Goal: Information Seeking & Learning: Compare options

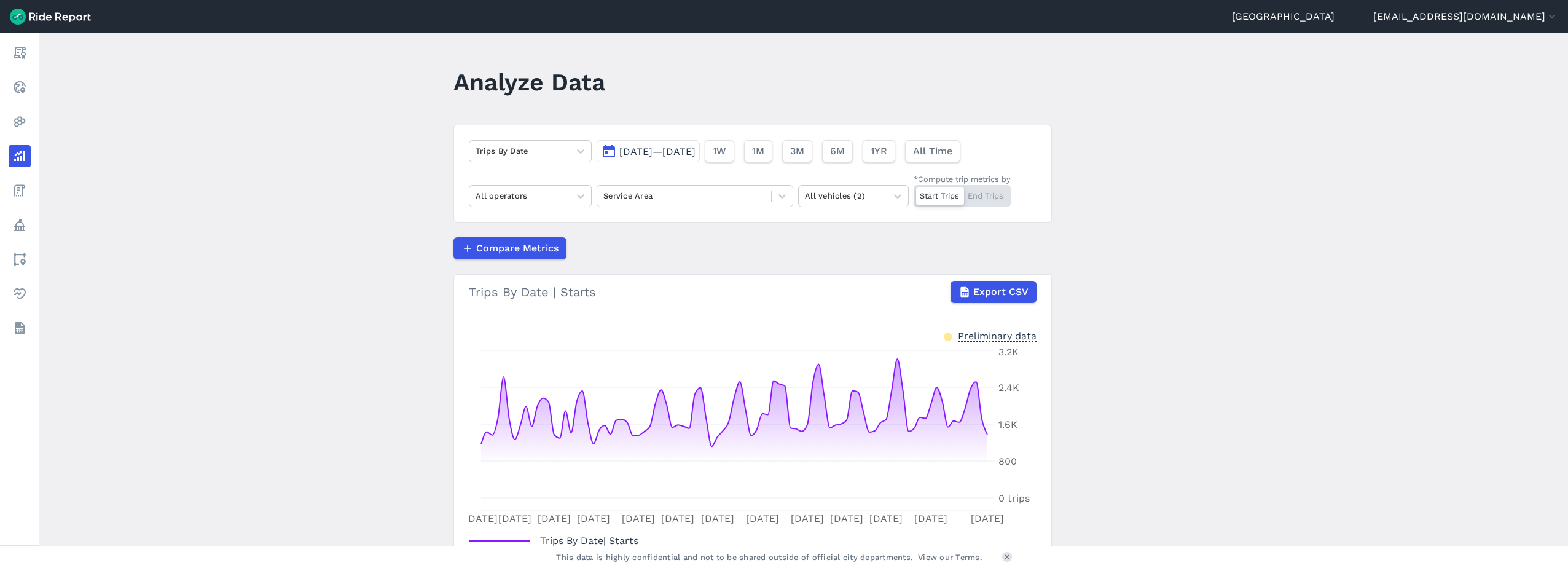
click at [648, 153] on span "[DATE]—[DATE]" at bounding box center [657, 151] width 76 height 12
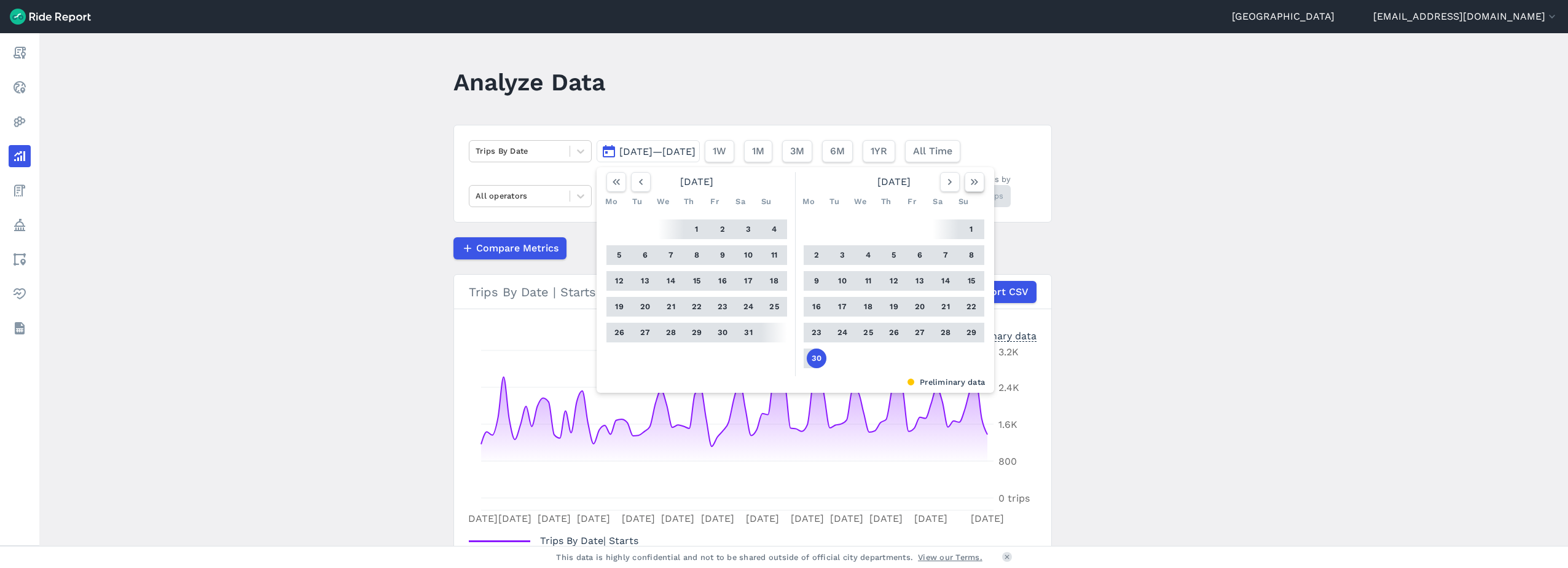
click at [973, 190] on button "button" at bounding box center [974, 181] width 19 height 19
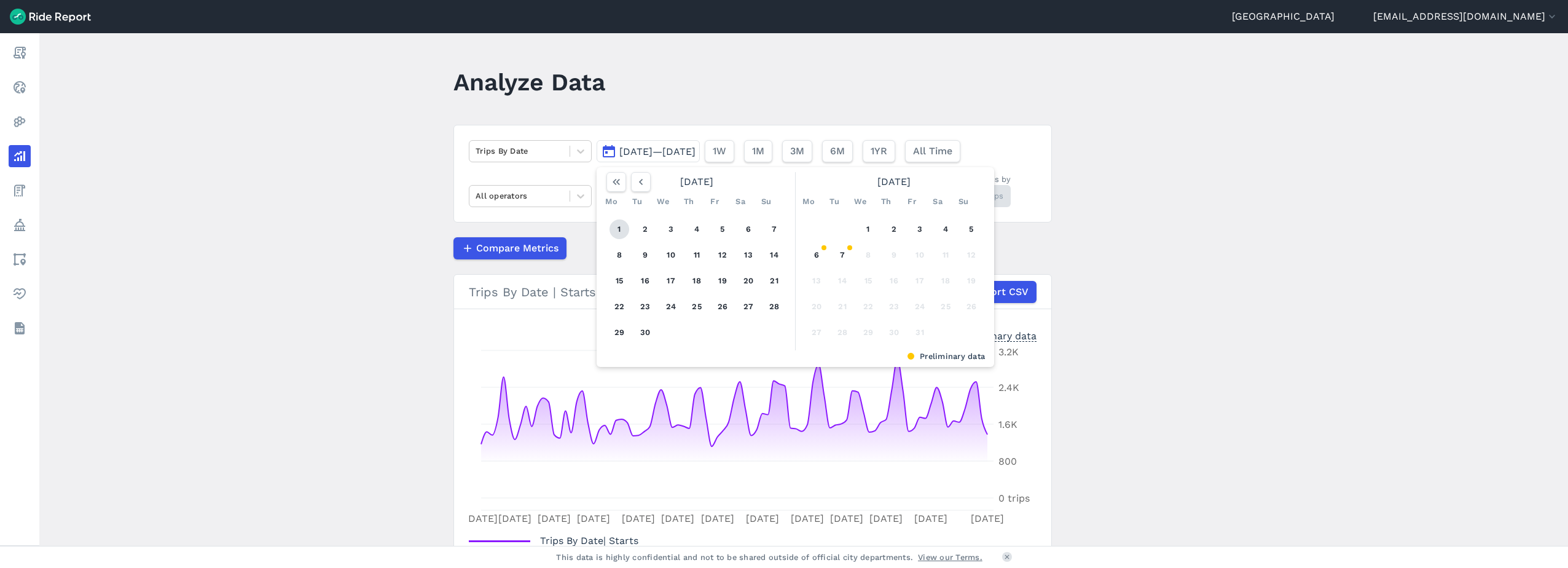
click at [617, 230] on button "1" at bounding box center [619, 229] width 19 height 19
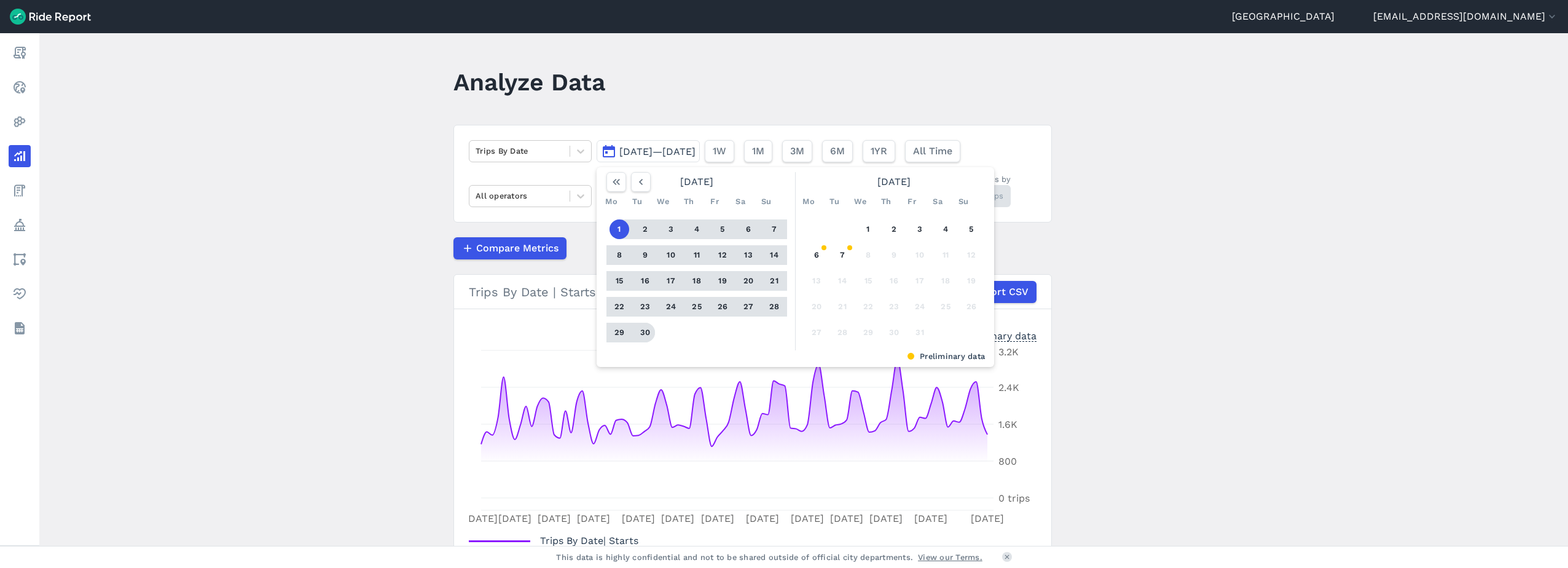
click at [642, 333] on button "30" at bounding box center [645, 332] width 19 height 19
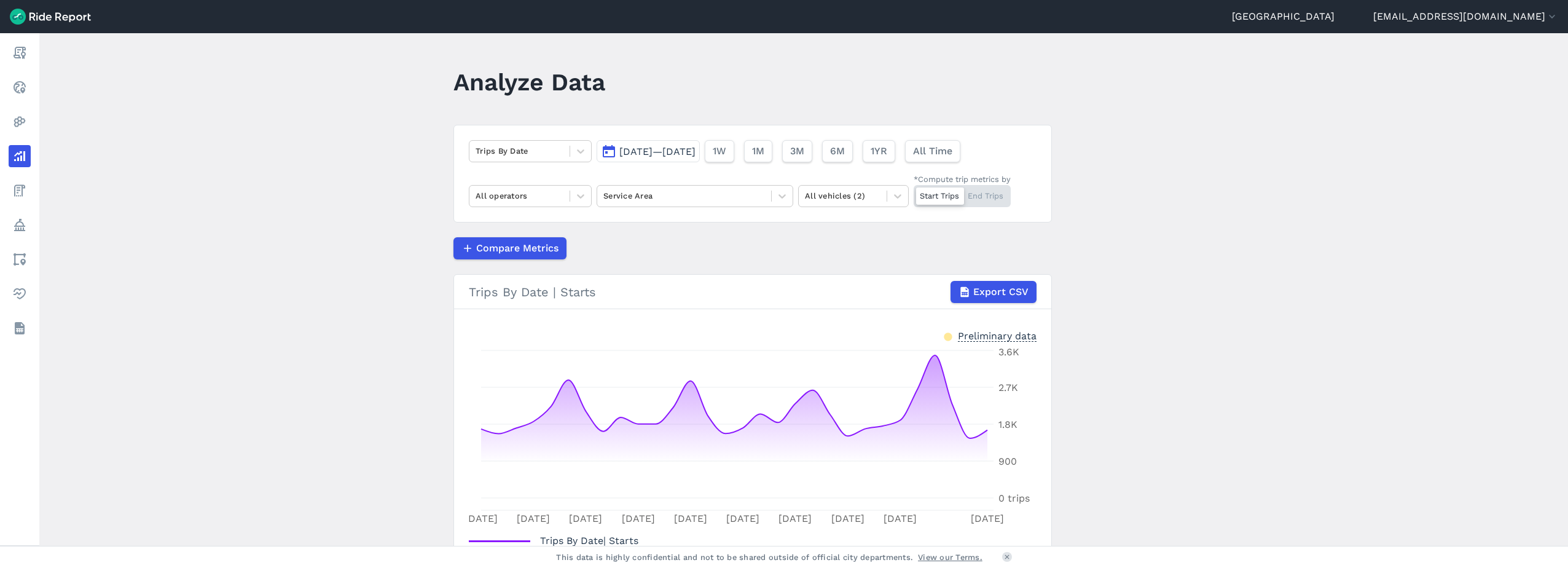
click at [1012, 557] on footer "This data is highly confidential and not to be shared outside of official city …" at bounding box center [784, 557] width 1568 height 22
click at [1005, 557] on icon at bounding box center [1007, 557] width 8 height 8
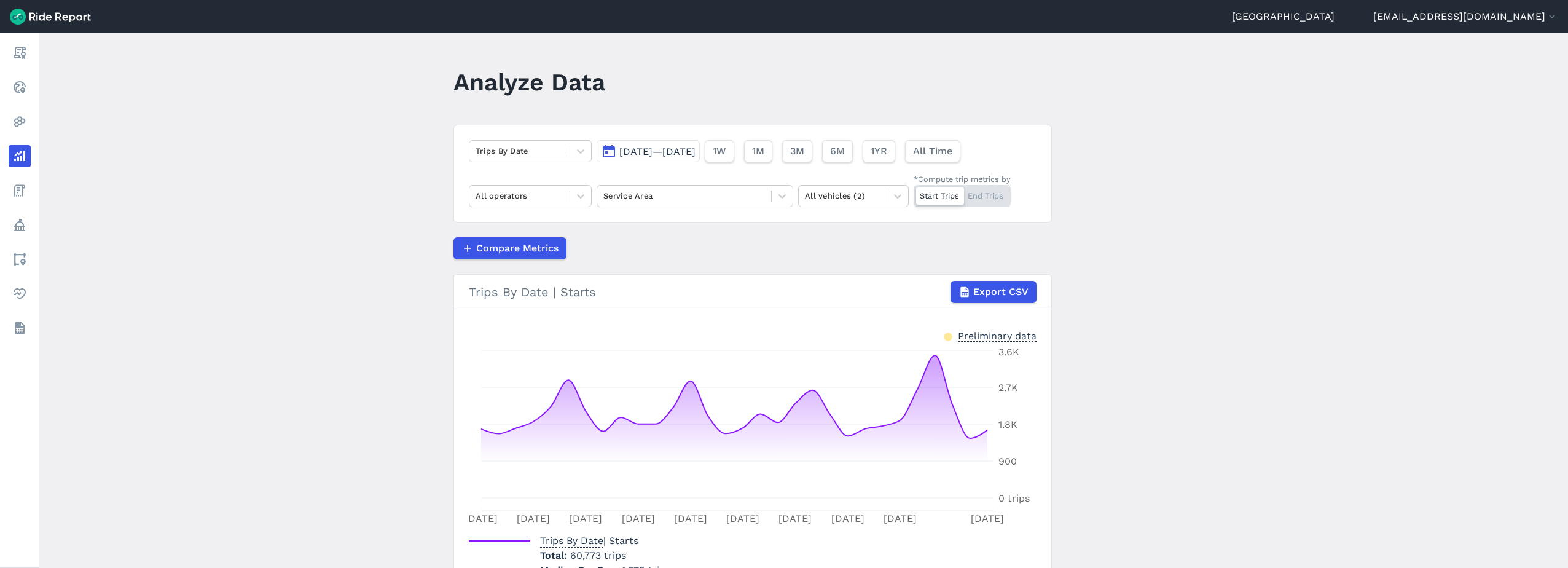
scroll to position [69, 0]
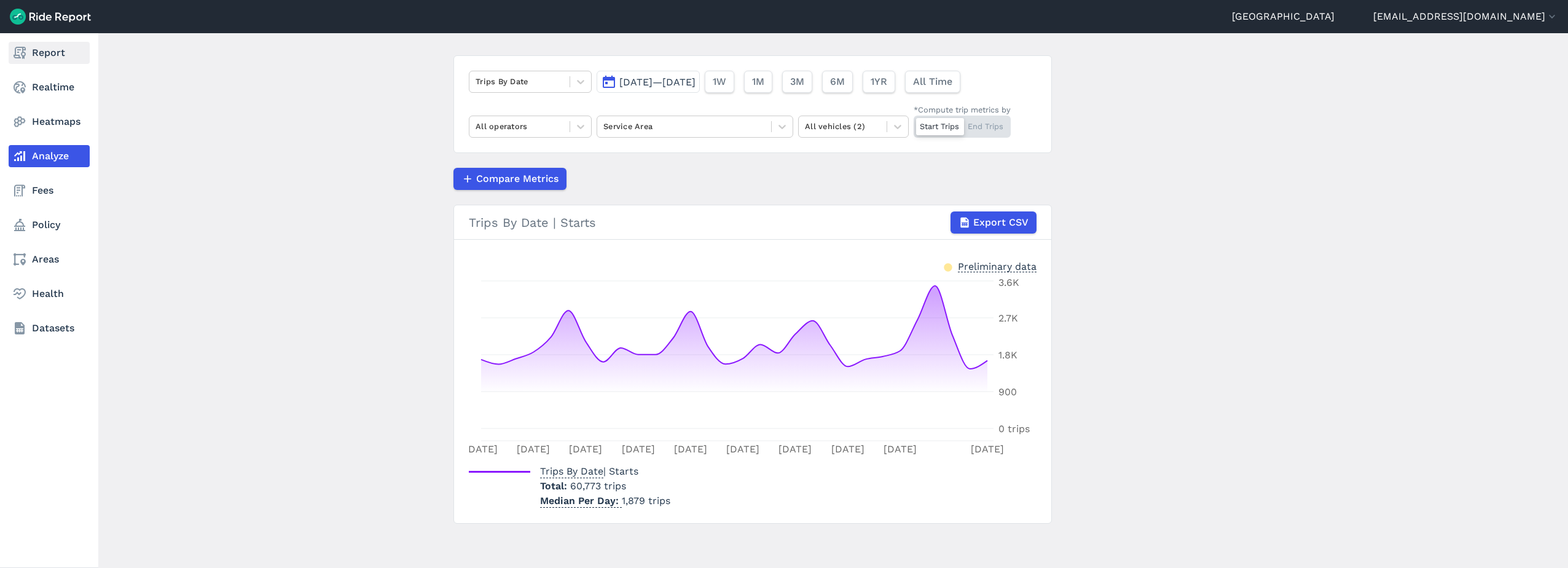
click at [43, 53] on link "Report" at bounding box center [49, 53] width 81 height 22
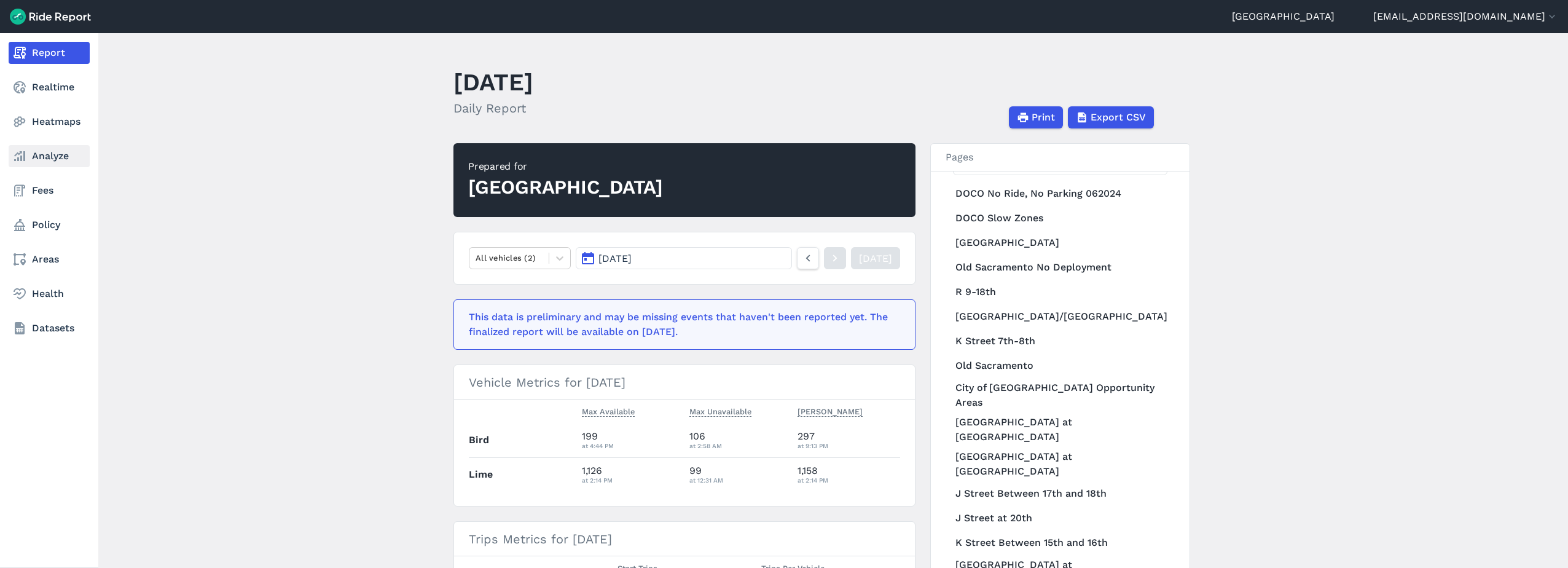
click at [22, 159] on use at bounding box center [20, 156] width 11 height 10
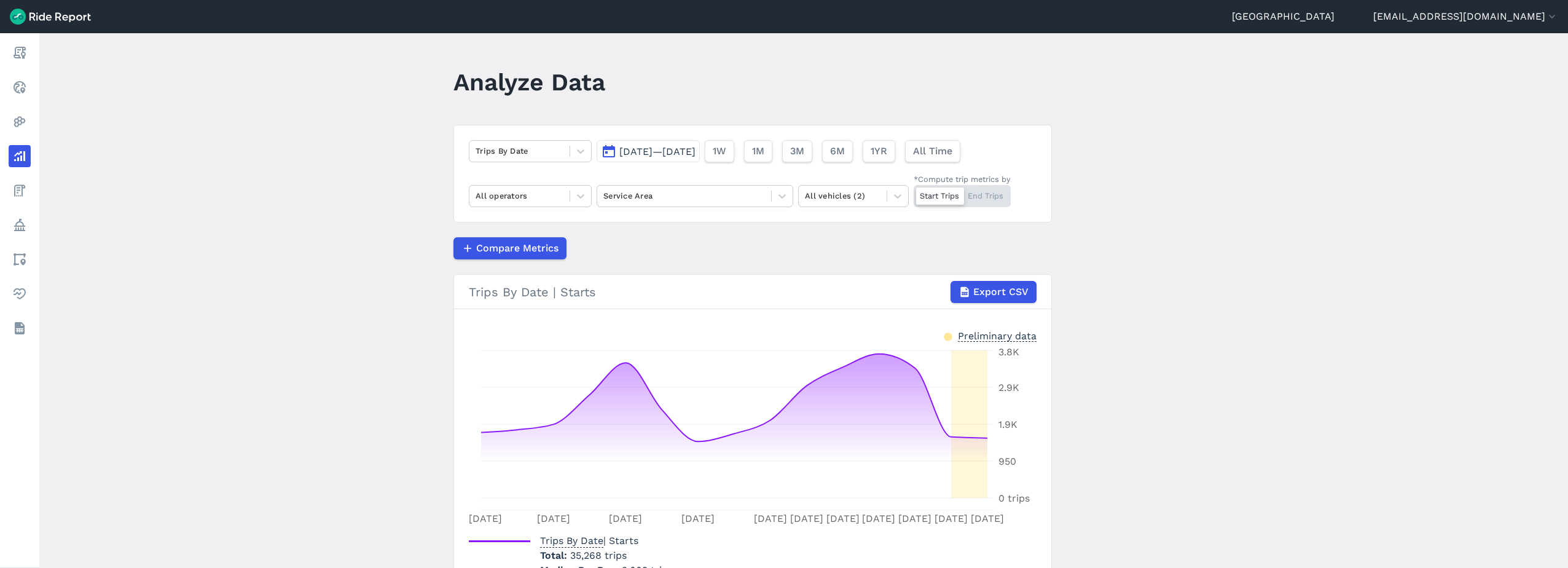
click at [680, 151] on span "[DATE]—[DATE]" at bounding box center [657, 151] width 76 height 12
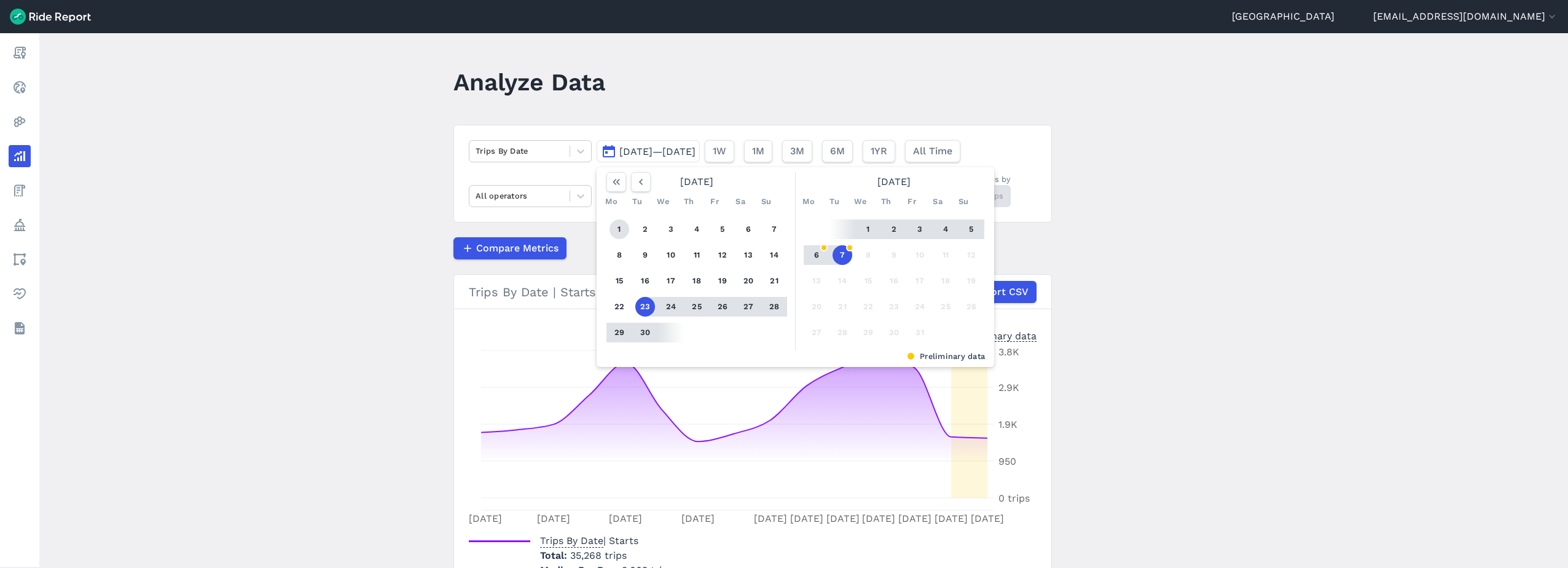
click at [618, 228] on button "1" at bounding box center [619, 229] width 19 height 19
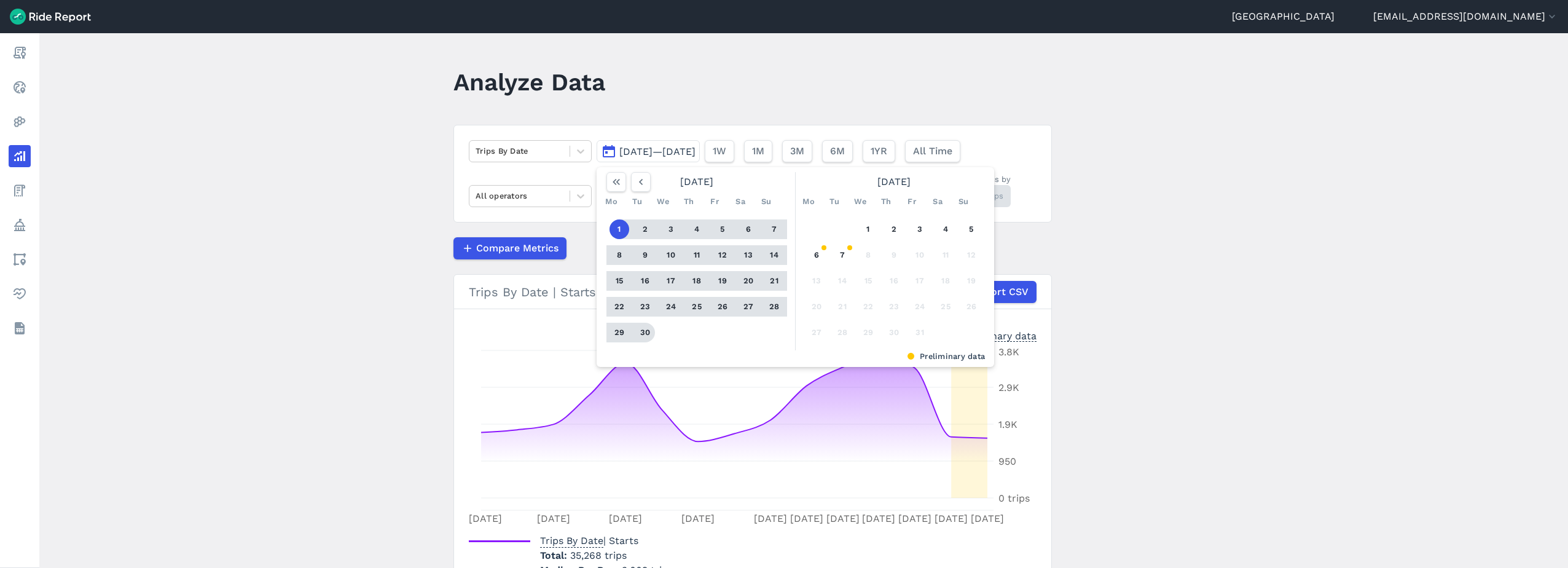
click at [642, 329] on button "30" at bounding box center [645, 332] width 19 height 19
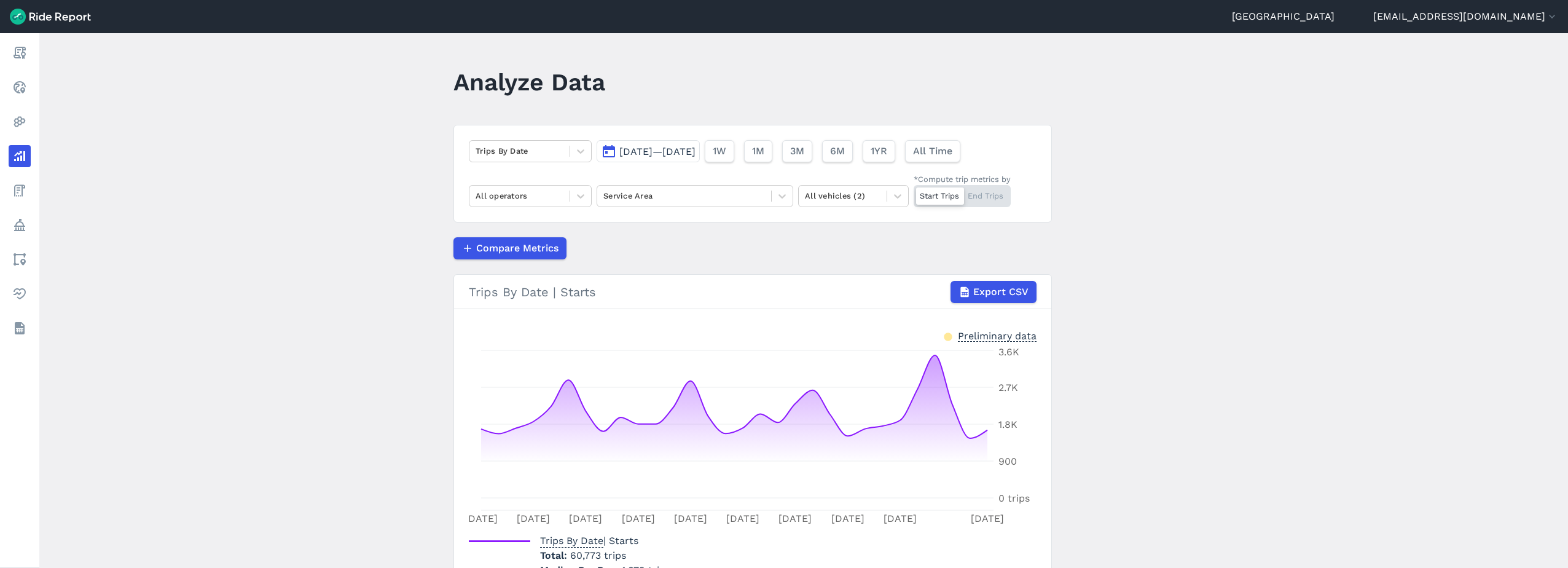
click at [398, 231] on main "Analyze Data Trips By Date [DATE]—[DATE] 1W 1M 3M 6M 1YR All Time All operators…" at bounding box center [803, 300] width 1529 height 535
click at [576, 194] on icon at bounding box center [581, 196] width 13 height 13
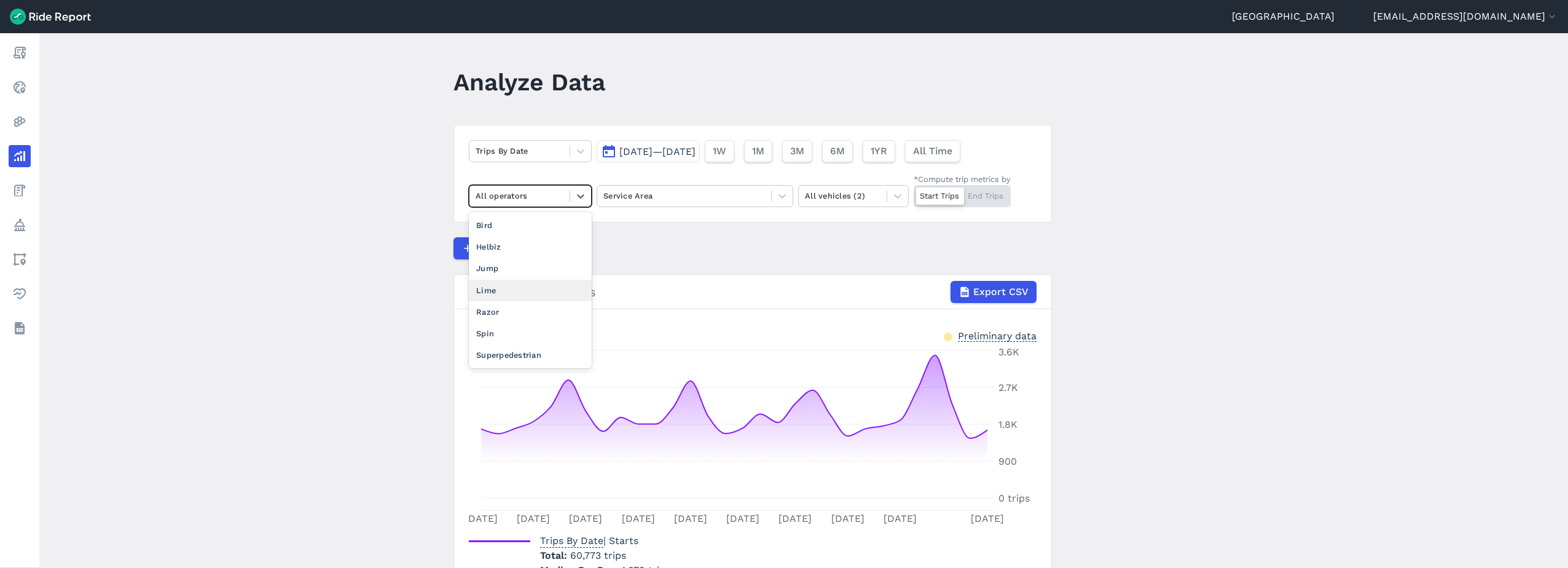
click at [521, 294] on div "Lime" at bounding box center [530, 290] width 123 height 21
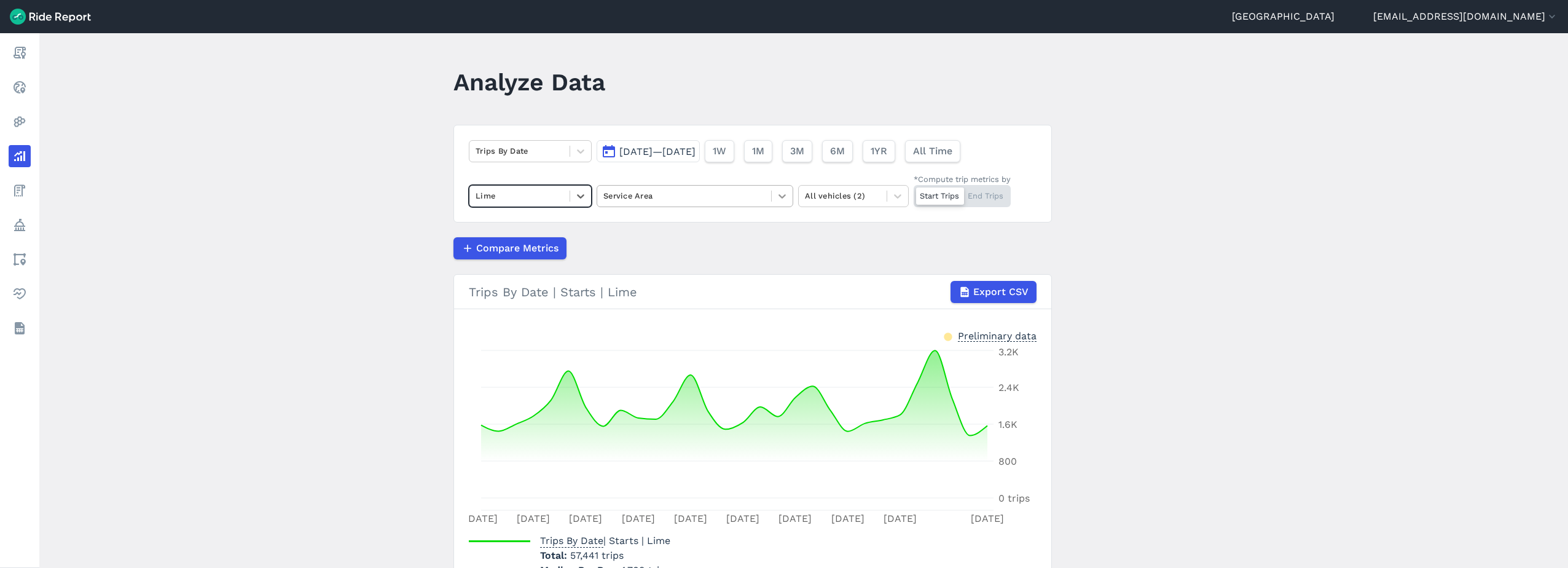
click at [782, 198] on icon at bounding box center [782, 196] width 13 height 13
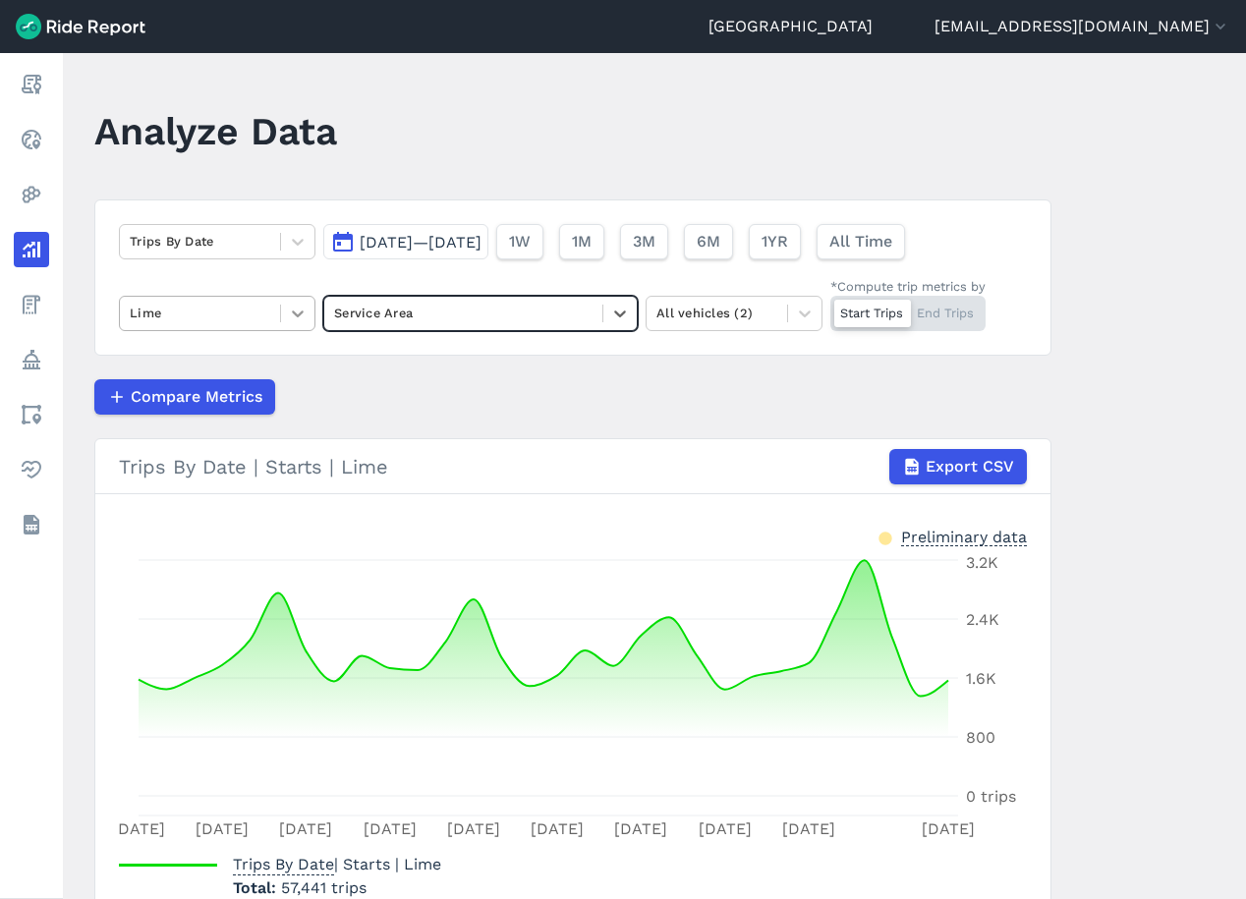
click at [291, 316] on icon at bounding box center [298, 314] width 20 height 20
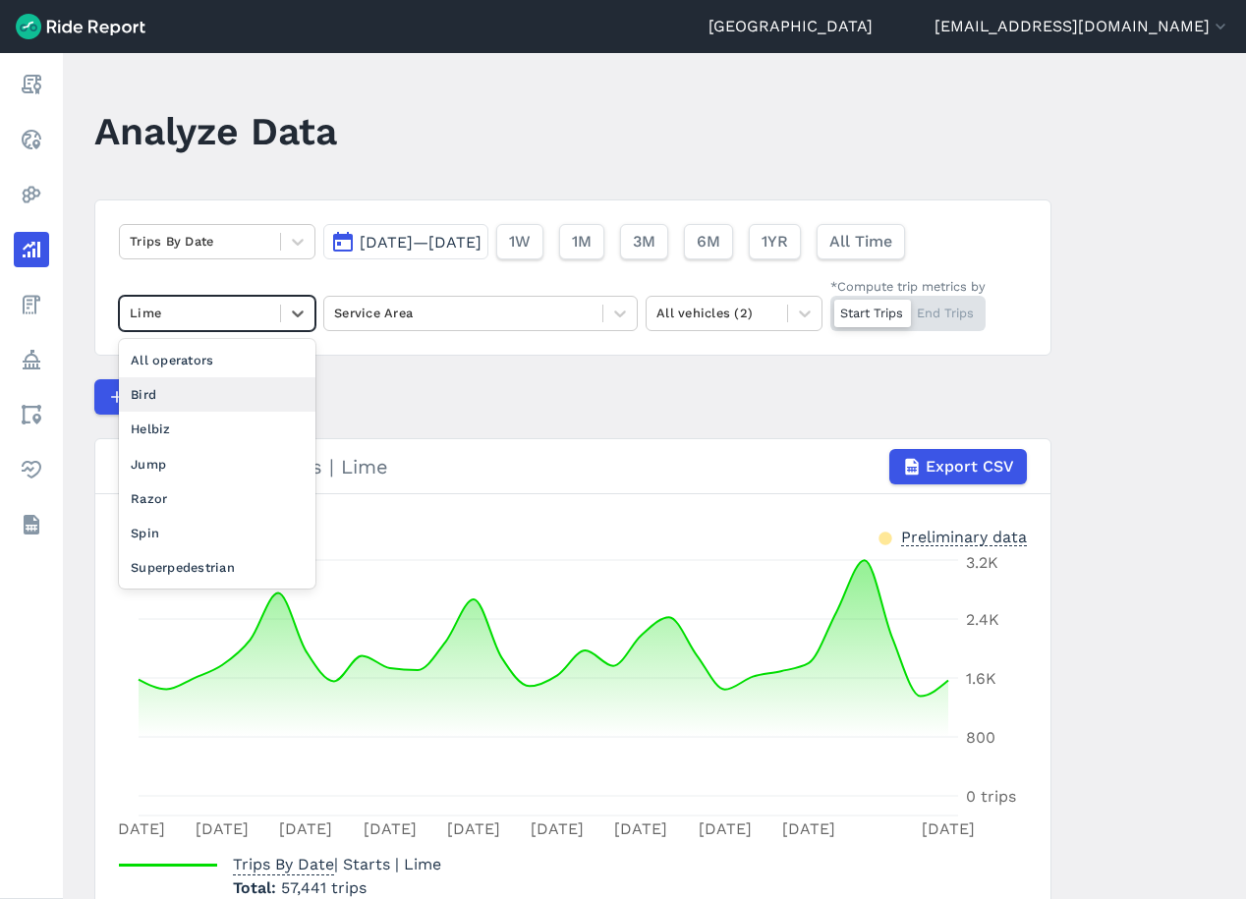
click at [214, 401] on div "Bird" at bounding box center [217, 394] width 197 height 34
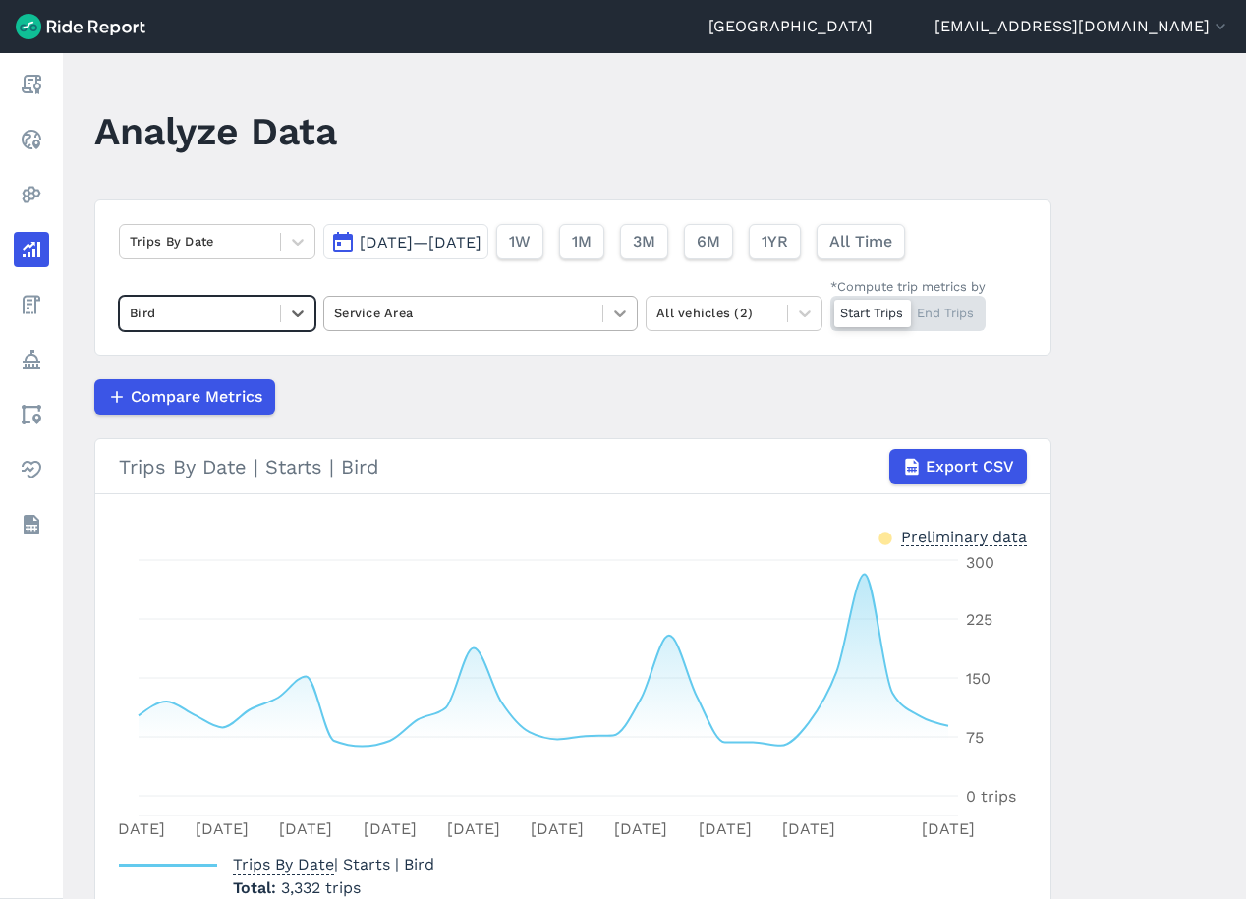
click at [614, 315] on icon at bounding box center [620, 314] width 20 height 20
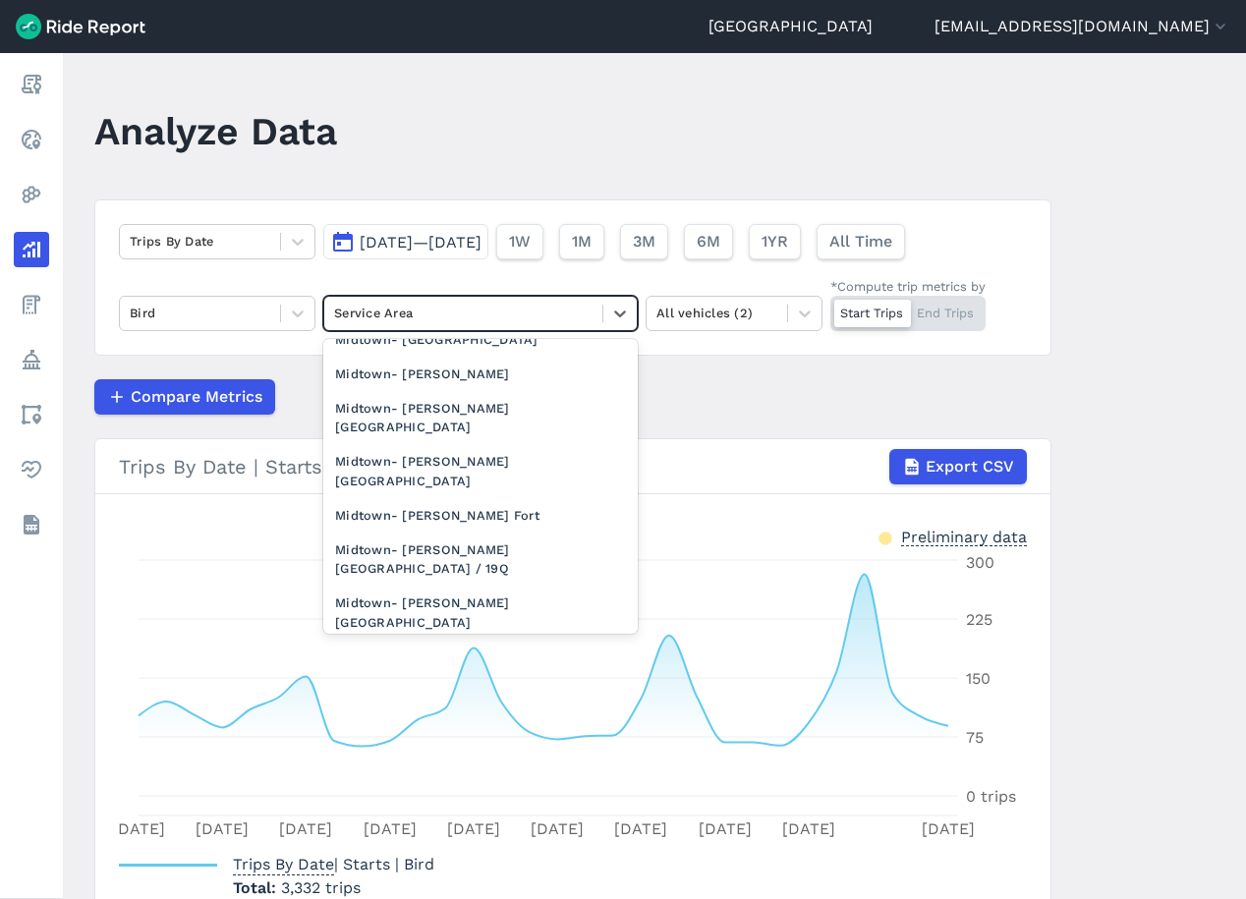
scroll to position [1791, 0]
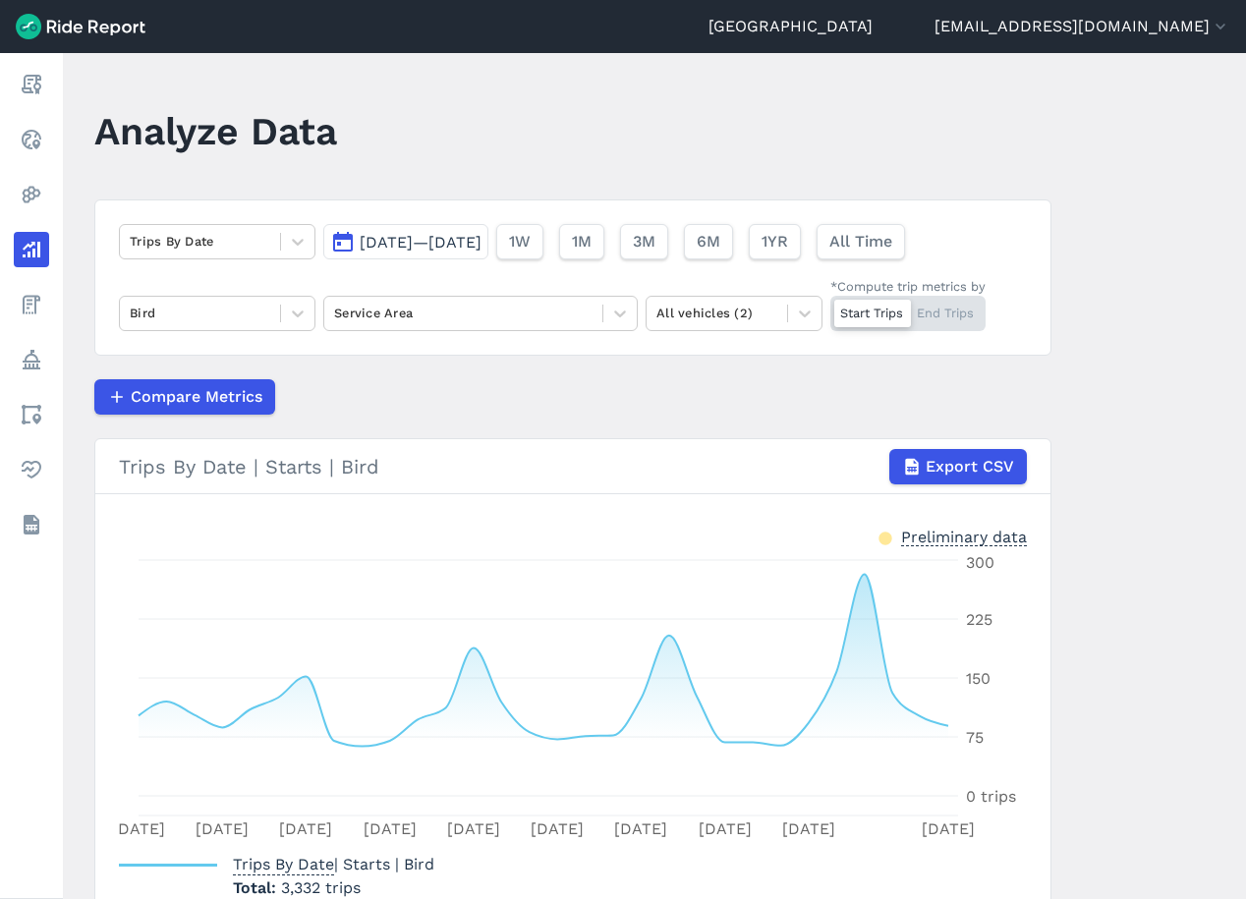
click at [942, 386] on div "Compare Metrics" at bounding box center [572, 396] width 957 height 35
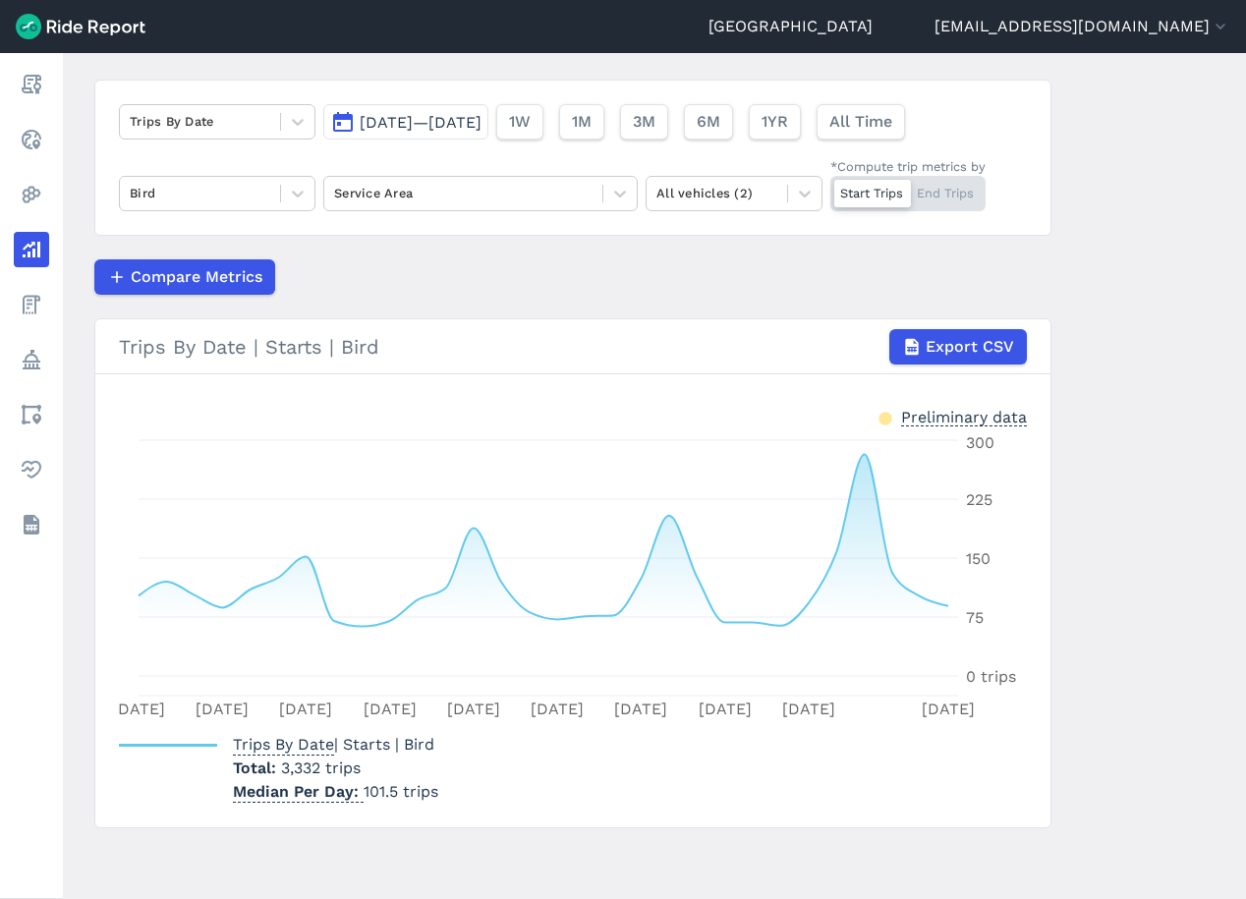
scroll to position [0, 0]
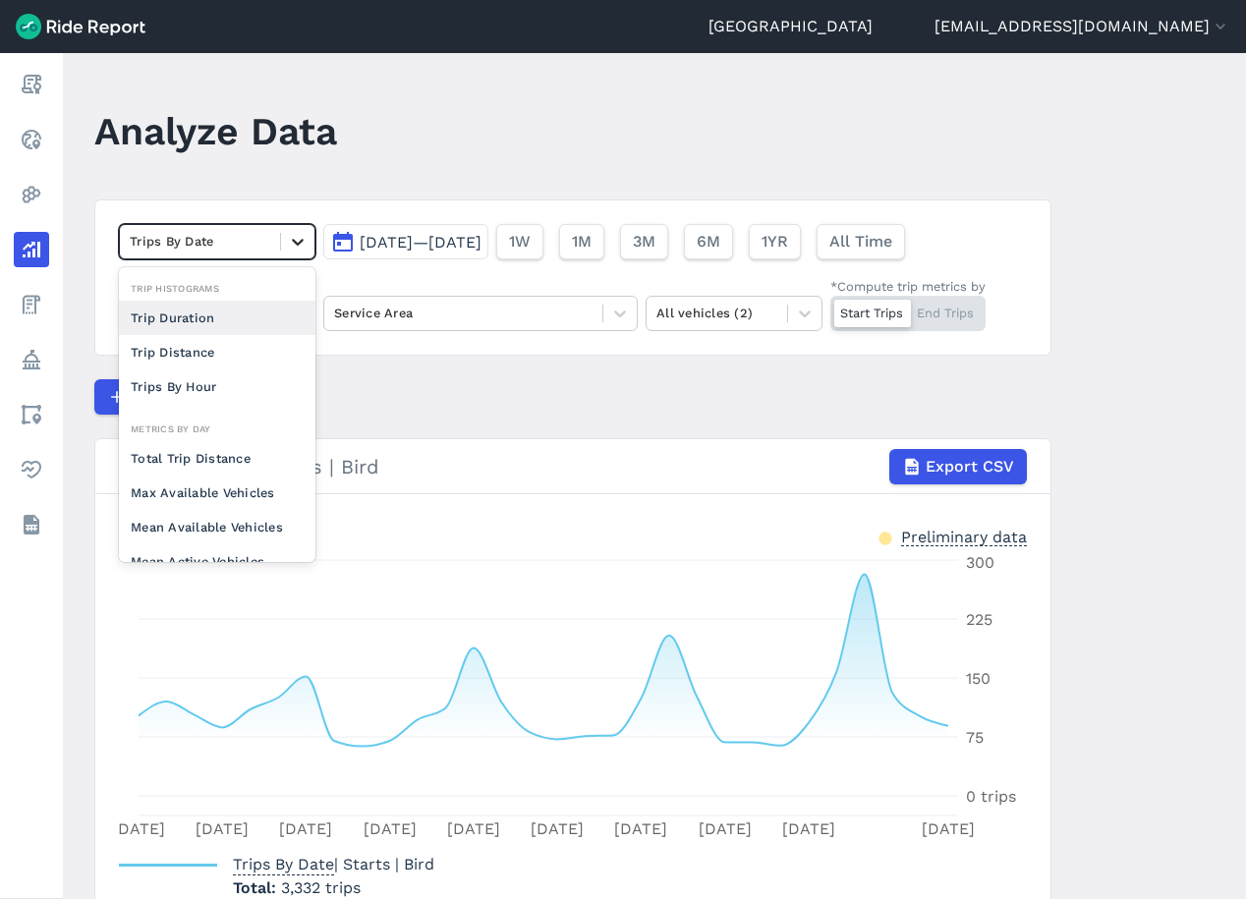
click at [288, 237] on icon at bounding box center [298, 242] width 20 height 20
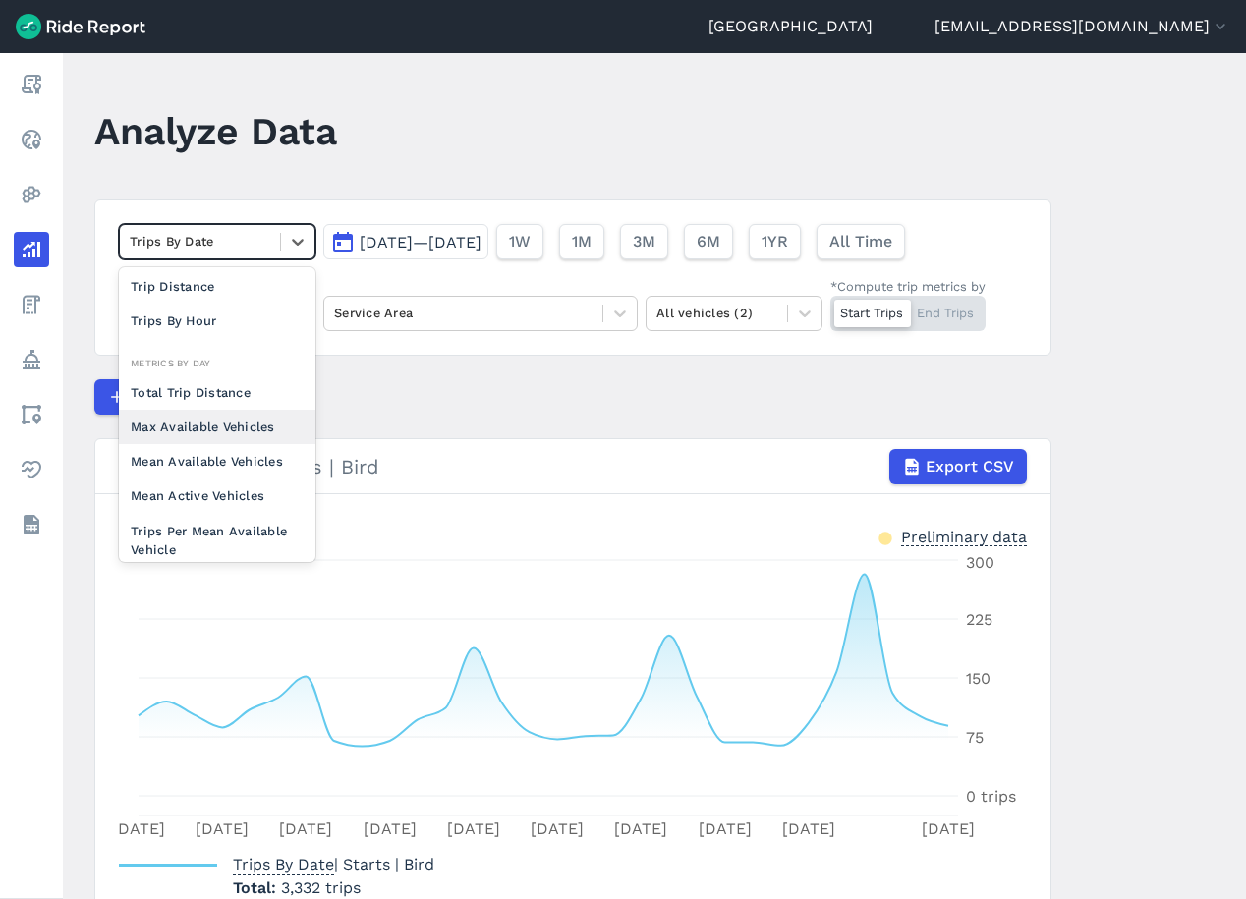
scroll to position [98, 0]
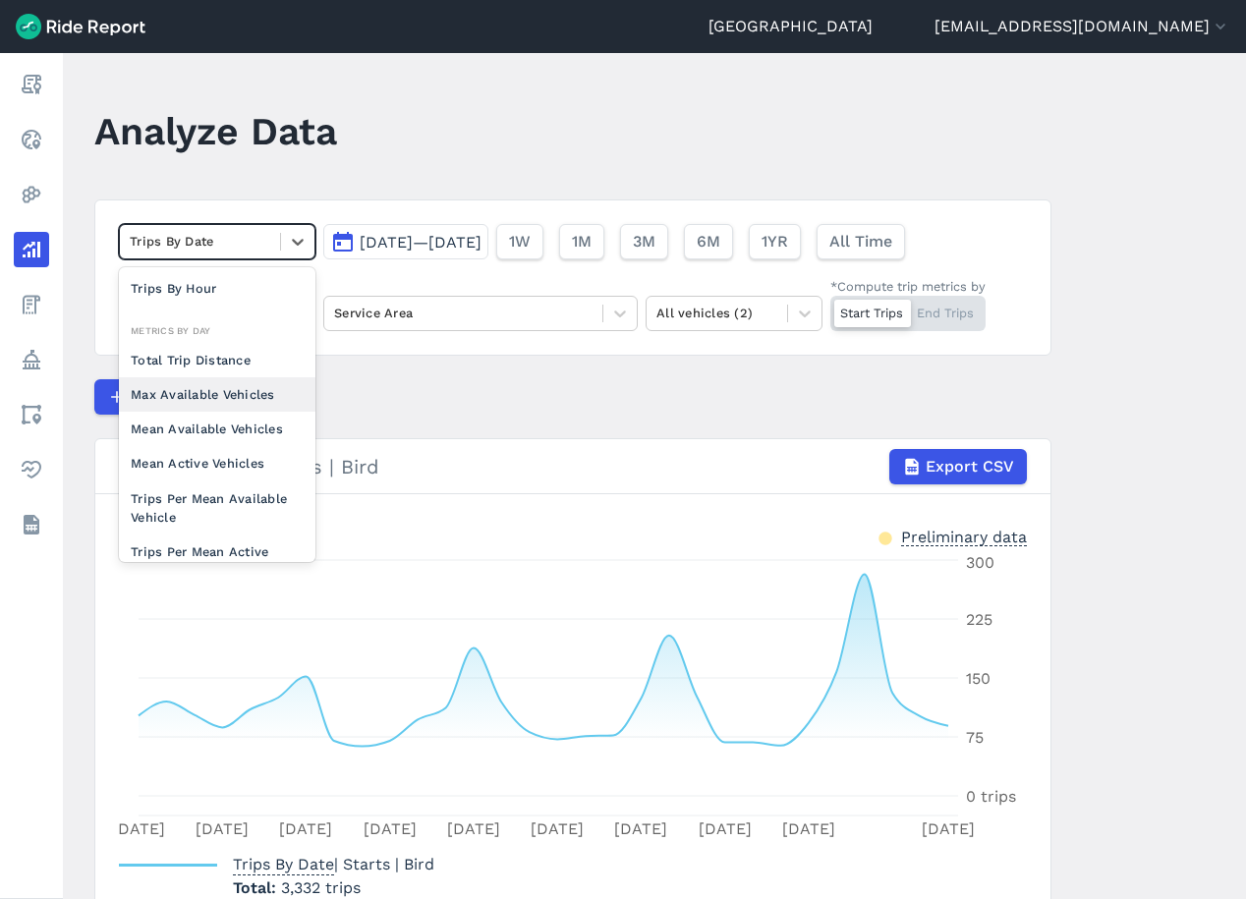
click at [257, 407] on div "Max Available Vehicles" at bounding box center [217, 394] width 197 height 34
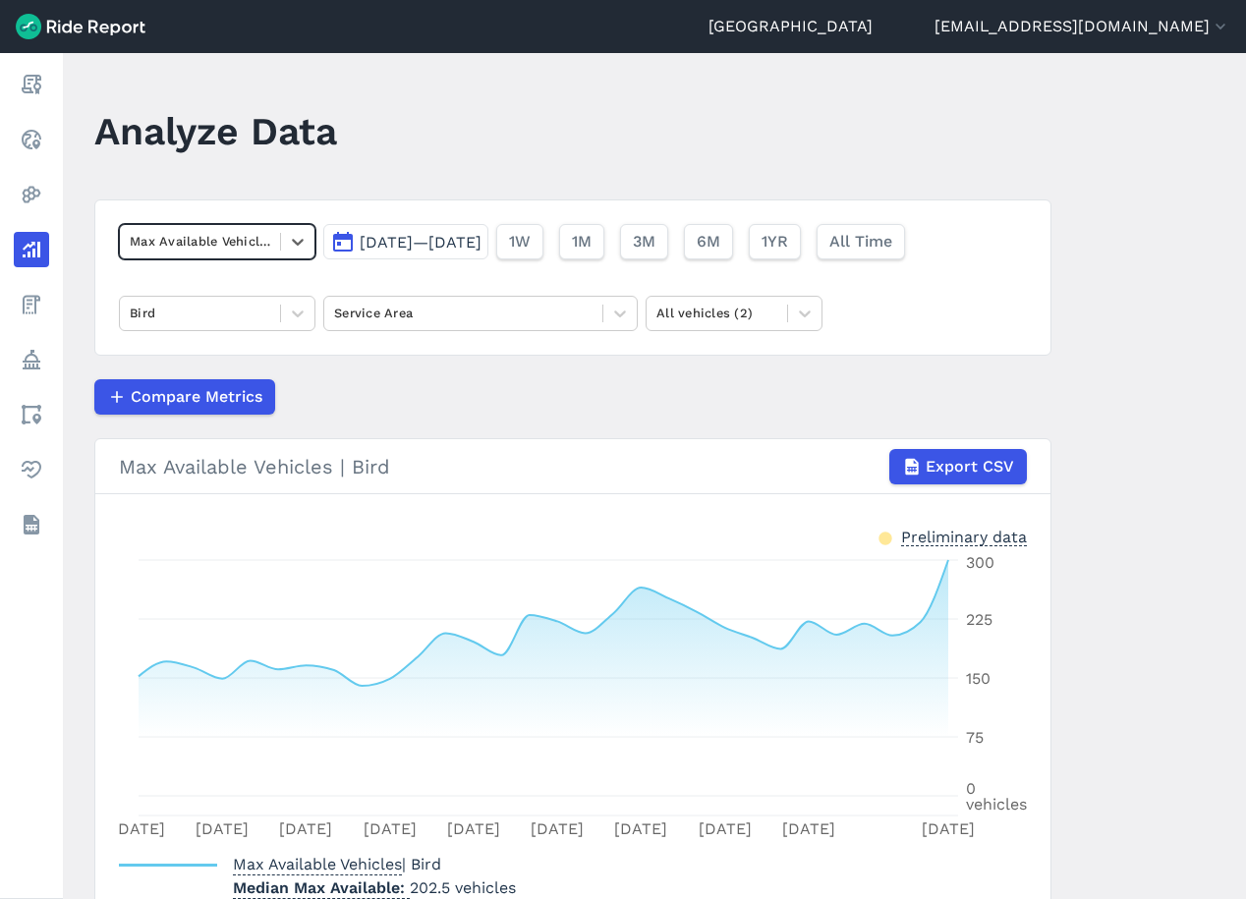
scroll to position [96, 0]
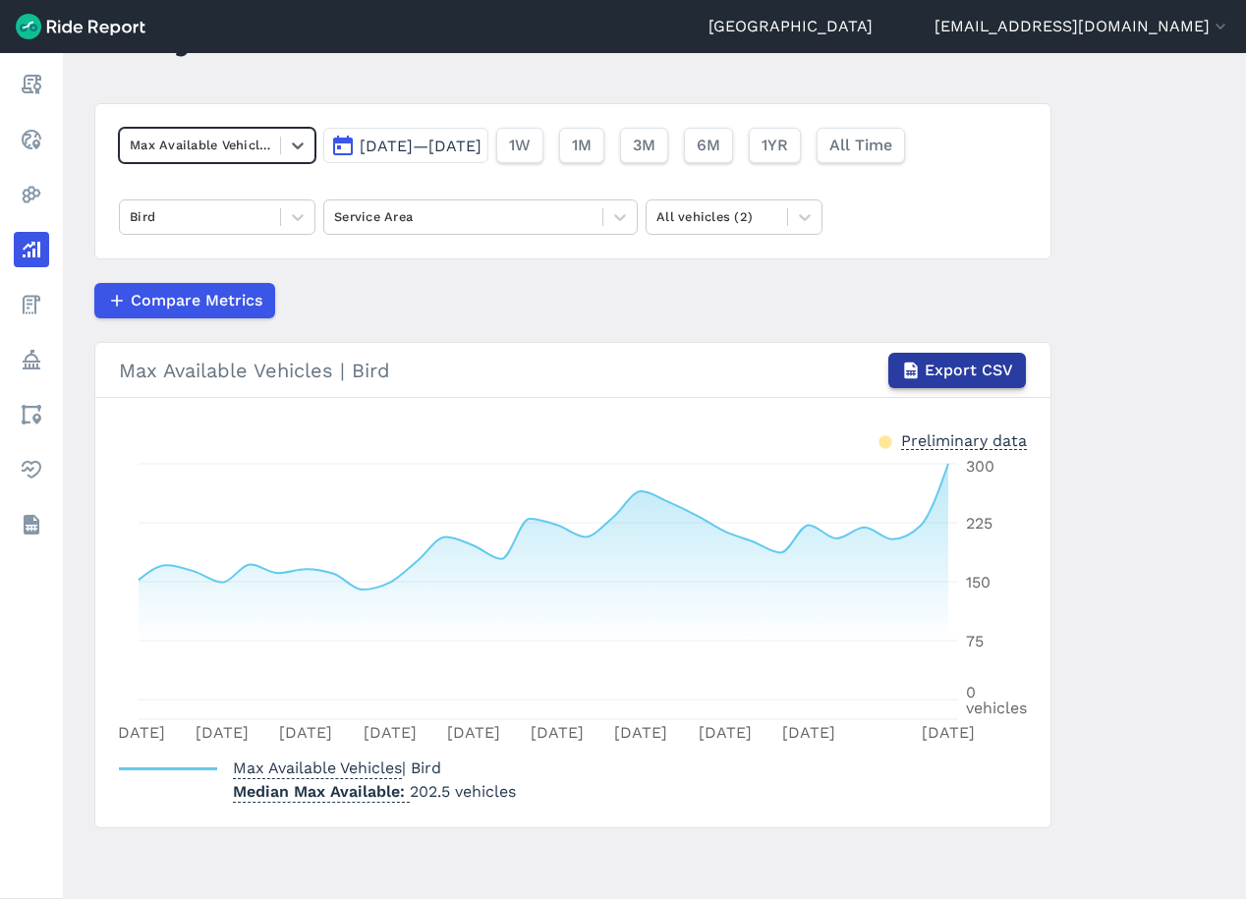
click at [914, 372] on icon "button" at bounding box center [911, 371] width 20 height 20
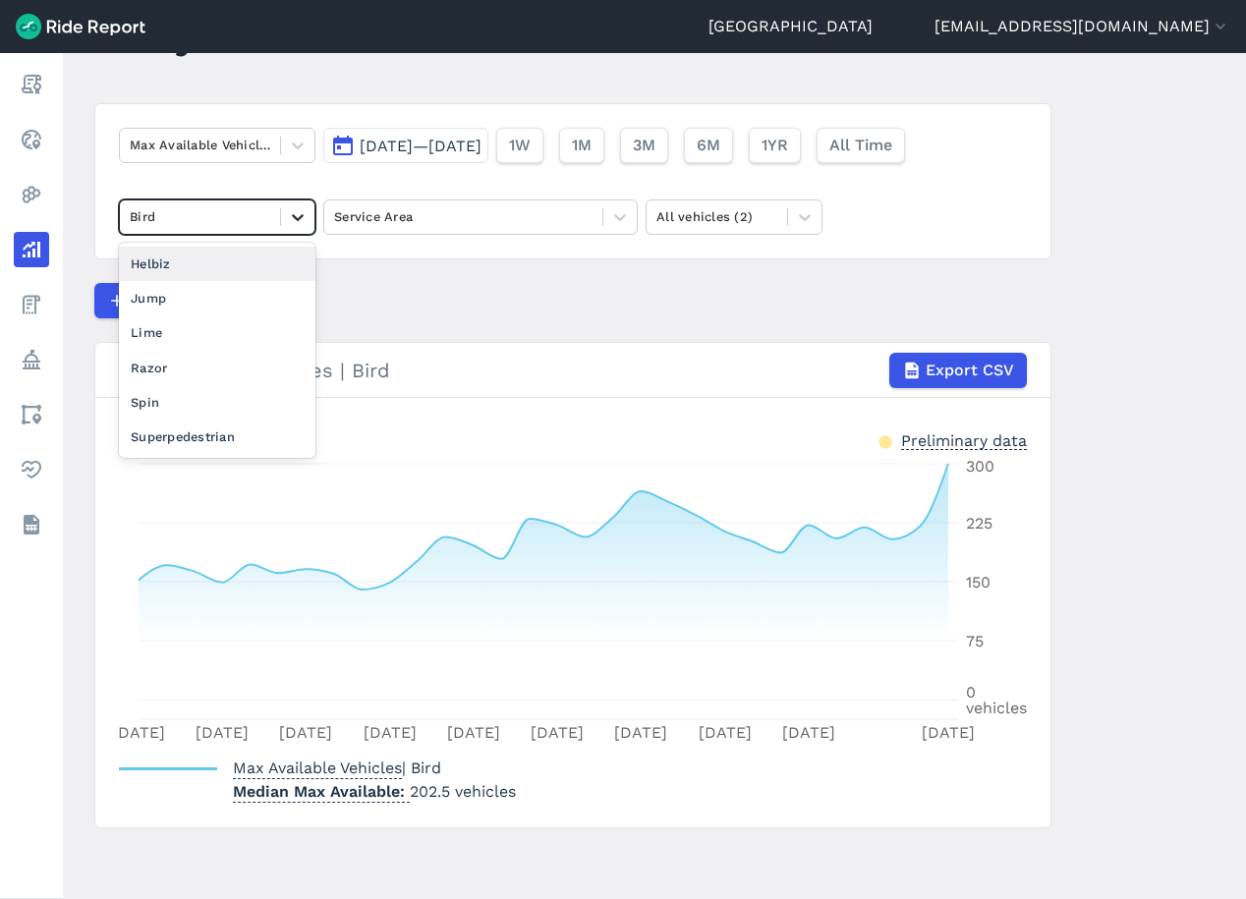
click at [292, 216] on icon at bounding box center [298, 217] width 12 height 7
click at [205, 332] on div "Lime" at bounding box center [217, 332] width 197 height 34
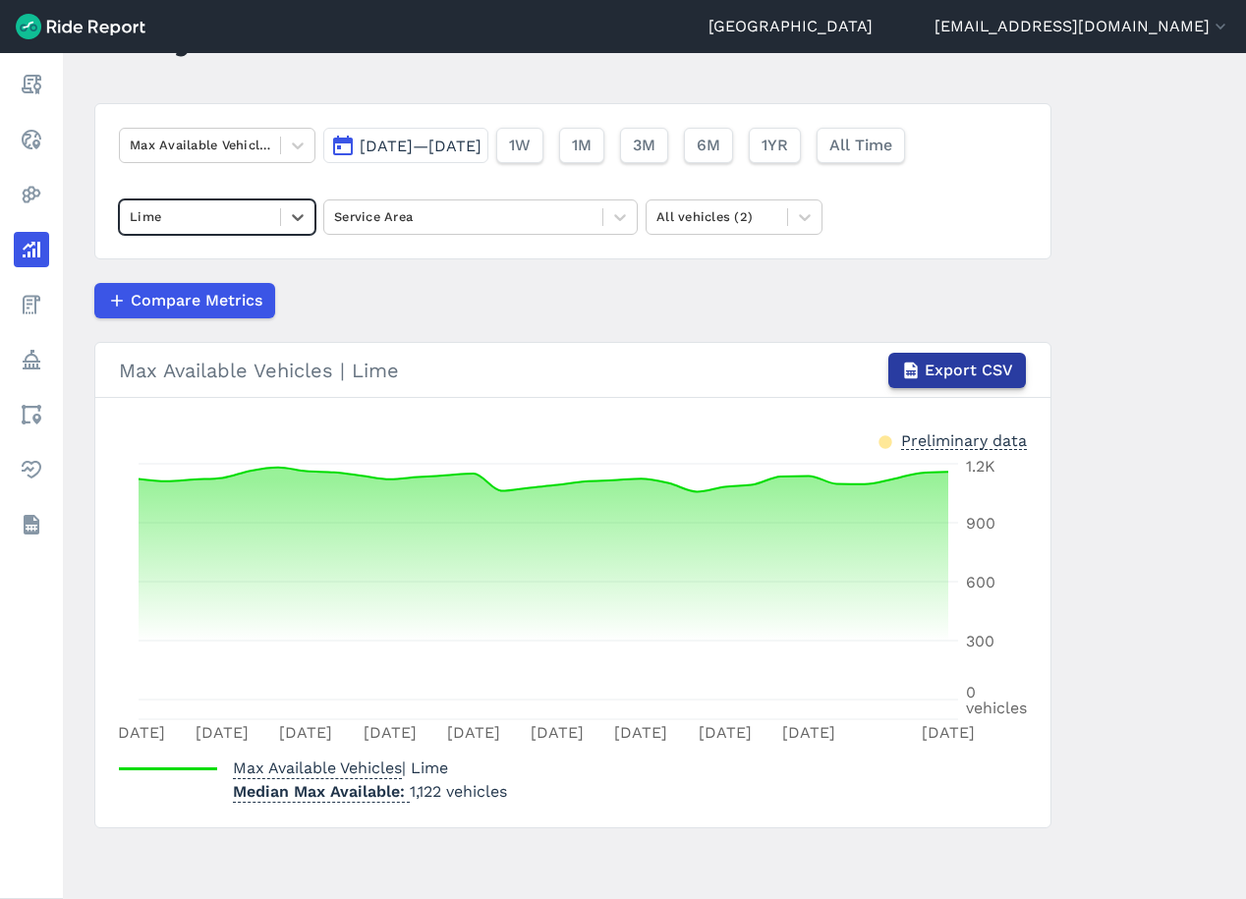
click at [932, 369] on span "Export CSV" at bounding box center [969, 371] width 88 height 24
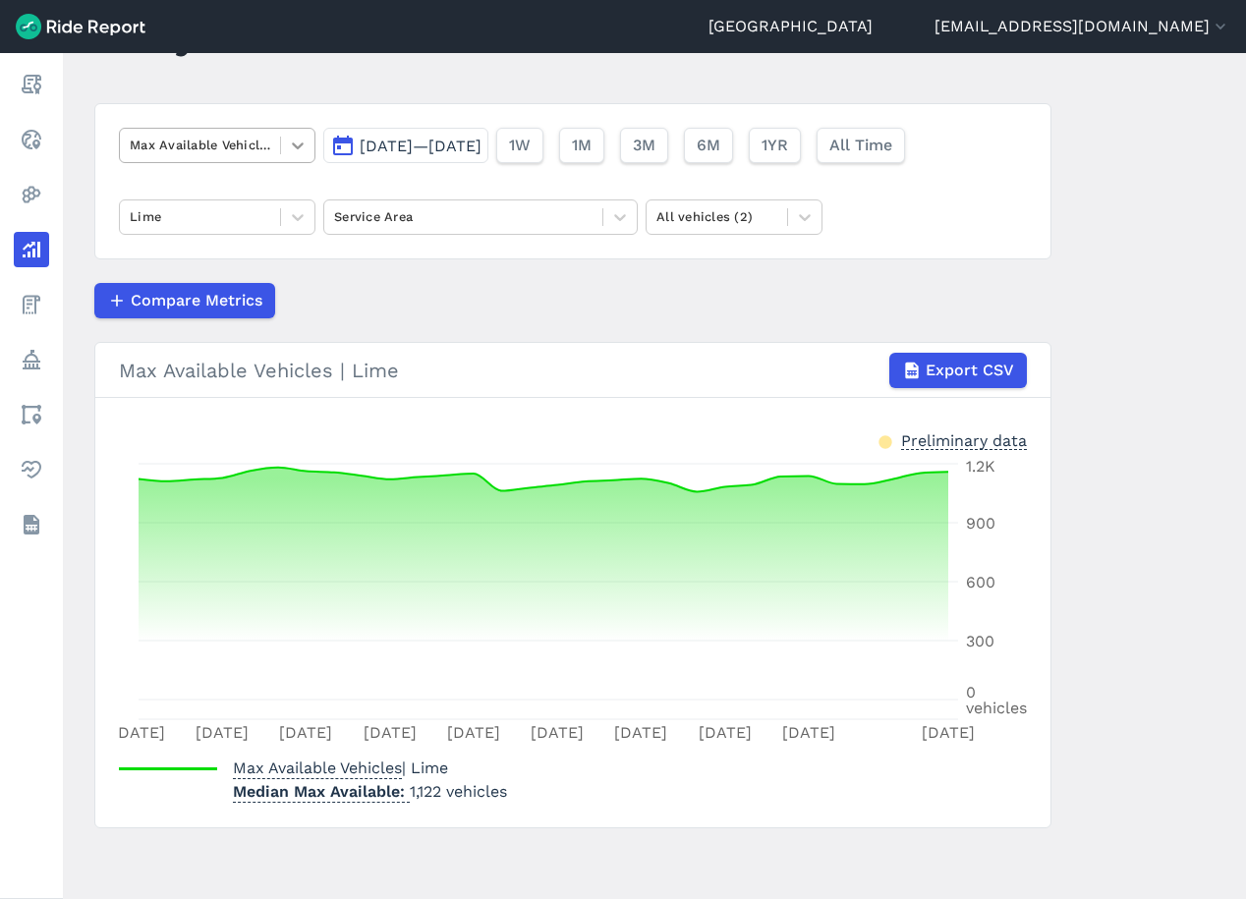
click at [293, 141] on icon at bounding box center [298, 146] width 20 height 20
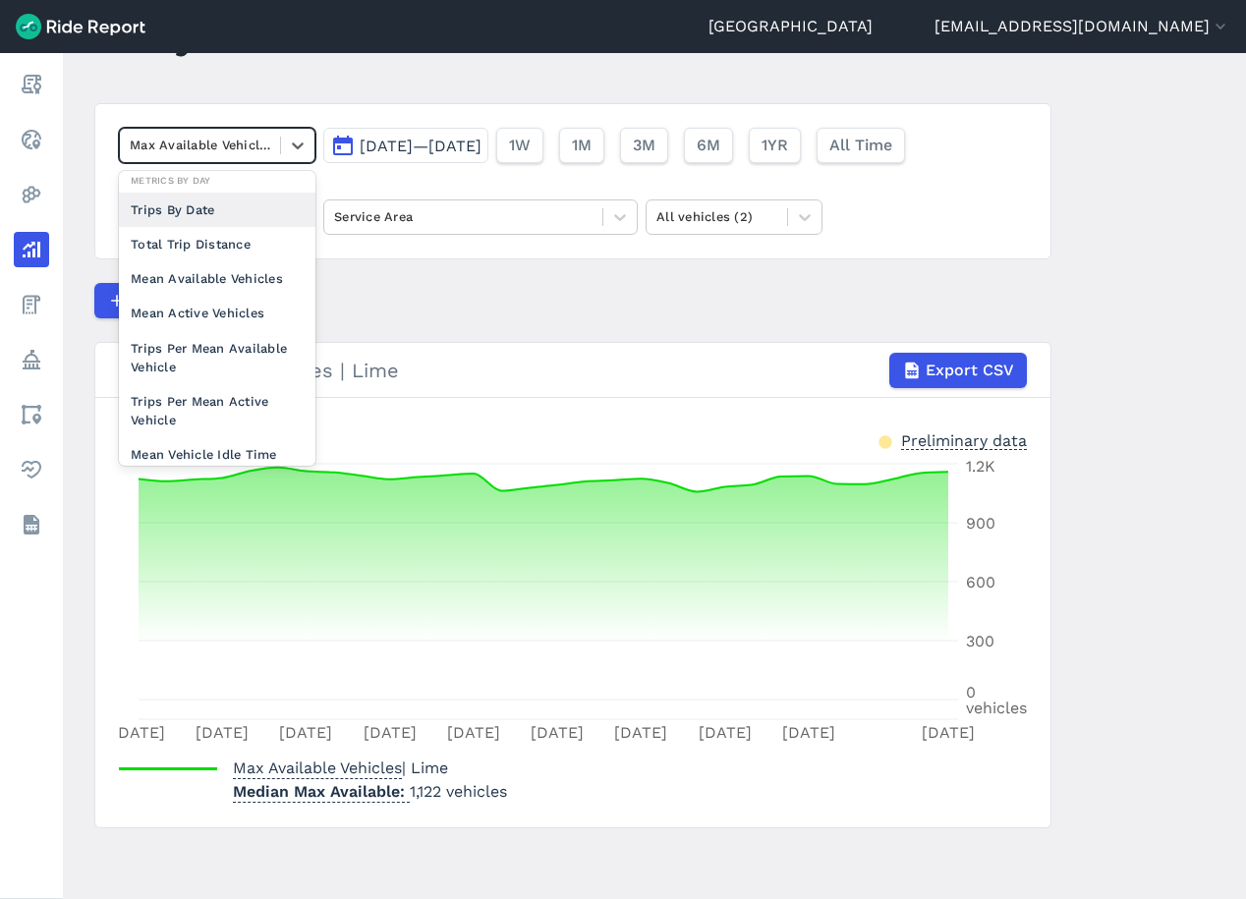
scroll to position [171, 0]
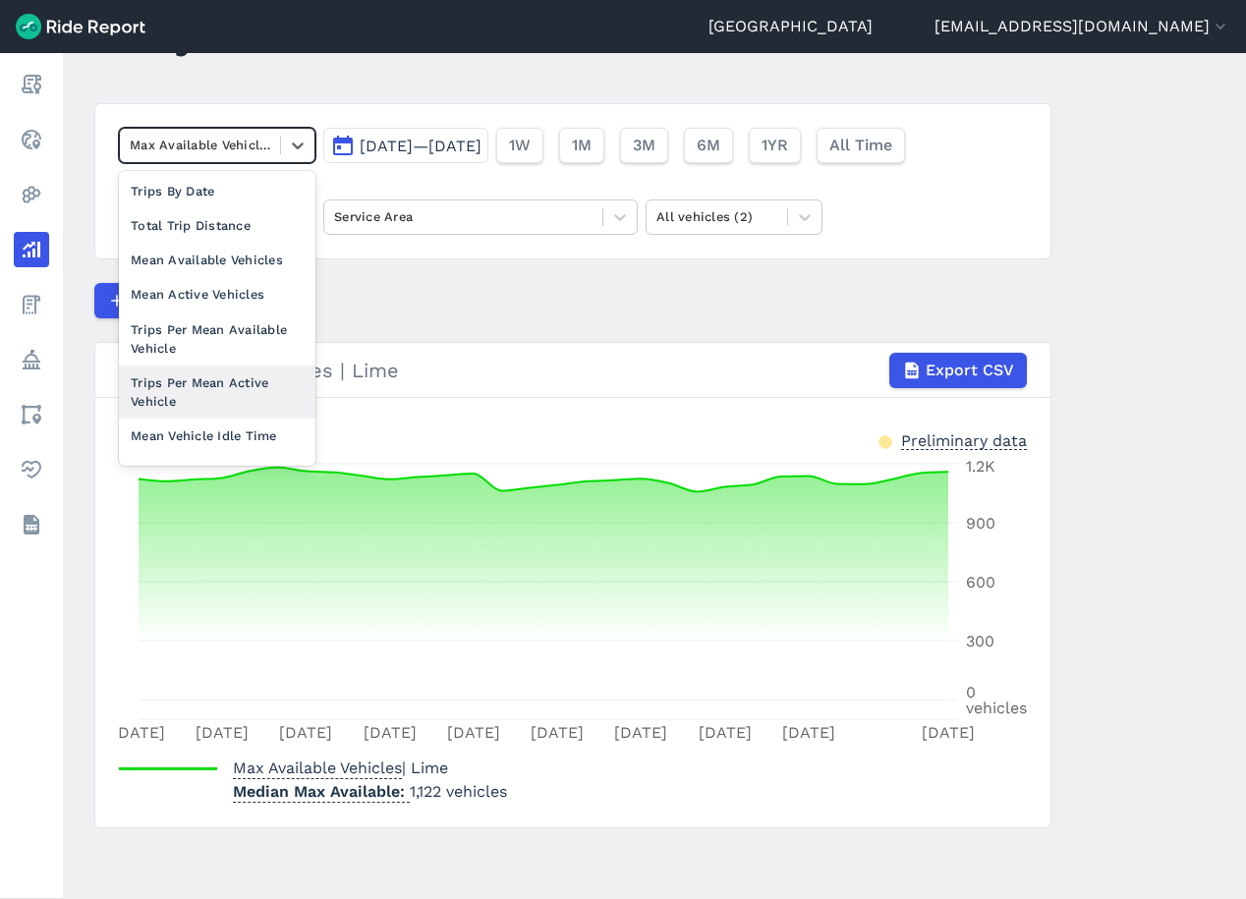
click at [279, 391] on div "Trips Per Mean Active Vehicle" at bounding box center [217, 392] width 197 height 53
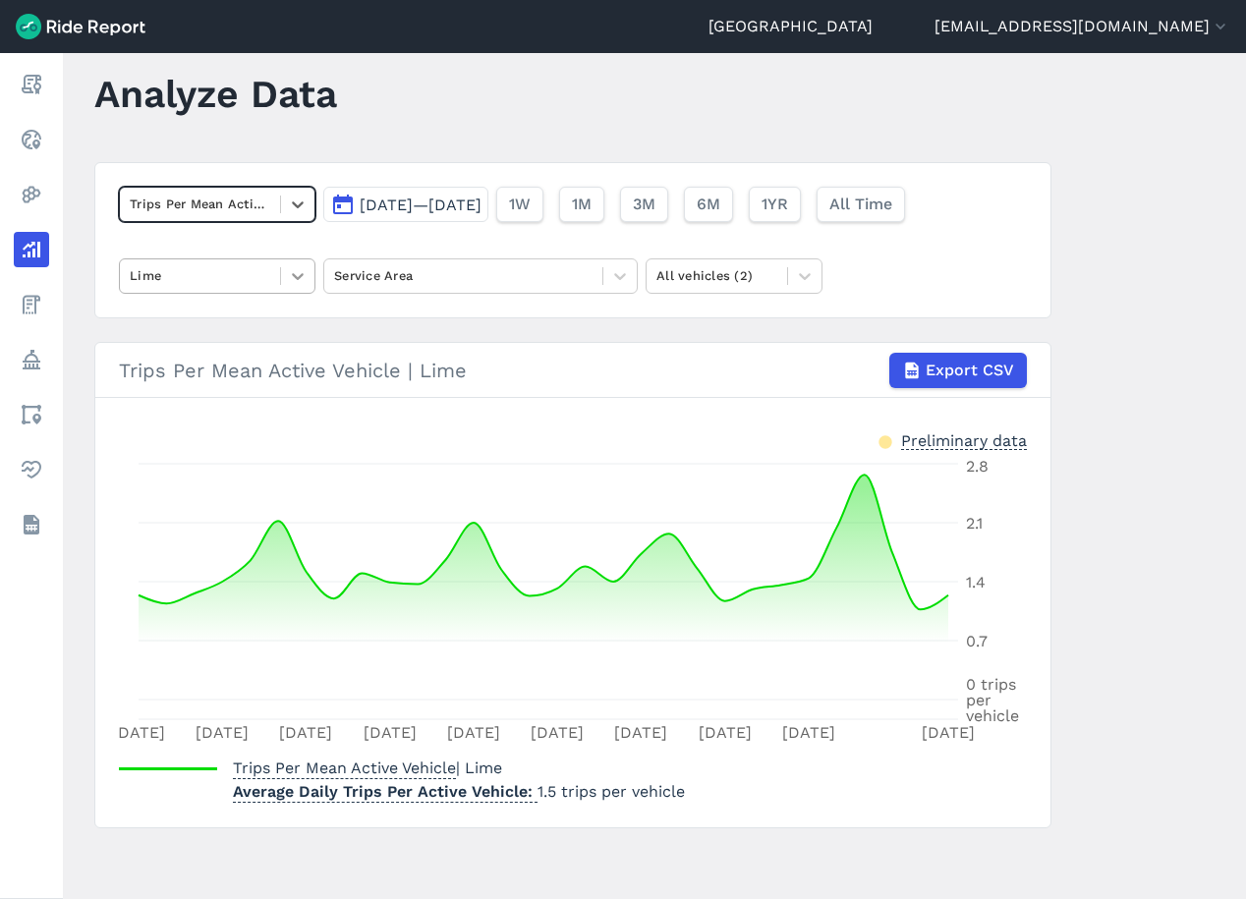
click at [300, 277] on icon at bounding box center [298, 276] width 20 height 20
click at [939, 367] on span "Export CSV" at bounding box center [969, 371] width 88 height 24
click at [262, 294] on div "Trips Per Mean Active Vehicle [DATE]—[DATE] 1W 1M 3M 6M 1YR All Time Lime Servi…" at bounding box center [572, 240] width 957 height 156
click at [280, 282] on span at bounding box center [280, 276] width 1 height 18
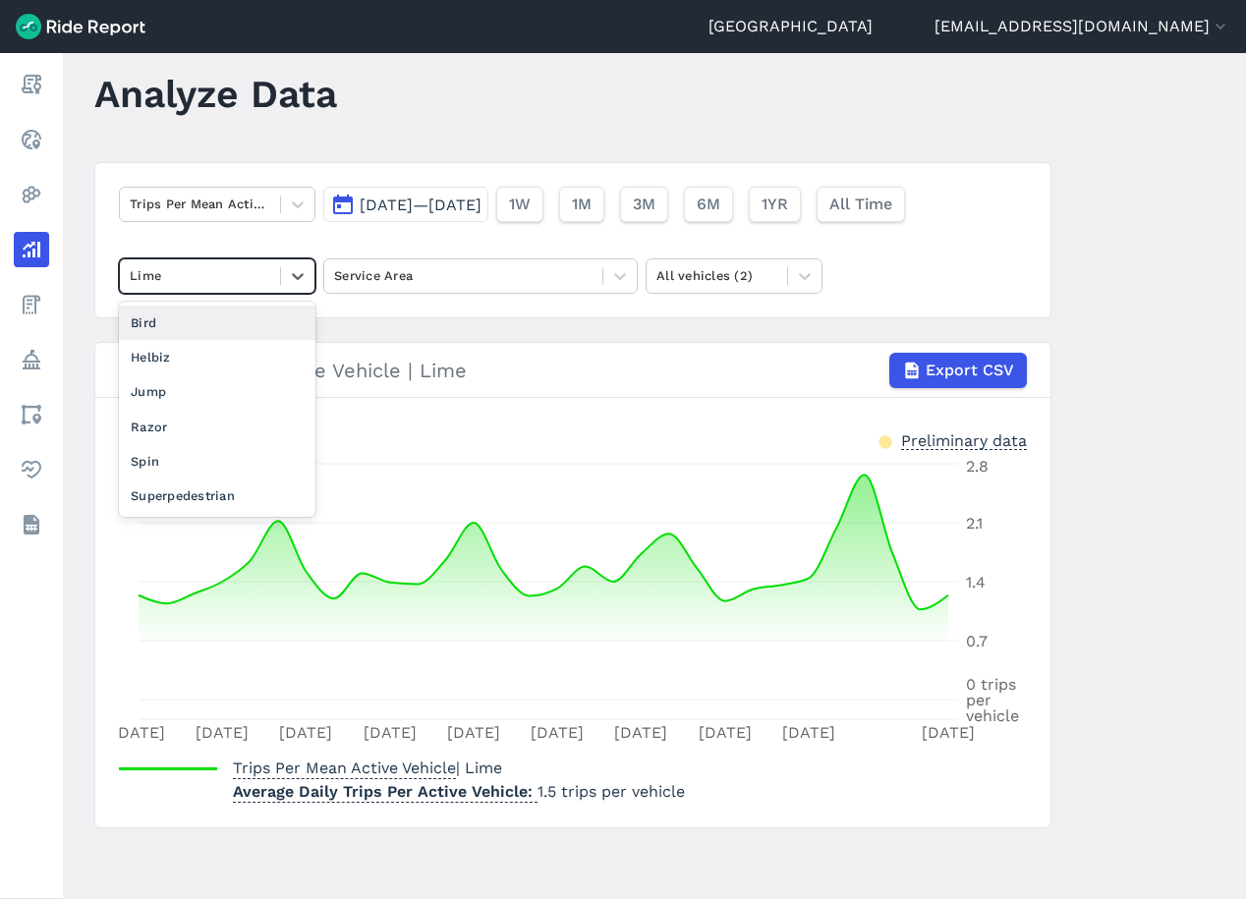
click at [251, 322] on div "Bird" at bounding box center [217, 323] width 197 height 34
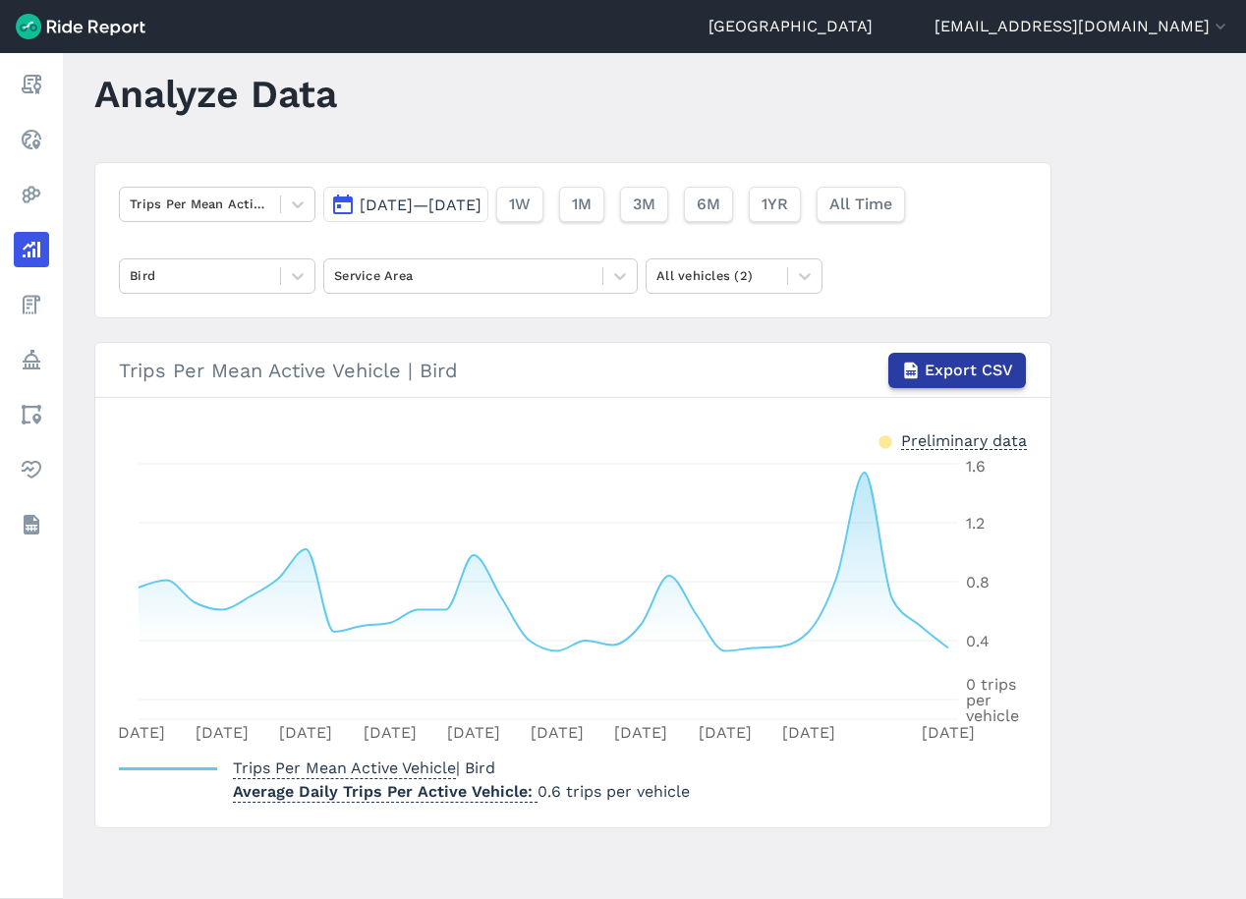
click at [927, 380] on span "Export CSV" at bounding box center [969, 371] width 88 height 24
click at [291, 200] on icon at bounding box center [298, 205] width 20 height 20
click at [324, 124] on div "Analyze Data" at bounding box center [227, 101] width 266 height 76
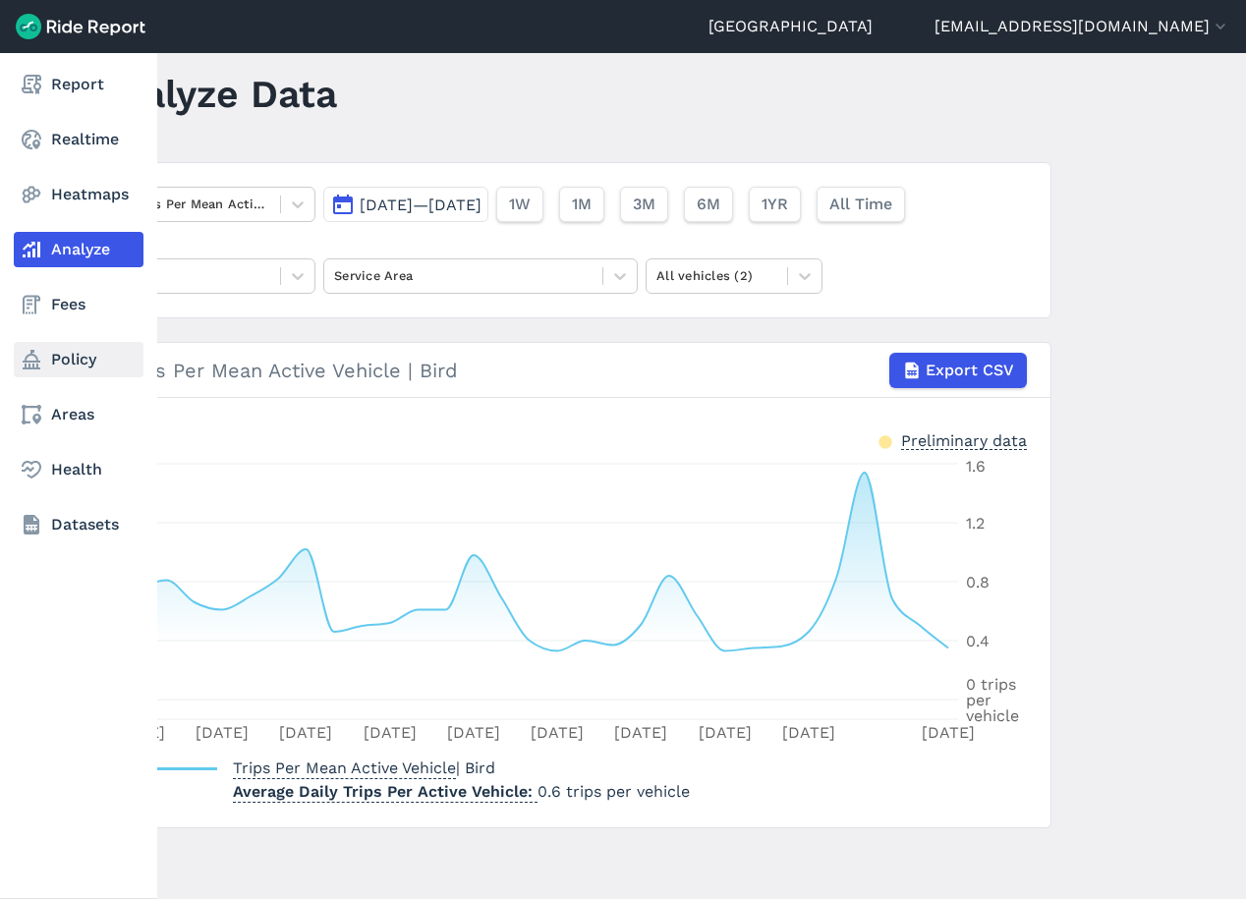
click at [42, 370] on icon at bounding box center [32, 360] width 24 height 24
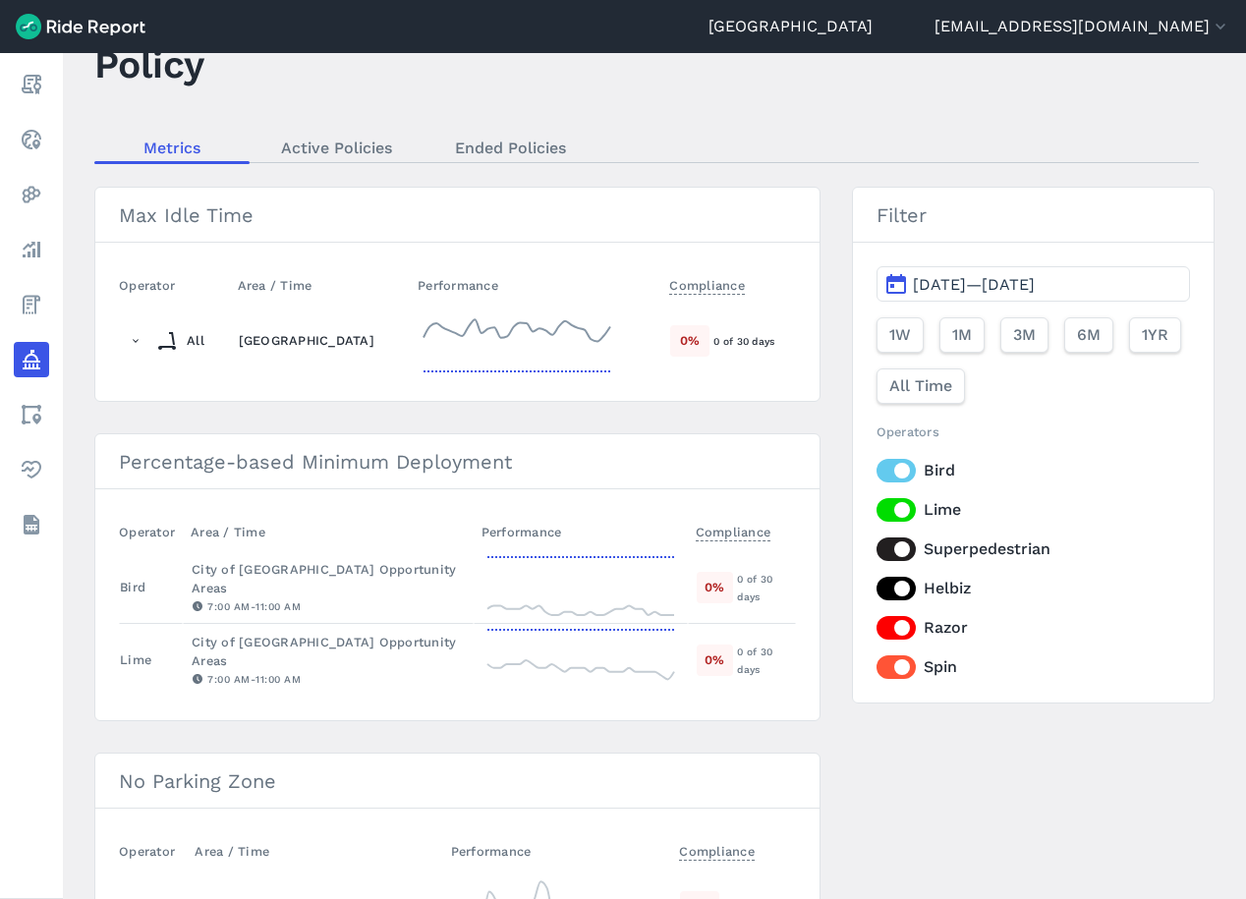
scroll to position [98, 0]
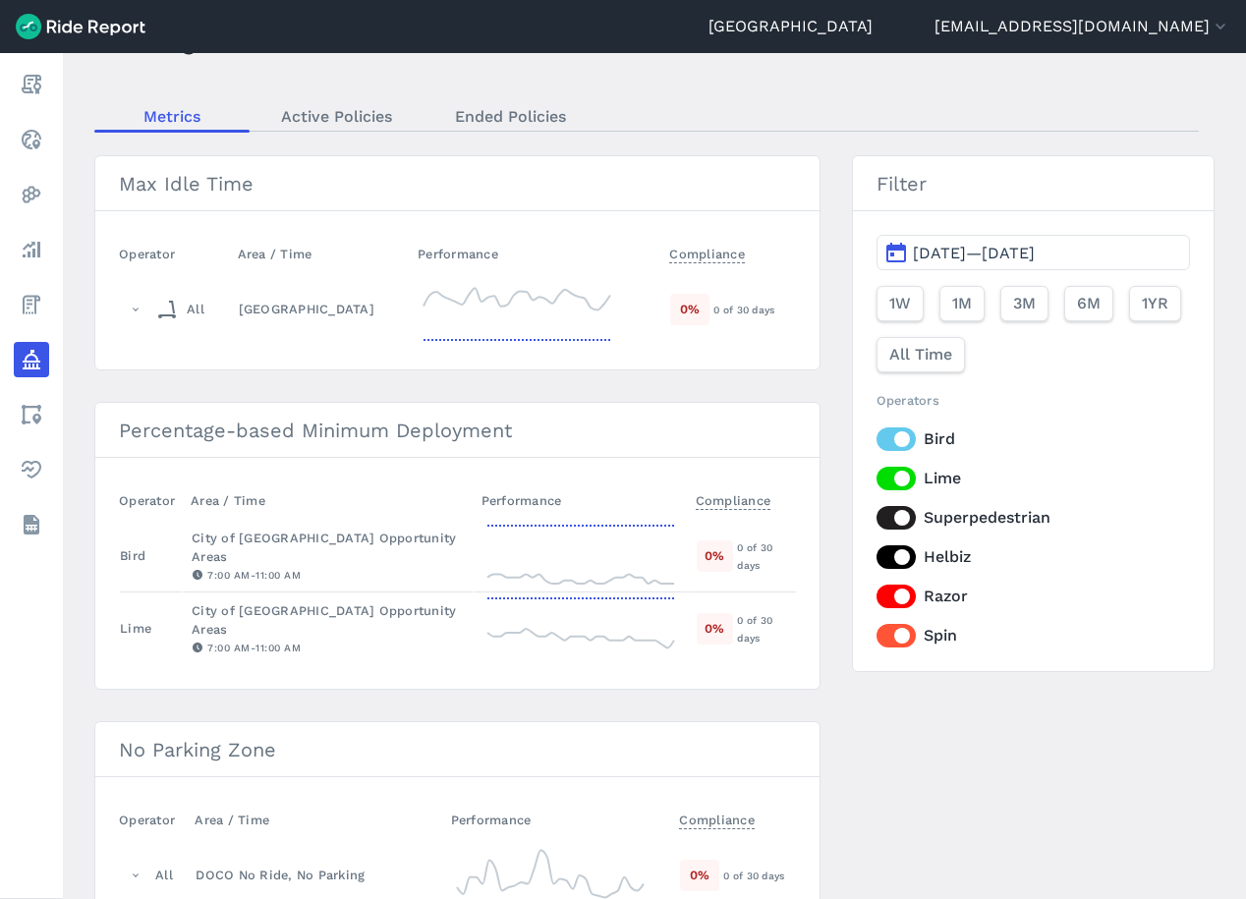
click at [911, 516] on label "Superpedestrian" at bounding box center [1033, 518] width 313 height 24
click at [877, 516] on input "Superpedestrian" at bounding box center [877, 512] width 0 height 13
click at [906, 556] on label "Helbiz" at bounding box center [1033, 557] width 313 height 24
click at [877, 556] on input "Helbiz" at bounding box center [877, 551] width 0 height 13
click at [887, 594] on label "Razor" at bounding box center [1033, 597] width 313 height 24
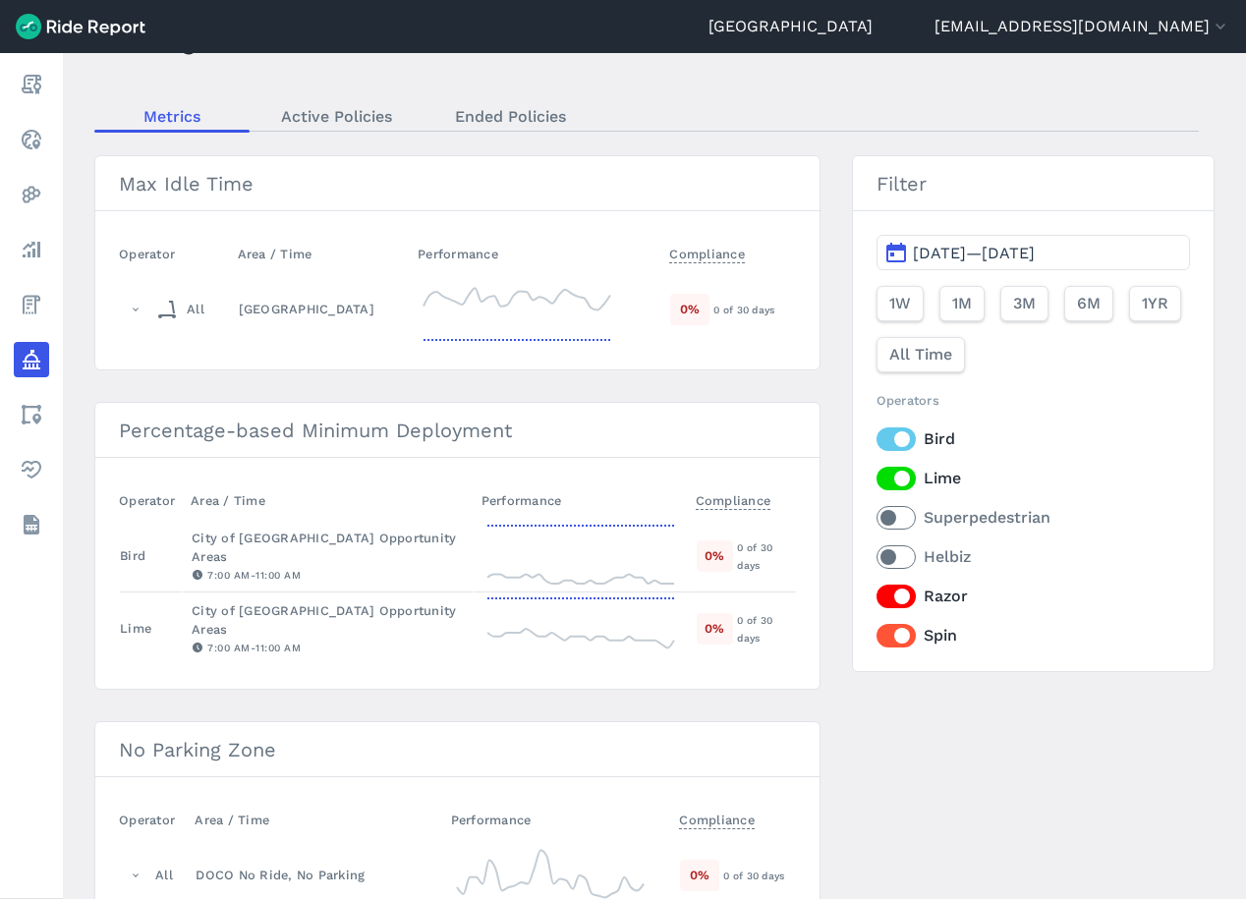
click at [877, 594] on input "Razor" at bounding box center [877, 591] width 0 height 13
click at [887, 640] on label "Spin" at bounding box center [1033, 636] width 313 height 24
click at [877, 637] on input "Spin" at bounding box center [877, 630] width 0 height 13
click at [895, 479] on label "Lime" at bounding box center [1033, 479] width 313 height 24
click at [877, 479] on input "Lime" at bounding box center [877, 473] width 0 height 13
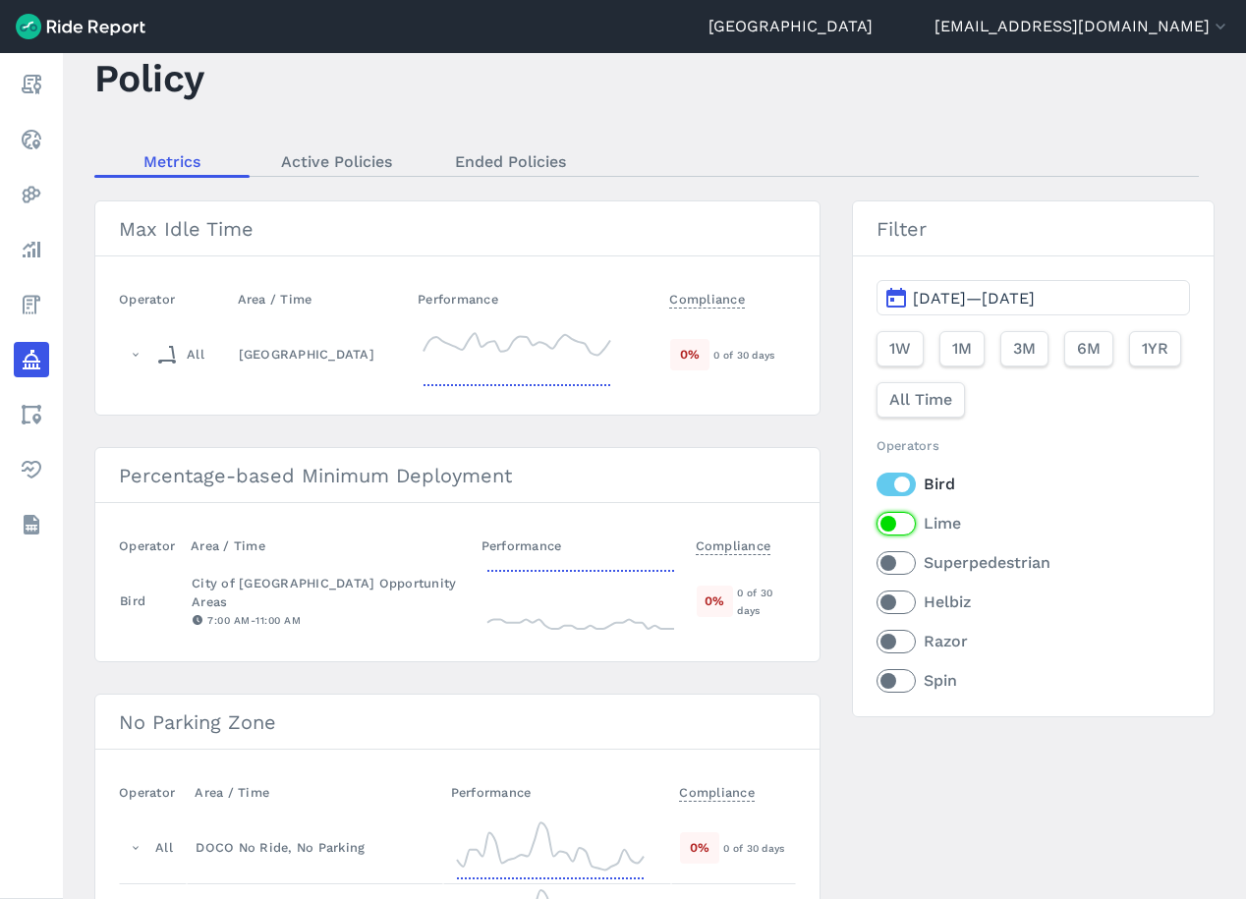
scroll to position [0, 0]
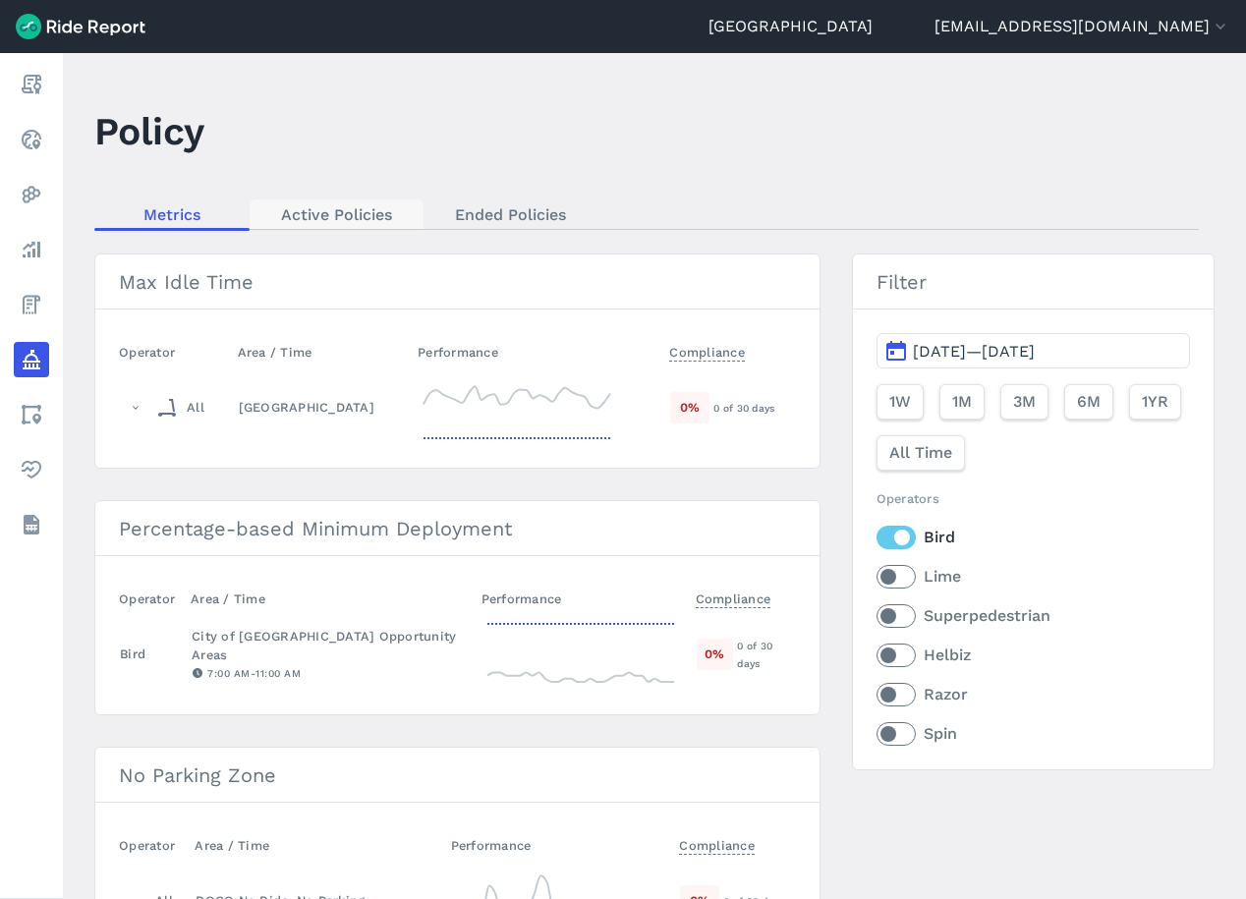
click at [339, 221] on link "Active Policies" at bounding box center [337, 213] width 174 height 29
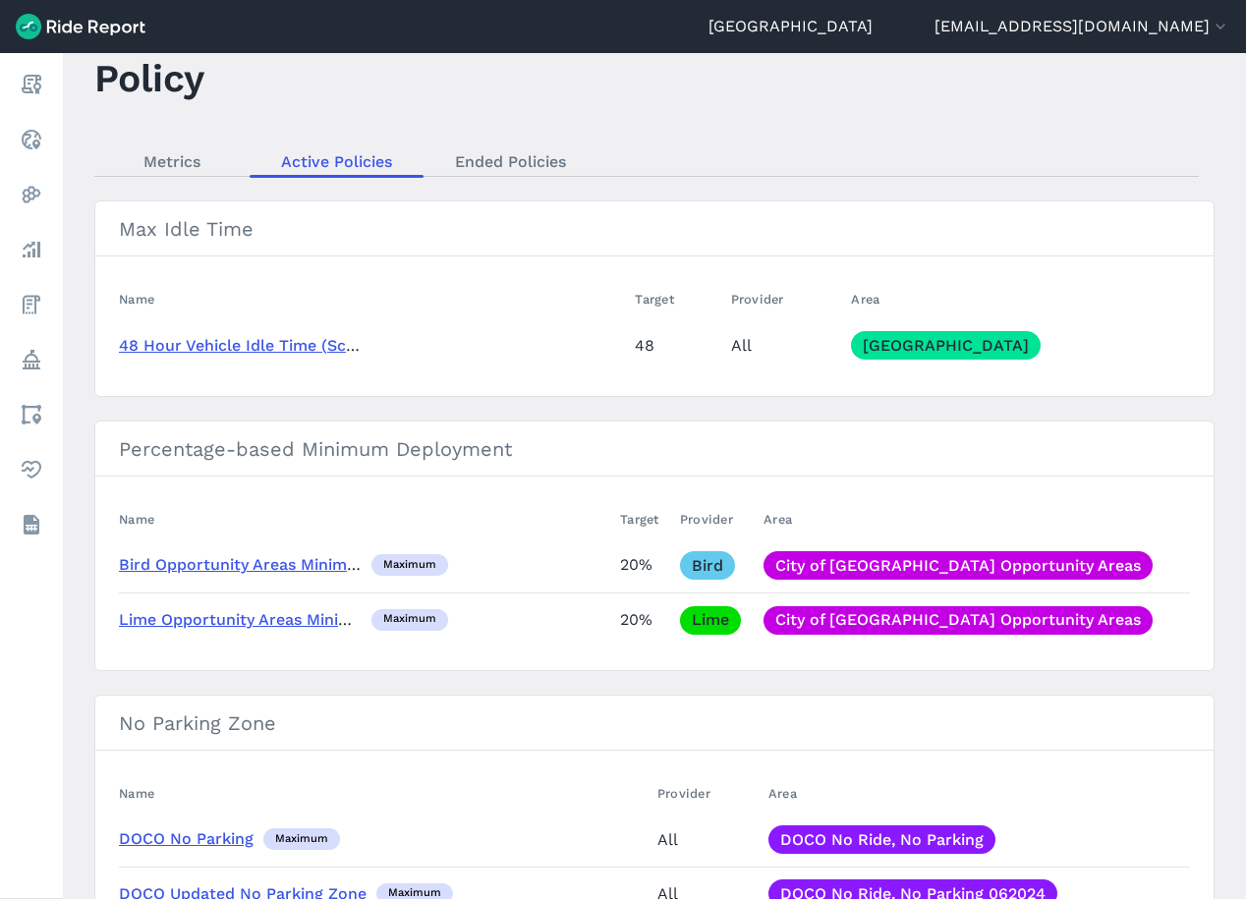
scroll to position [98, 0]
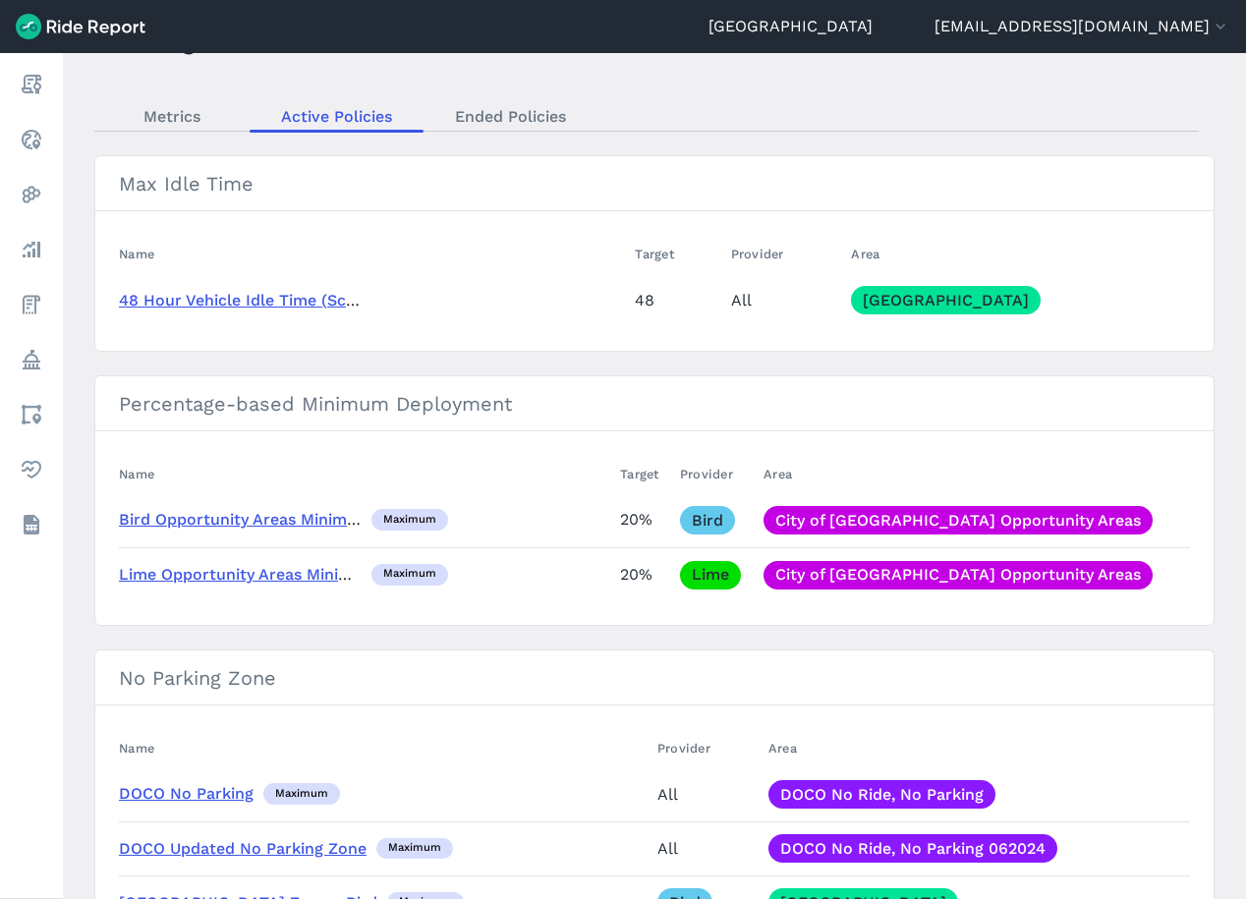
click at [311, 524] on link "Bird Opportunity Areas Minimum Deployment" at bounding box center [294, 519] width 351 height 19
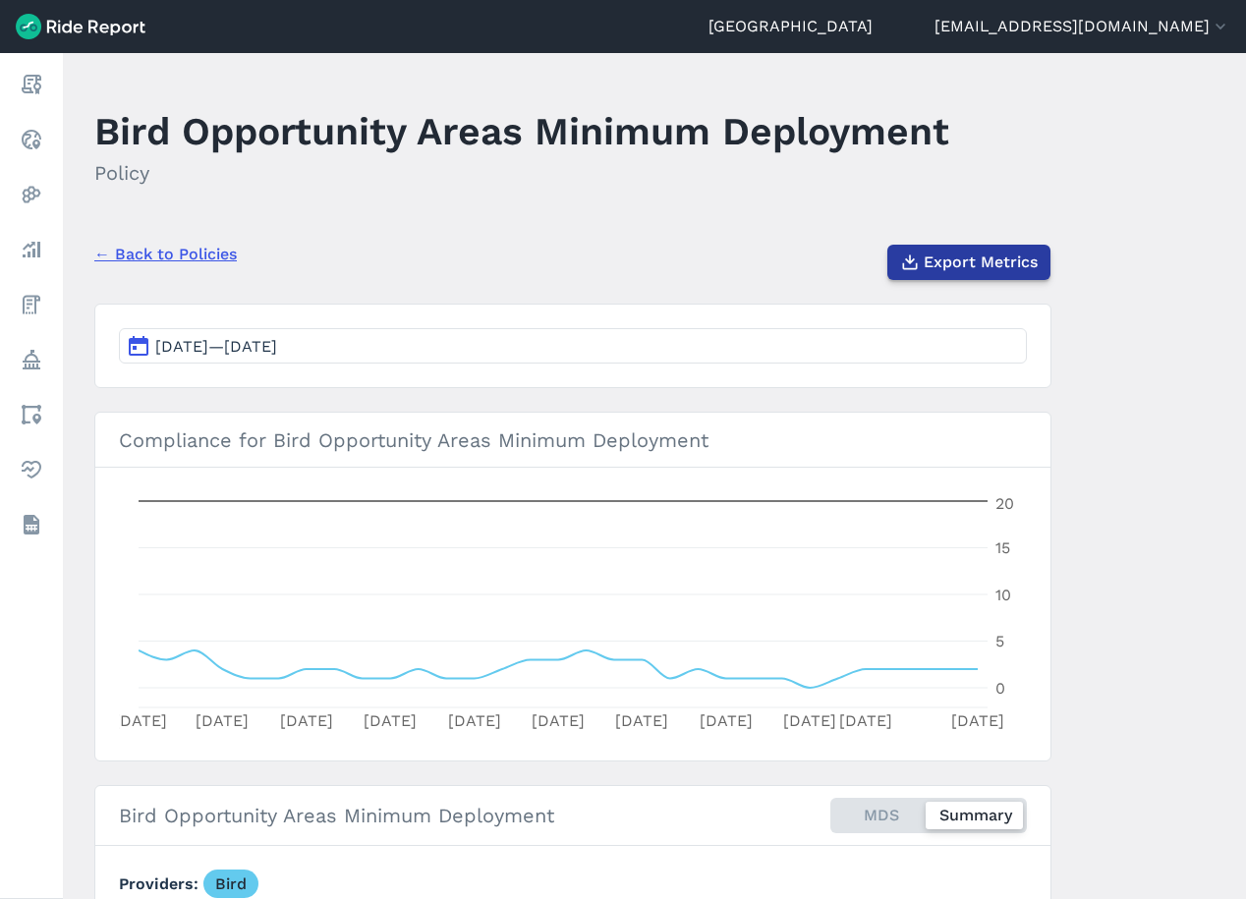
click at [990, 276] on button "Export Metrics" at bounding box center [968, 262] width 163 height 35
drag, startPoint x: 590, startPoint y: 249, endPoint x: 501, endPoint y: 287, distance: 96.4
click at [590, 249] on div "← Back to Policies Export Metrics" at bounding box center [572, 254] width 957 height 51
click at [264, 345] on span "[DATE]—[DATE]" at bounding box center [216, 346] width 122 height 19
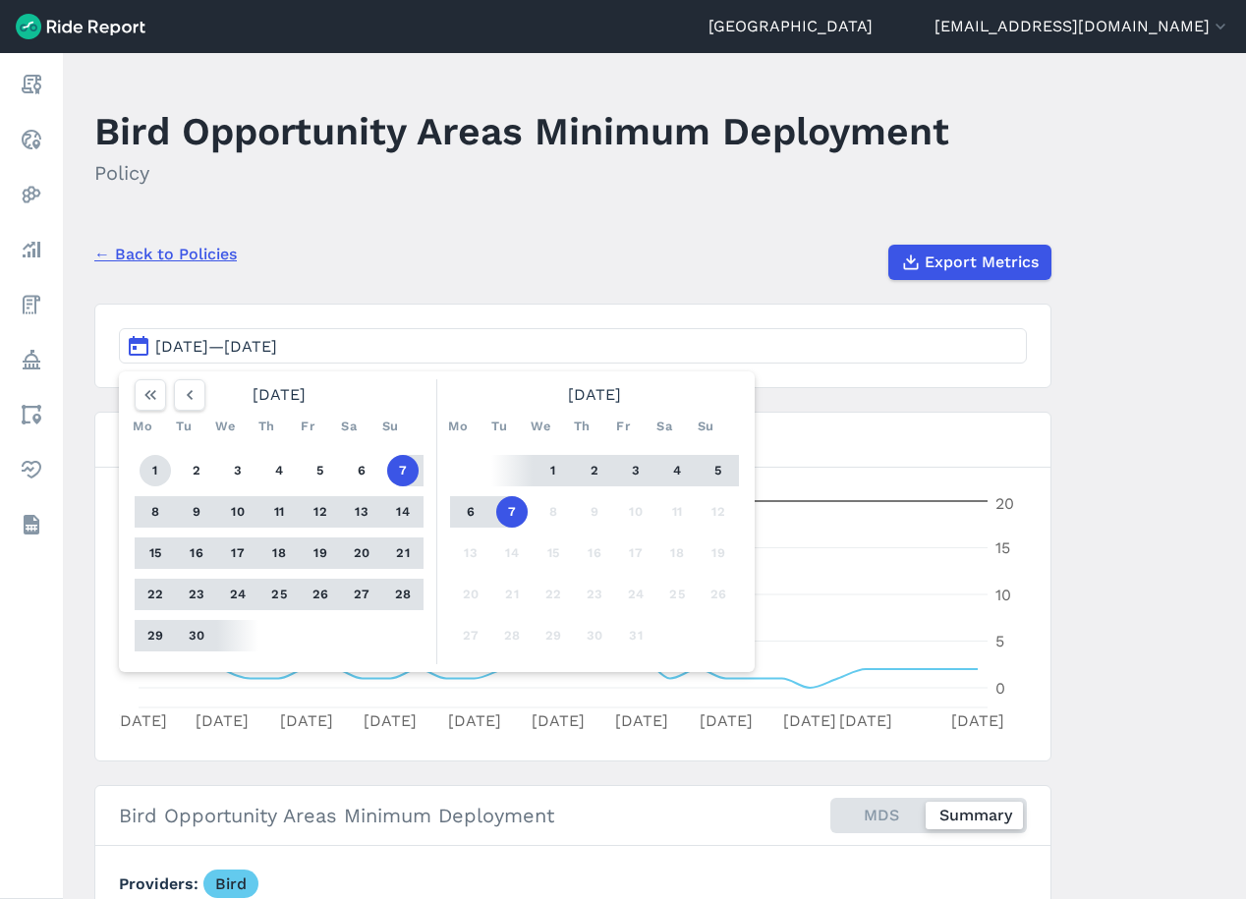
click at [155, 477] on button "1" at bounding box center [155, 470] width 31 height 31
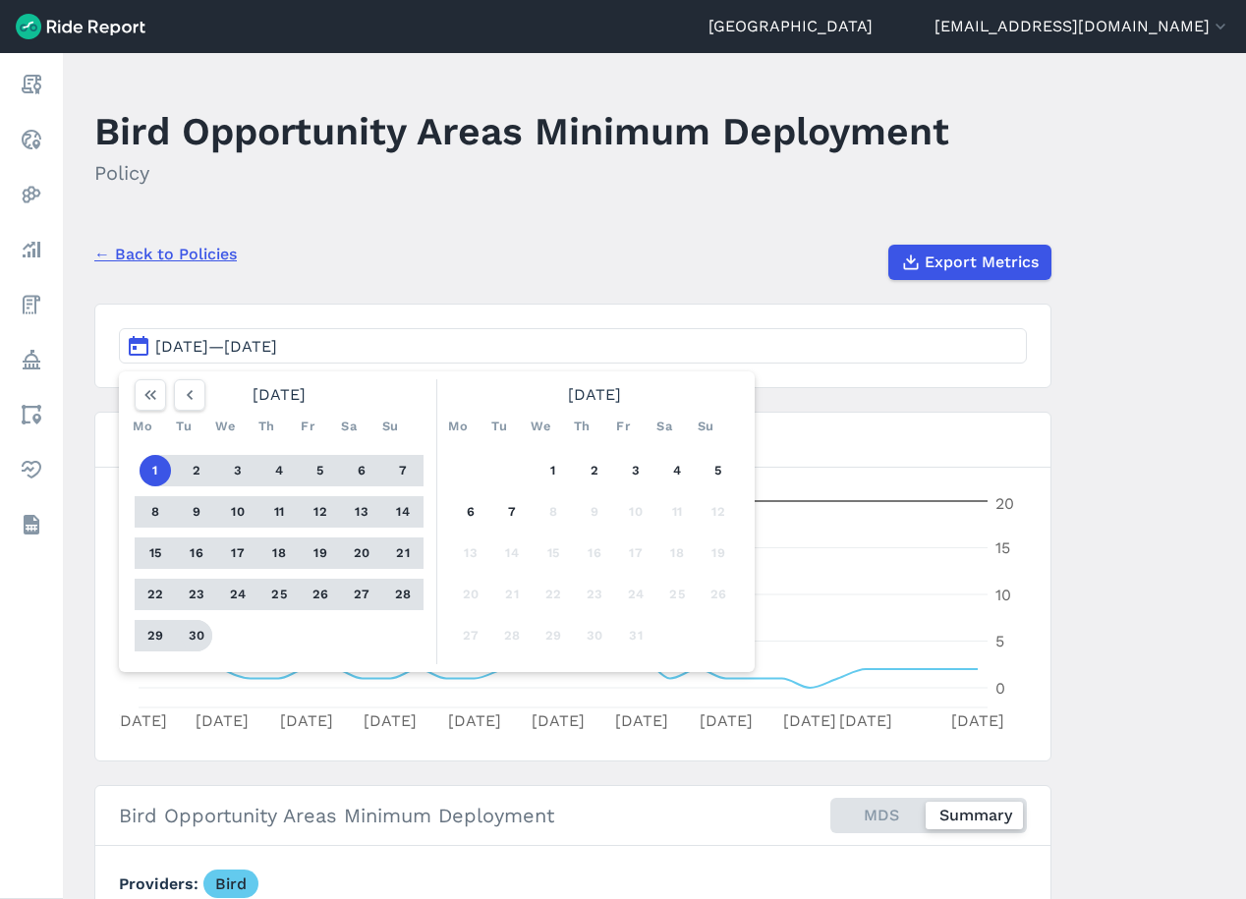
click at [188, 637] on button "30" at bounding box center [196, 635] width 31 height 31
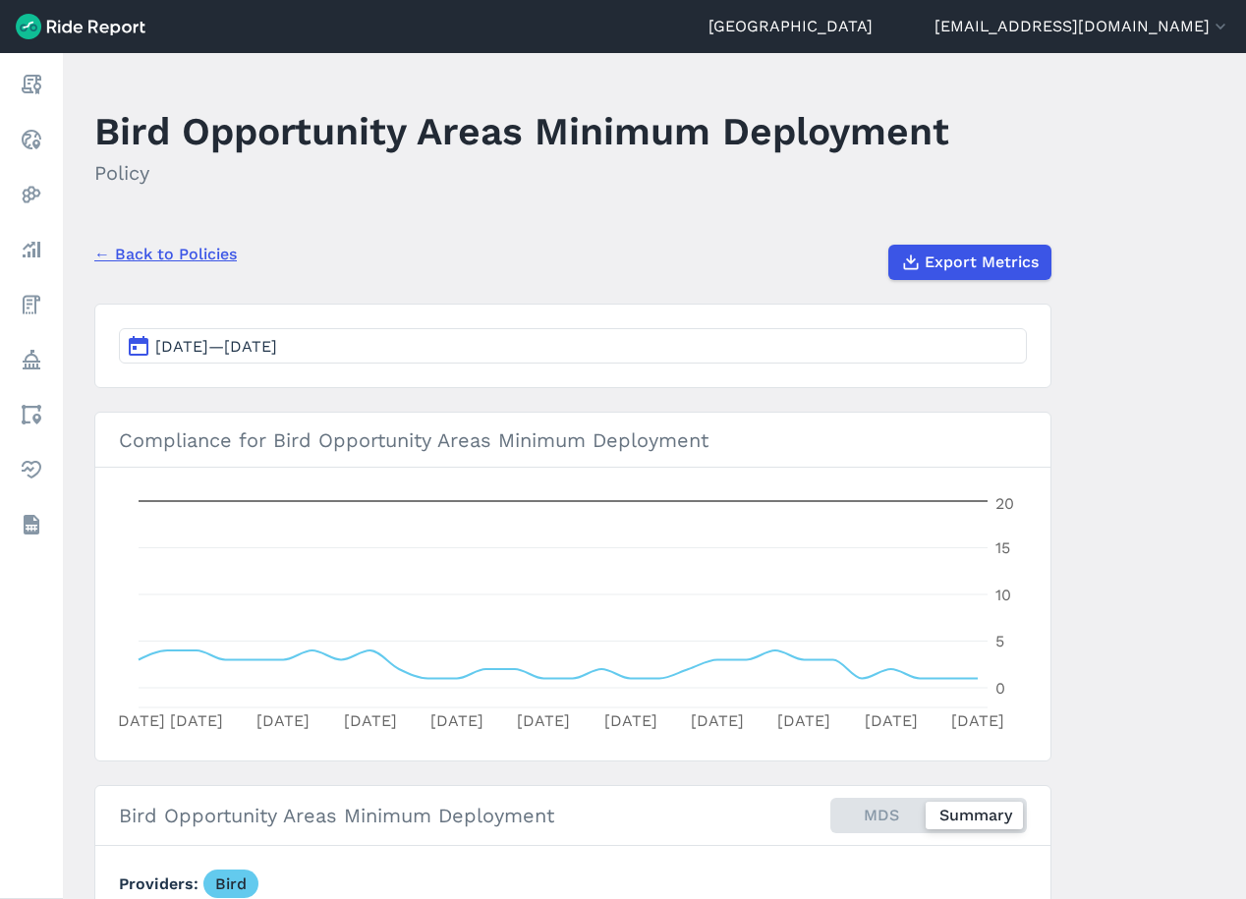
click at [442, 185] on h2 "Policy" at bounding box center [521, 172] width 855 height 29
click at [946, 258] on span "Export Metrics" at bounding box center [981, 263] width 114 height 24
click at [131, 255] on link "← Back to Policies" at bounding box center [165, 255] width 142 height 24
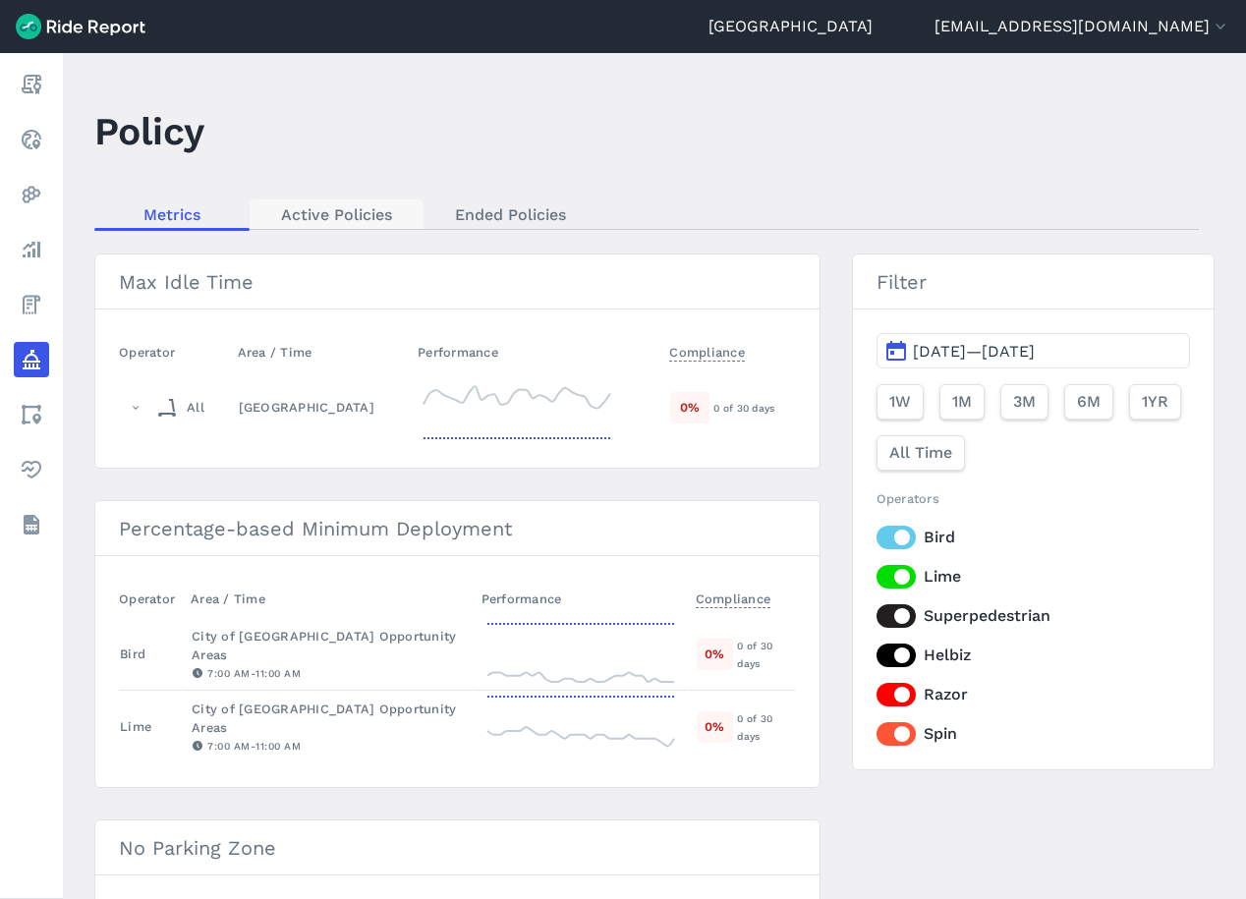
click at [285, 211] on link "Active Policies" at bounding box center [337, 213] width 174 height 29
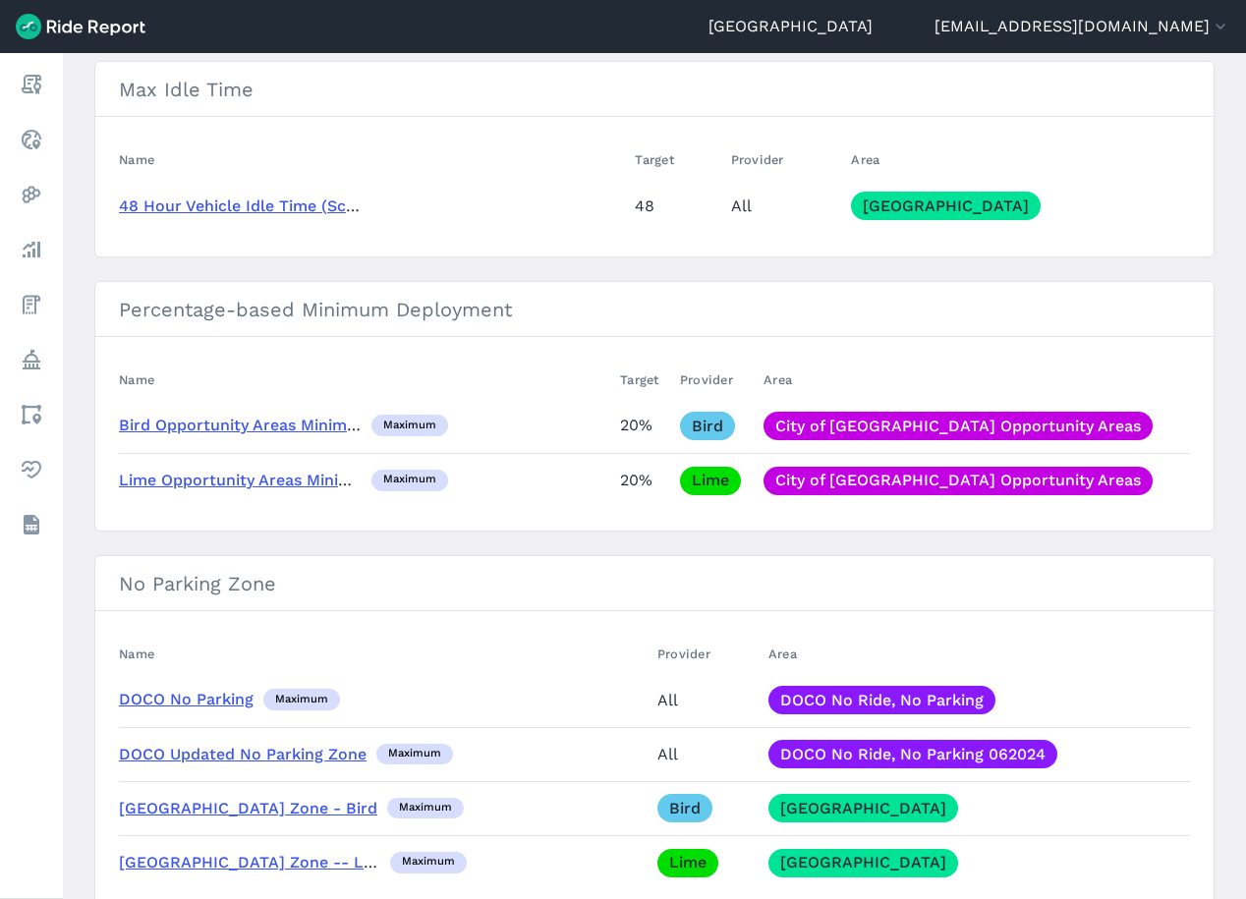
scroll to position [197, 0]
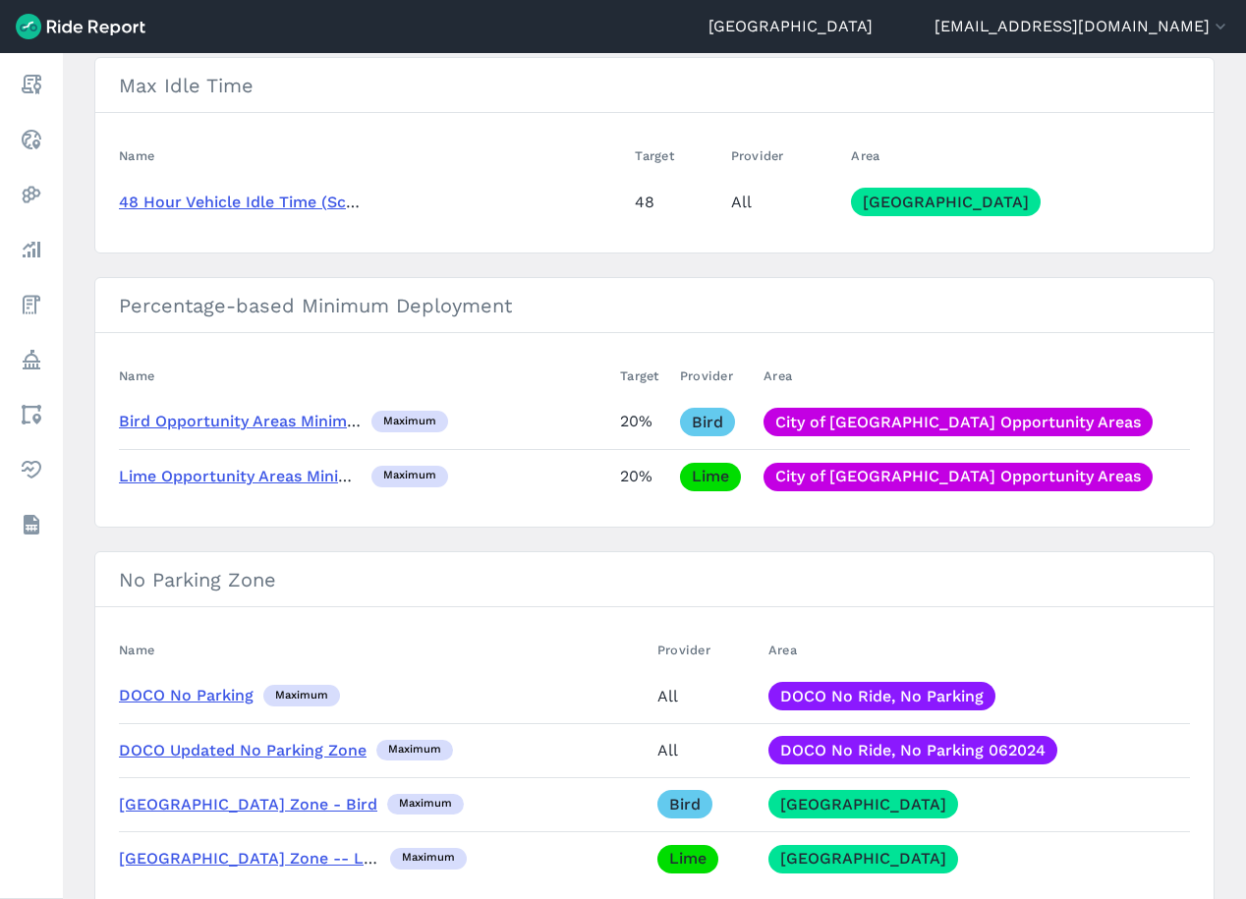
click at [295, 483] on link "Lime Opportunity Areas Minimum Deployment" at bounding box center [297, 476] width 357 height 19
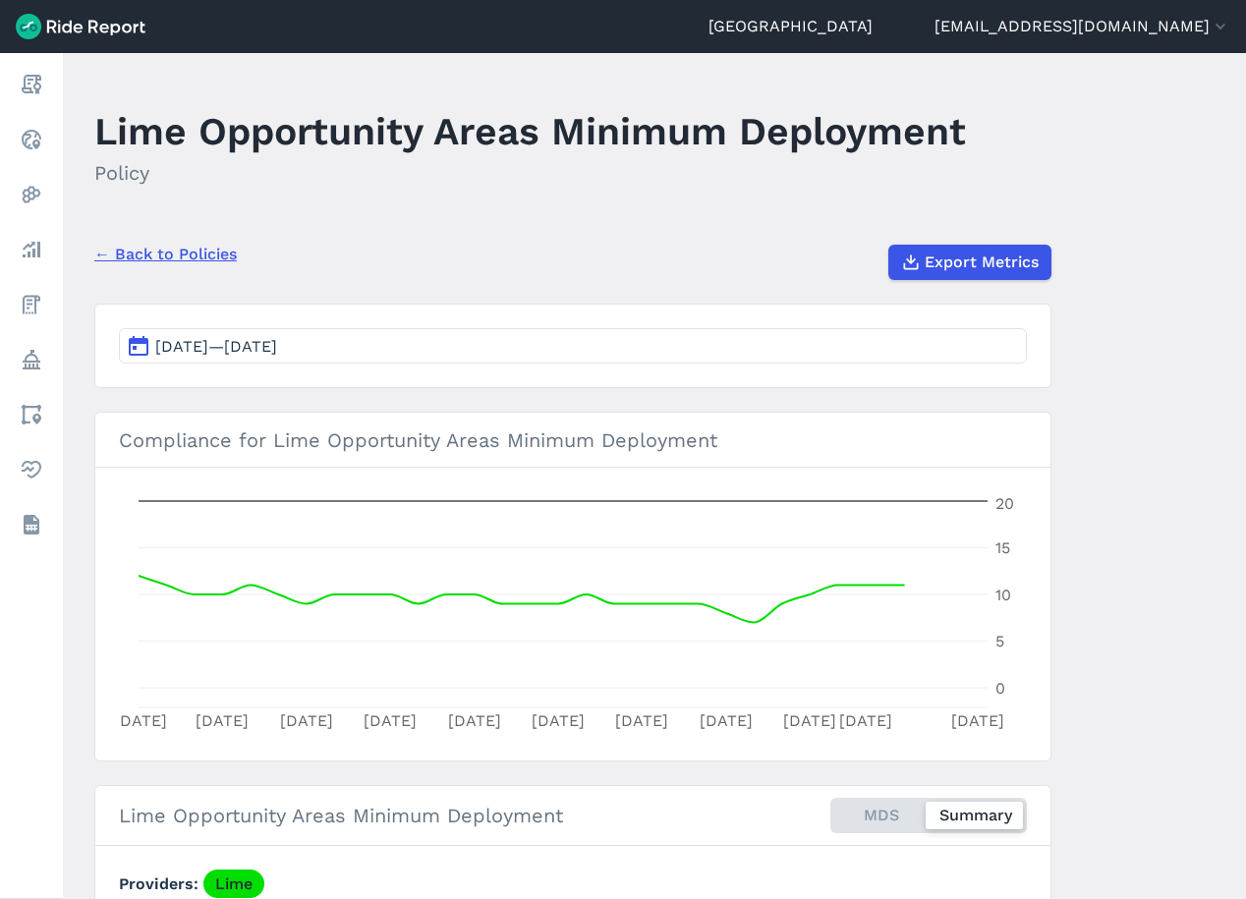
click at [277, 339] on span "[DATE]—[DATE]" at bounding box center [216, 346] width 122 height 19
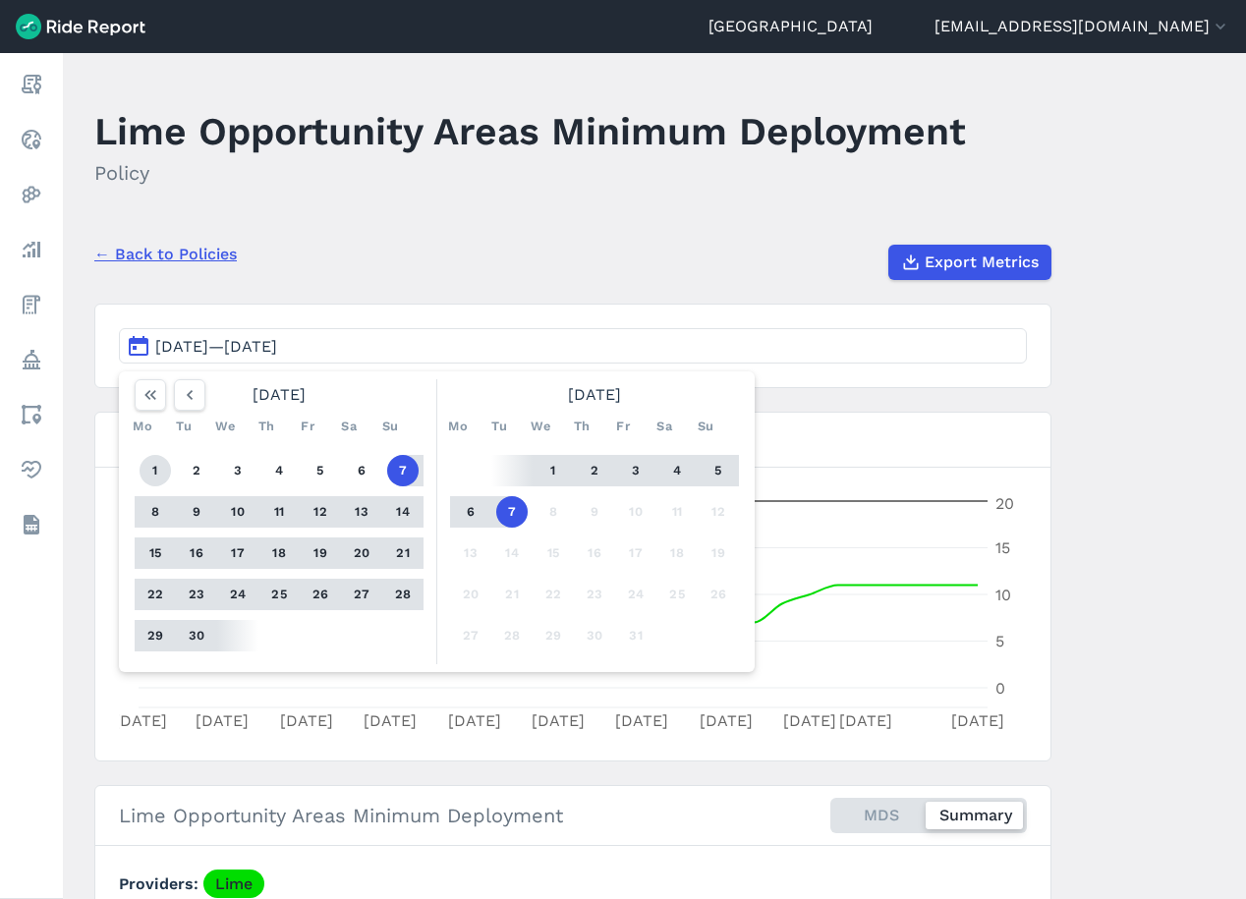
click at [153, 462] on button "1" at bounding box center [155, 470] width 31 height 31
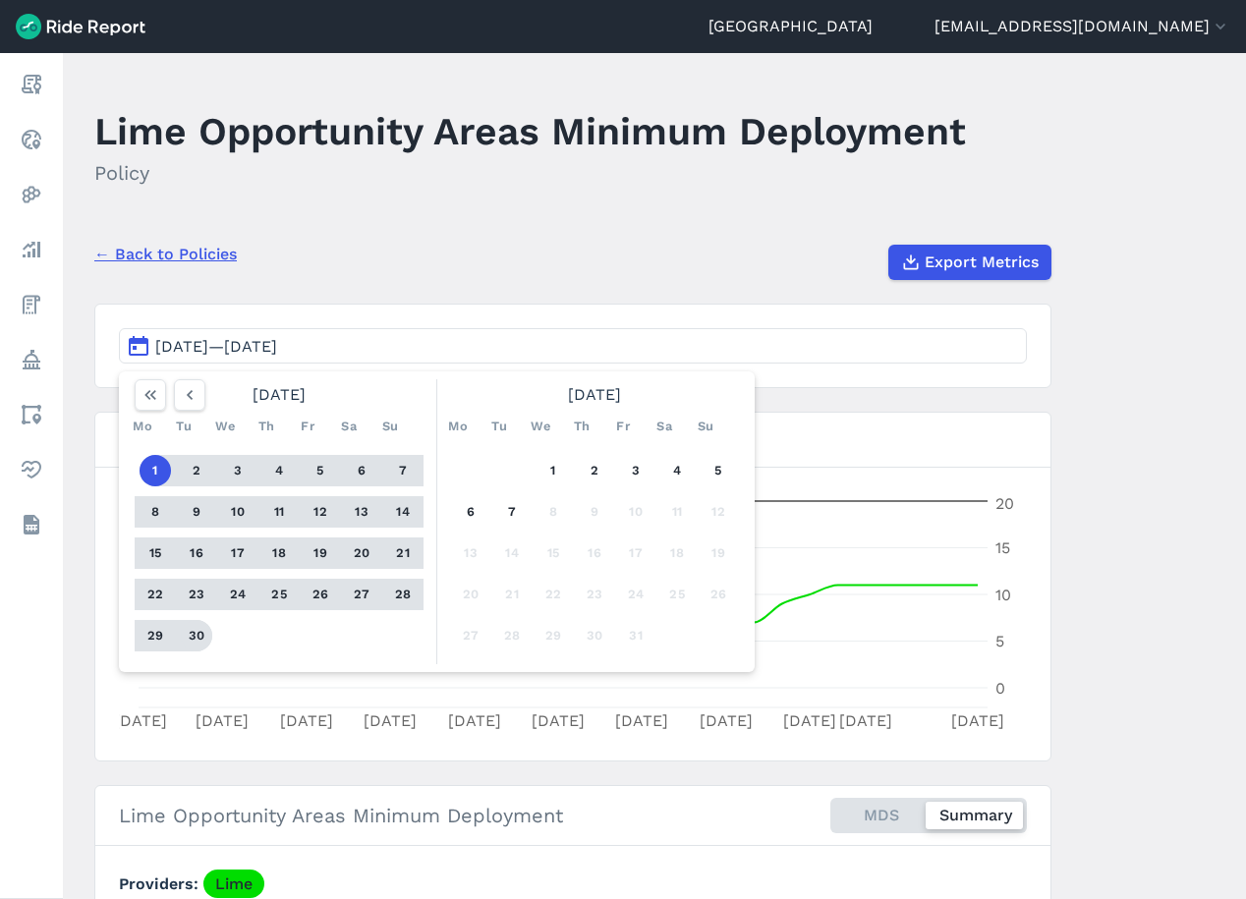
click at [192, 637] on button "30" at bounding box center [196, 635] width 31 height 31
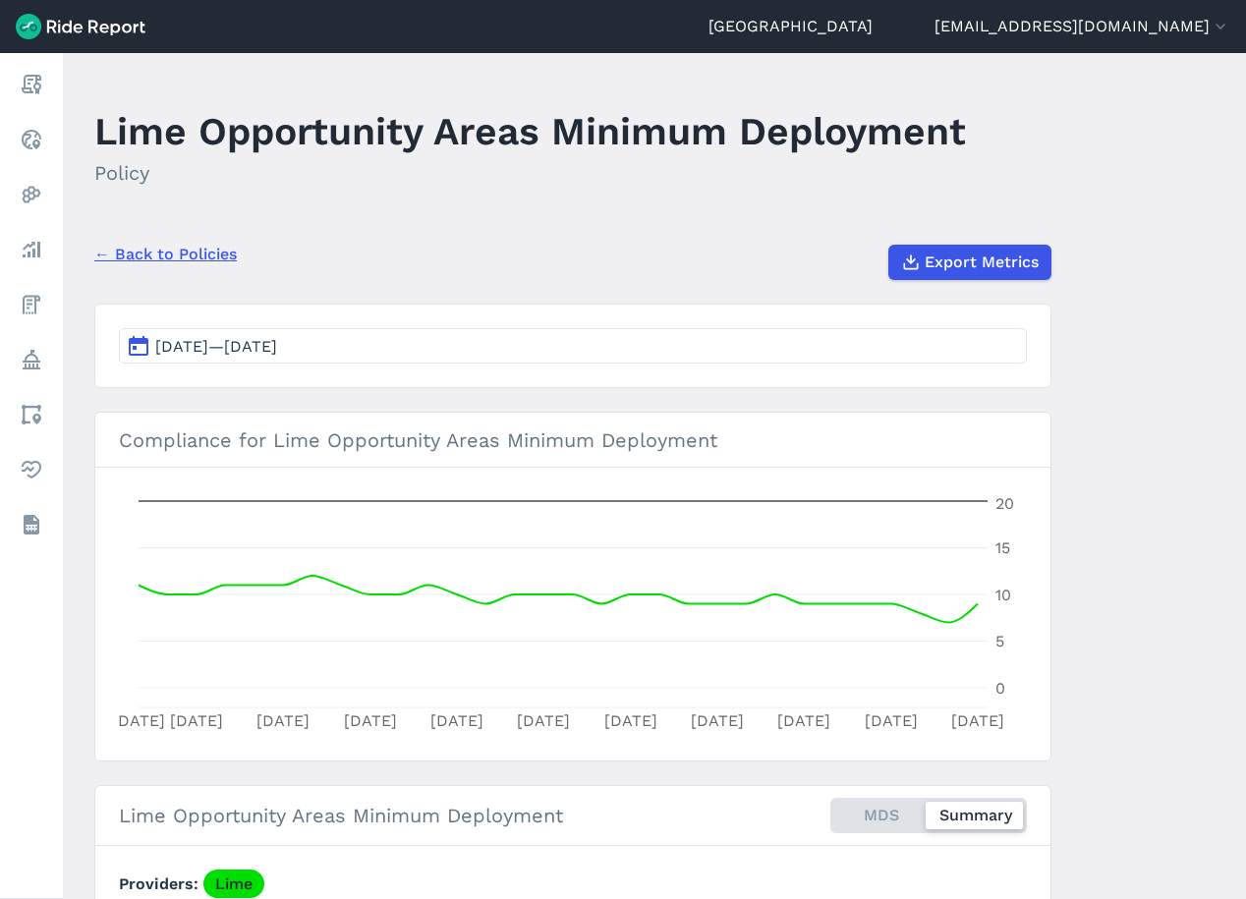
click at [515, 183] on h2 "Policy" at bounding box center [530, 172] width 872 height 29
click at [916, 273] on button "Export Metrics" at bounding box center [968, 262] width 163 height 35
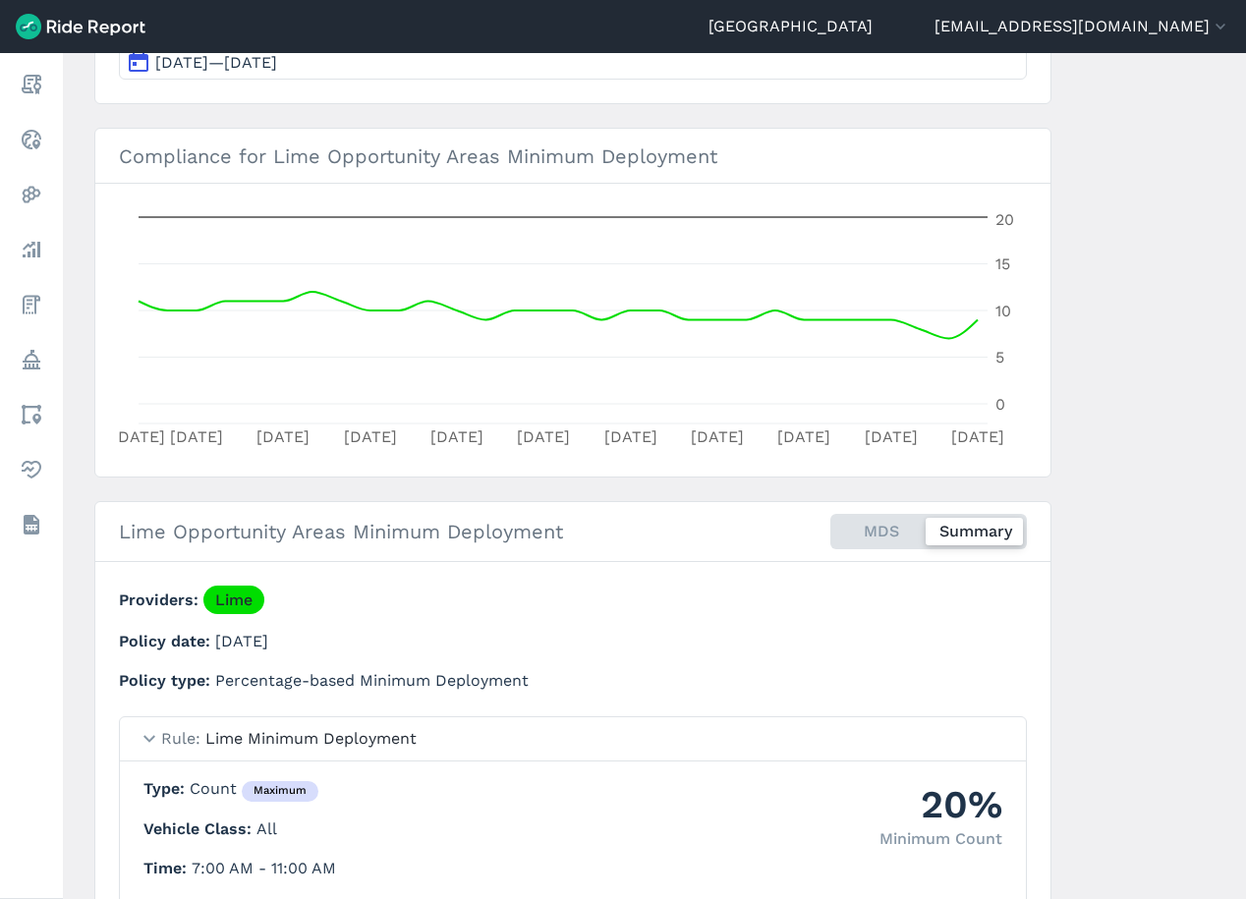
scroll to position [272, 0]
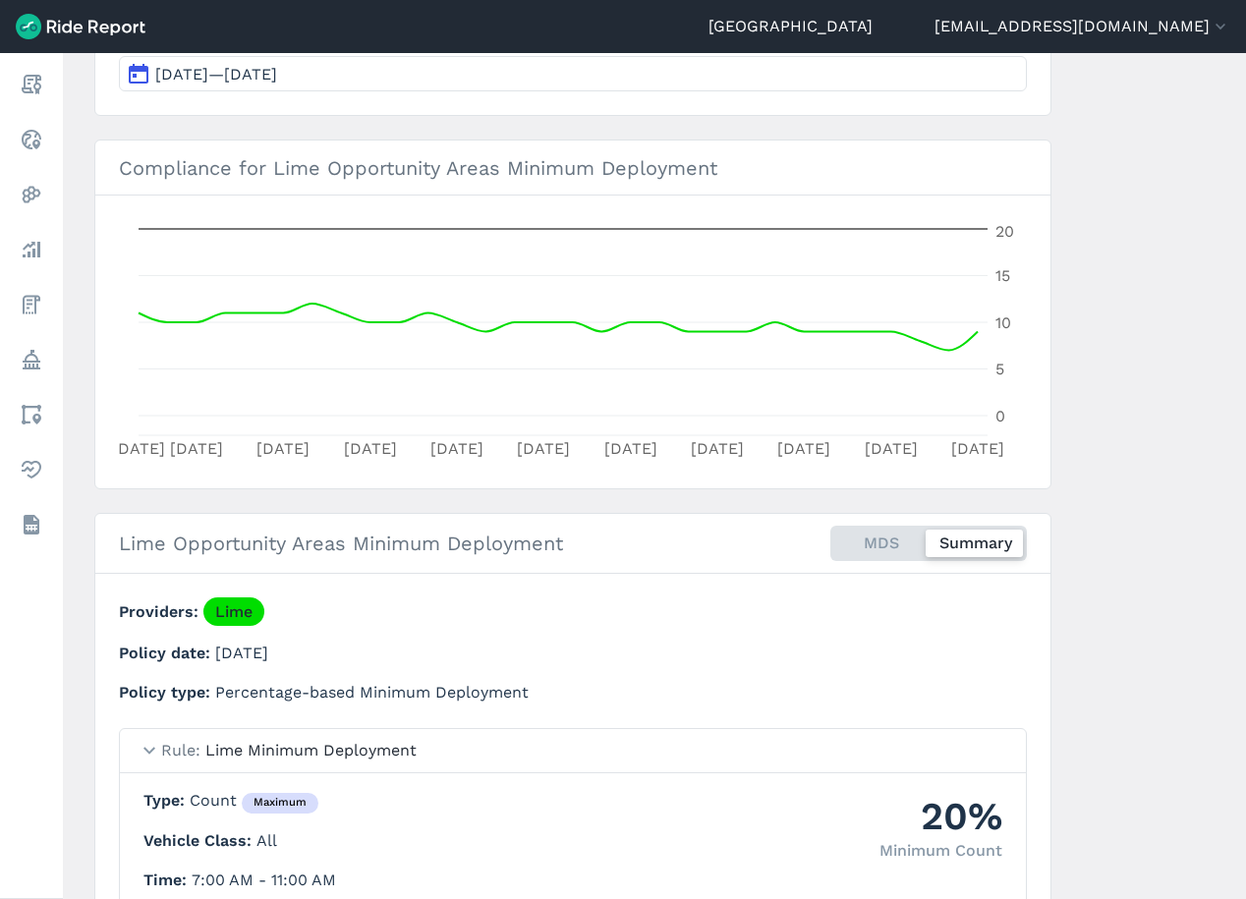
click at [224, 136] on main "Lime Opportunity Areas Minimum Deployment Policy ← Back to Policies Export Metr…" at bounding box center [654, 476] width 1183 height 846
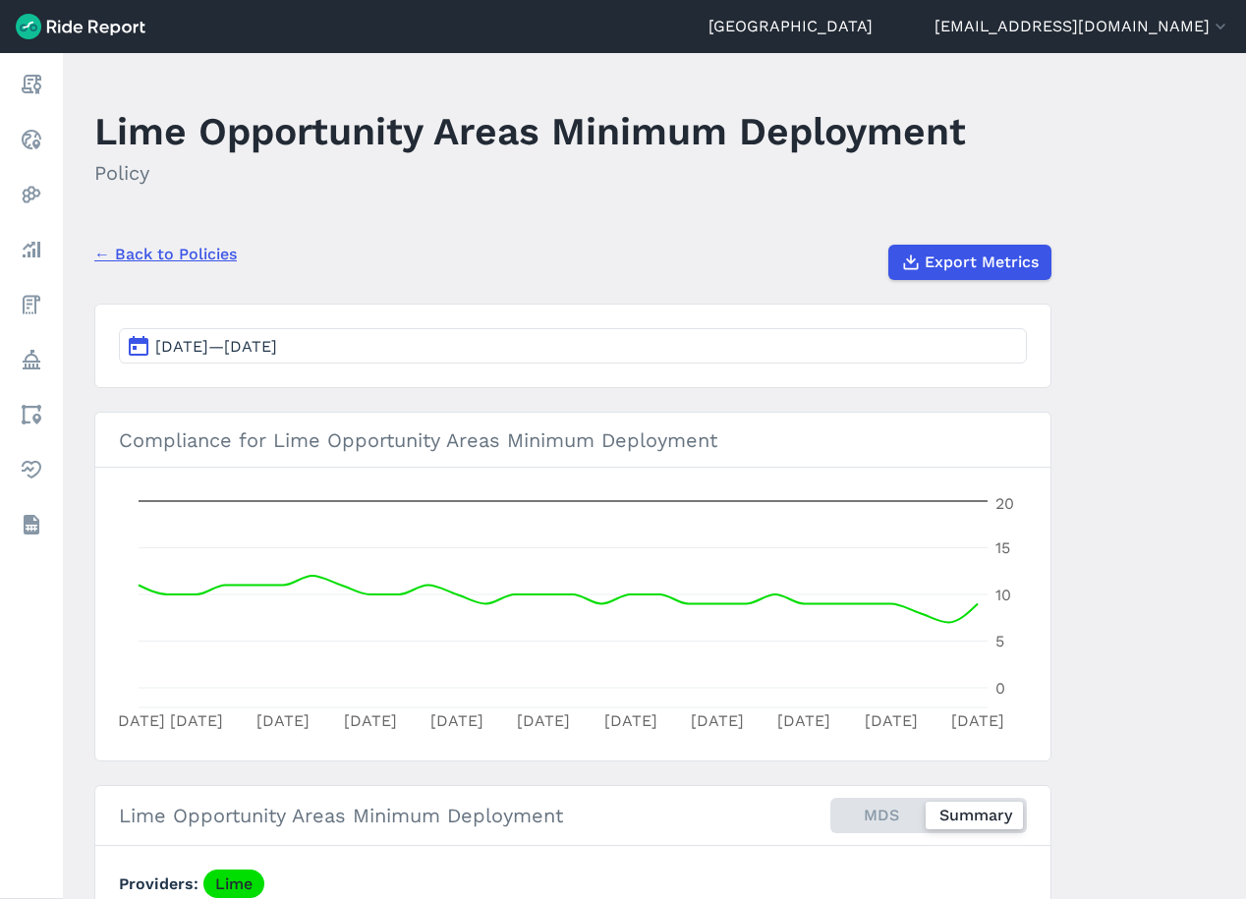
click at [170, 264] on link "← Back to Policies" at bounding box center [165, 255] width 142 height 24
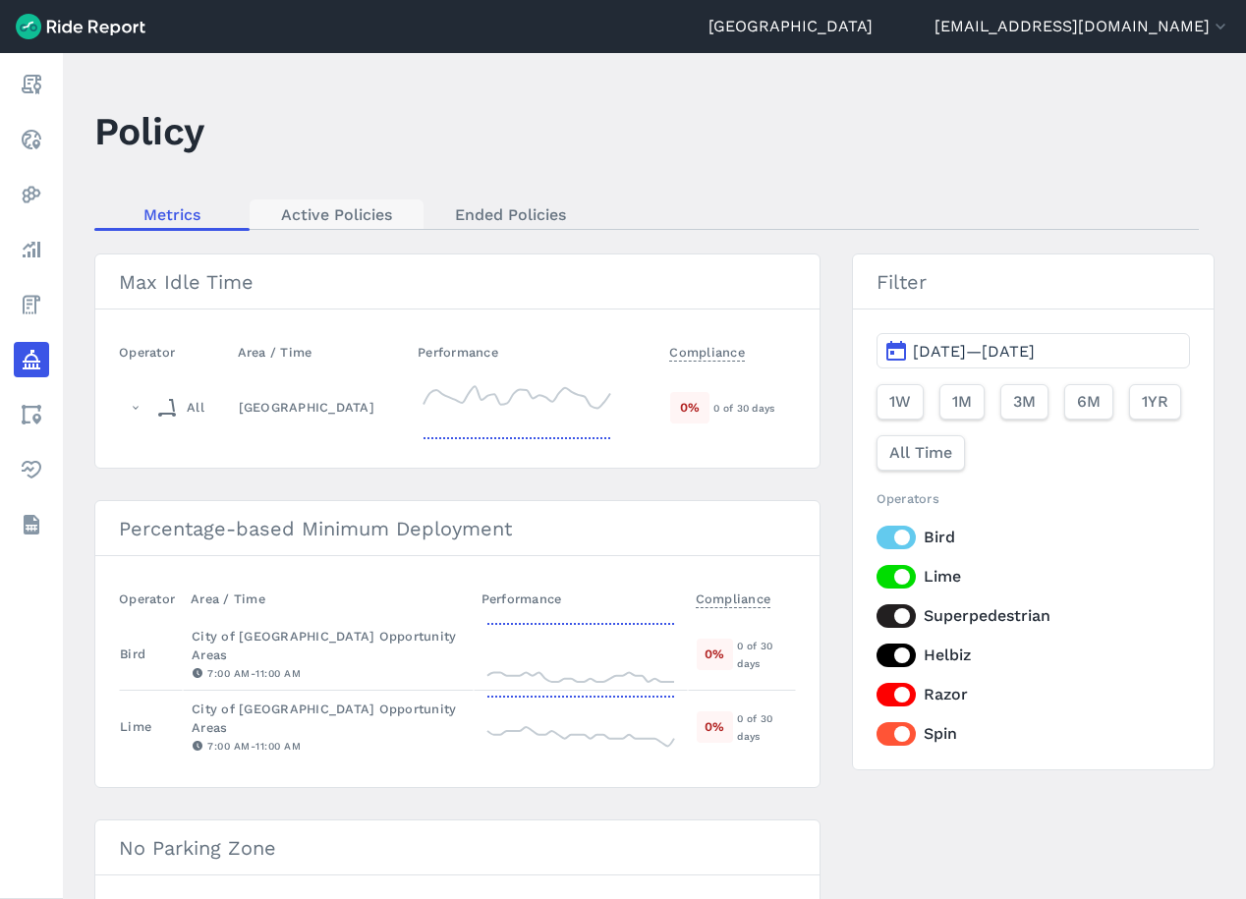
click at [341, 213] on link "Active Policies" at bounding box center [337, 213] width 174 height 29
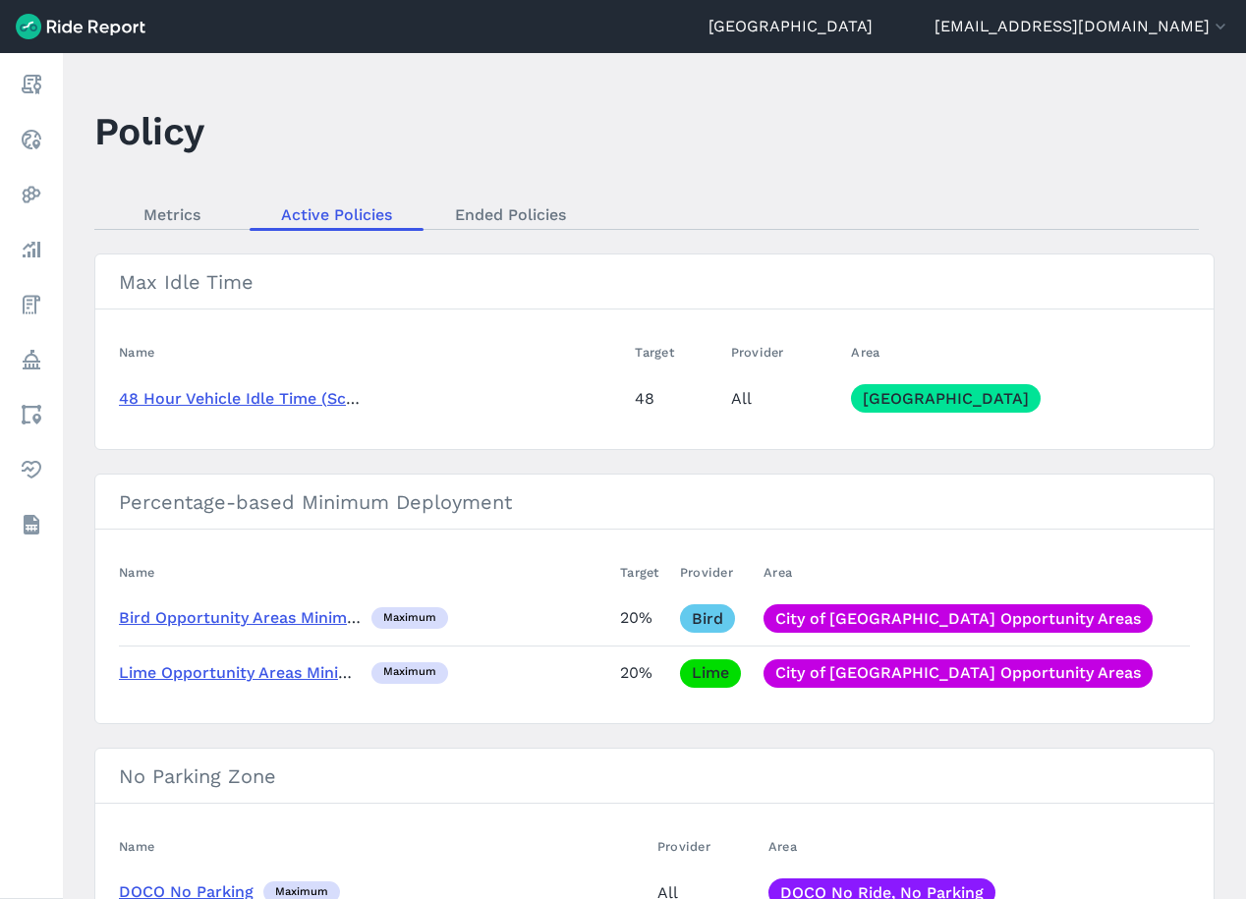
click at [262, 400] on link "48 Hour Vehicle Idle Time (Scooters)" at bounding box center [260, 398] width 282 height 19
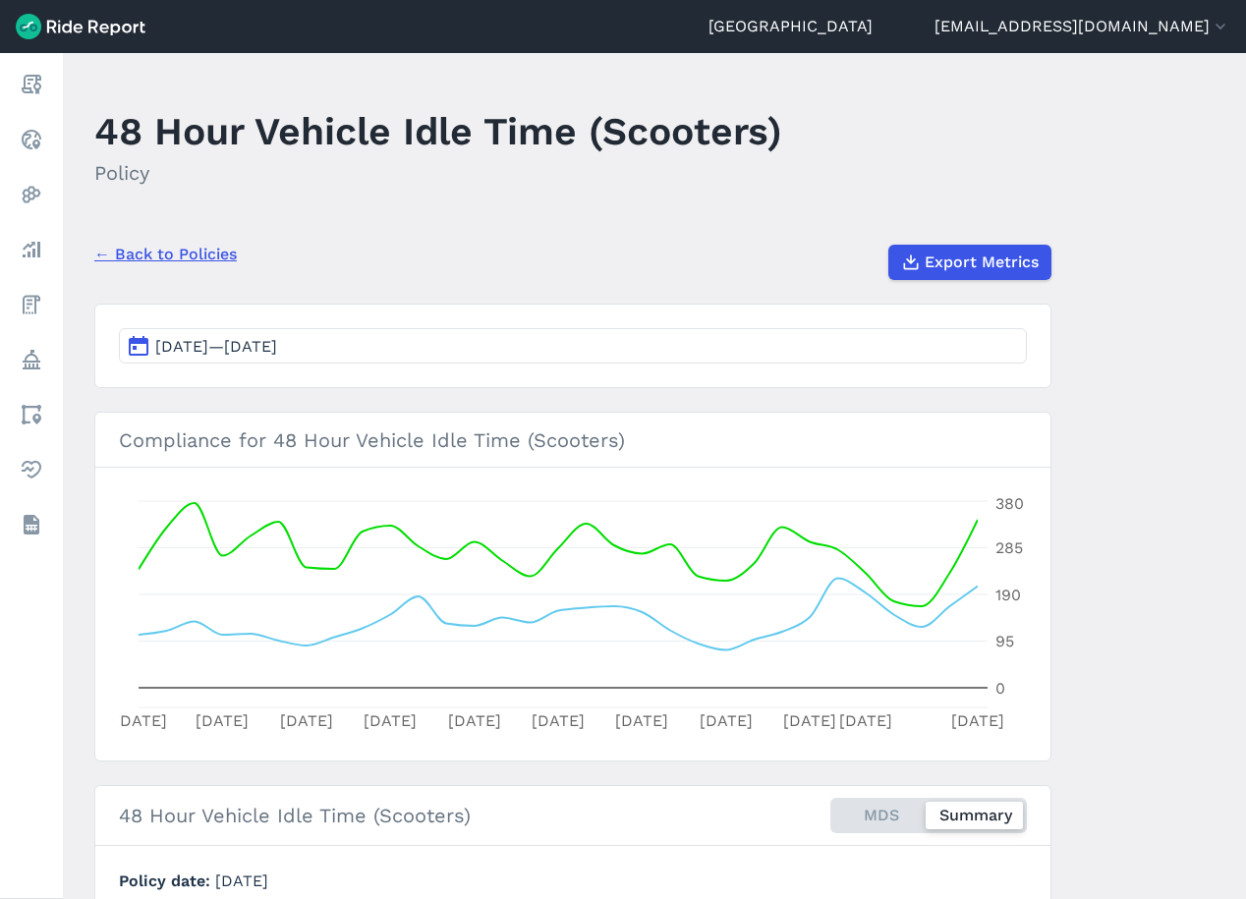
click at [568, 339] on button "[DATE]—[DATE]" at bounding box center [573, 345] width 908 height 35
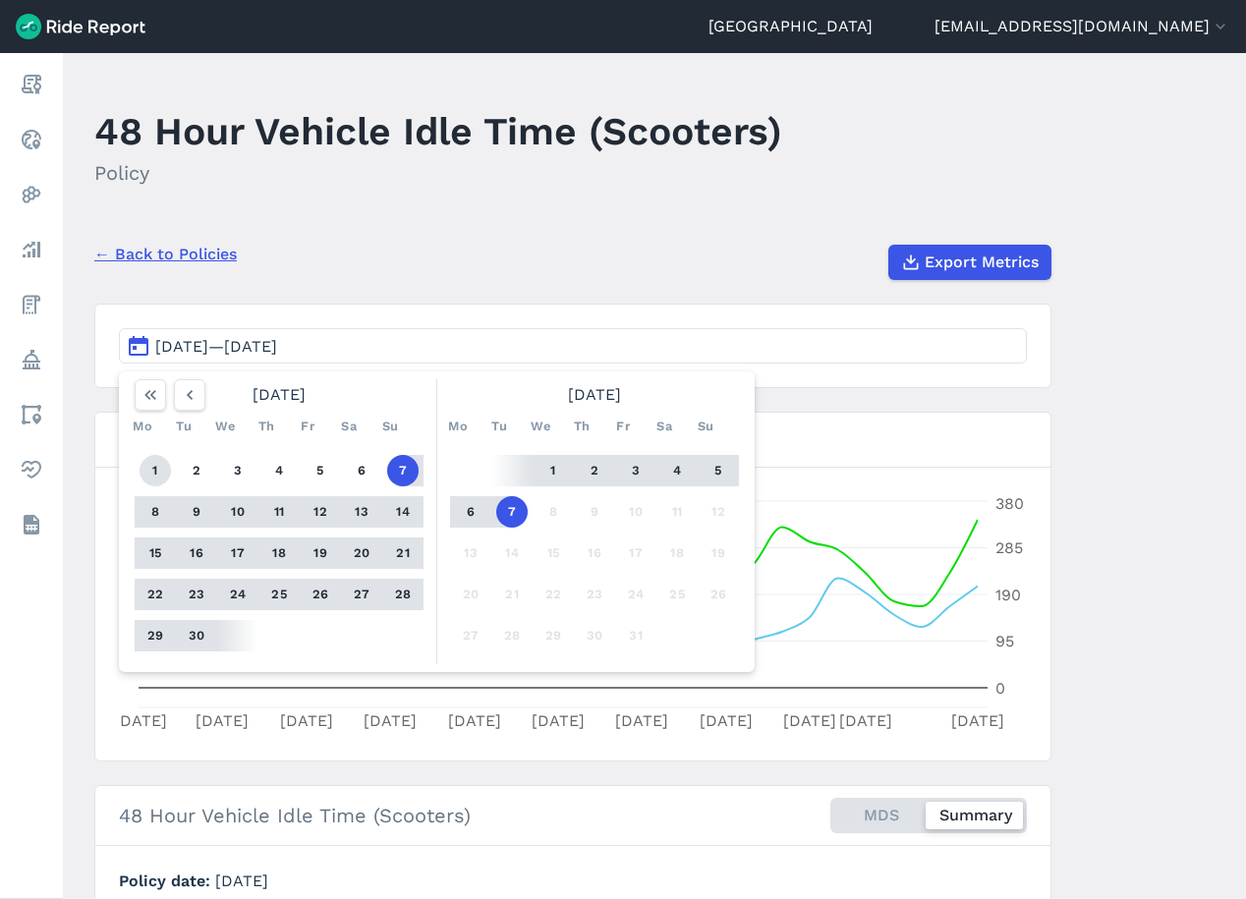
click at [149, 466] on button "1" at bounding box center [155, 470] width 31 height 31
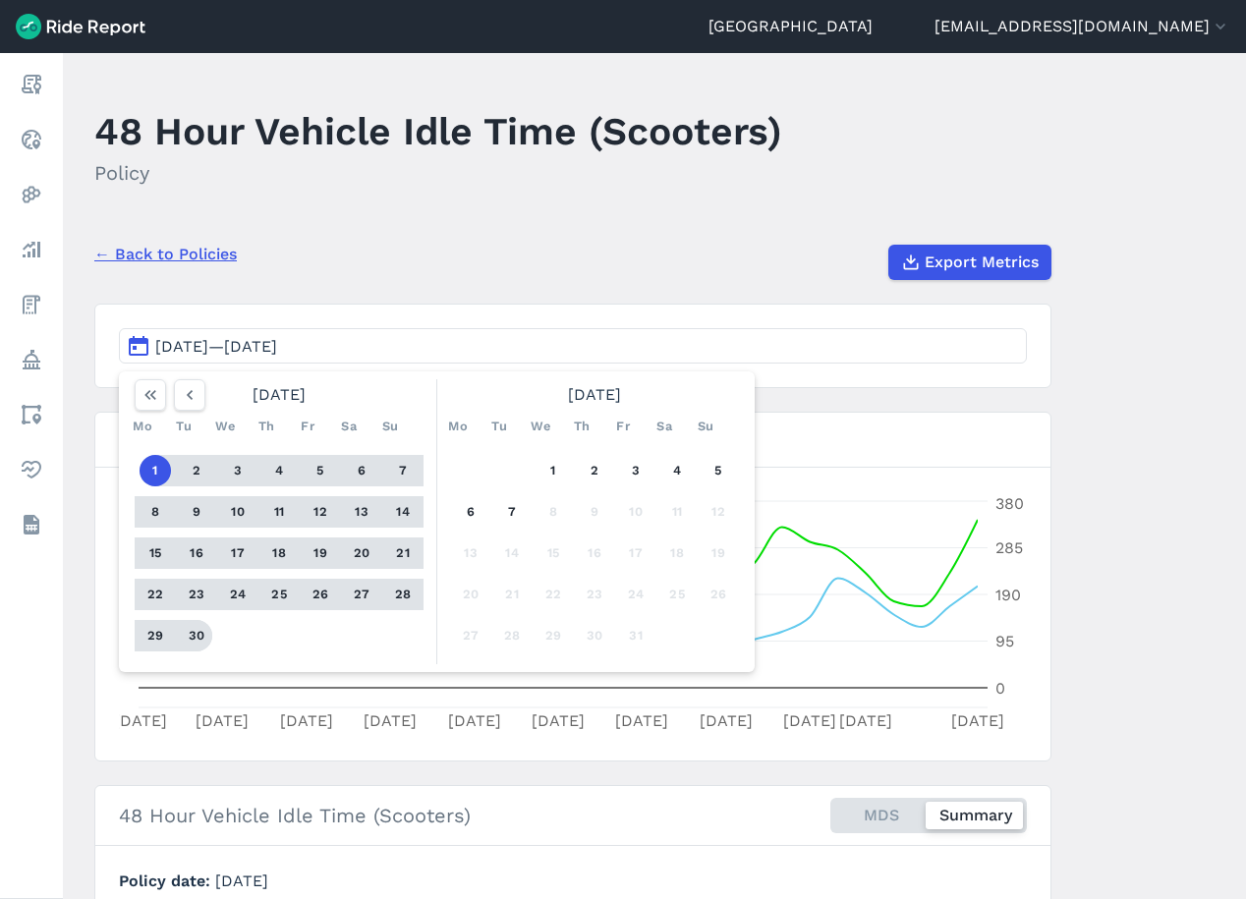
click at [191, 631] on button "30" at bounding box center [196, 635] width 31 height 31
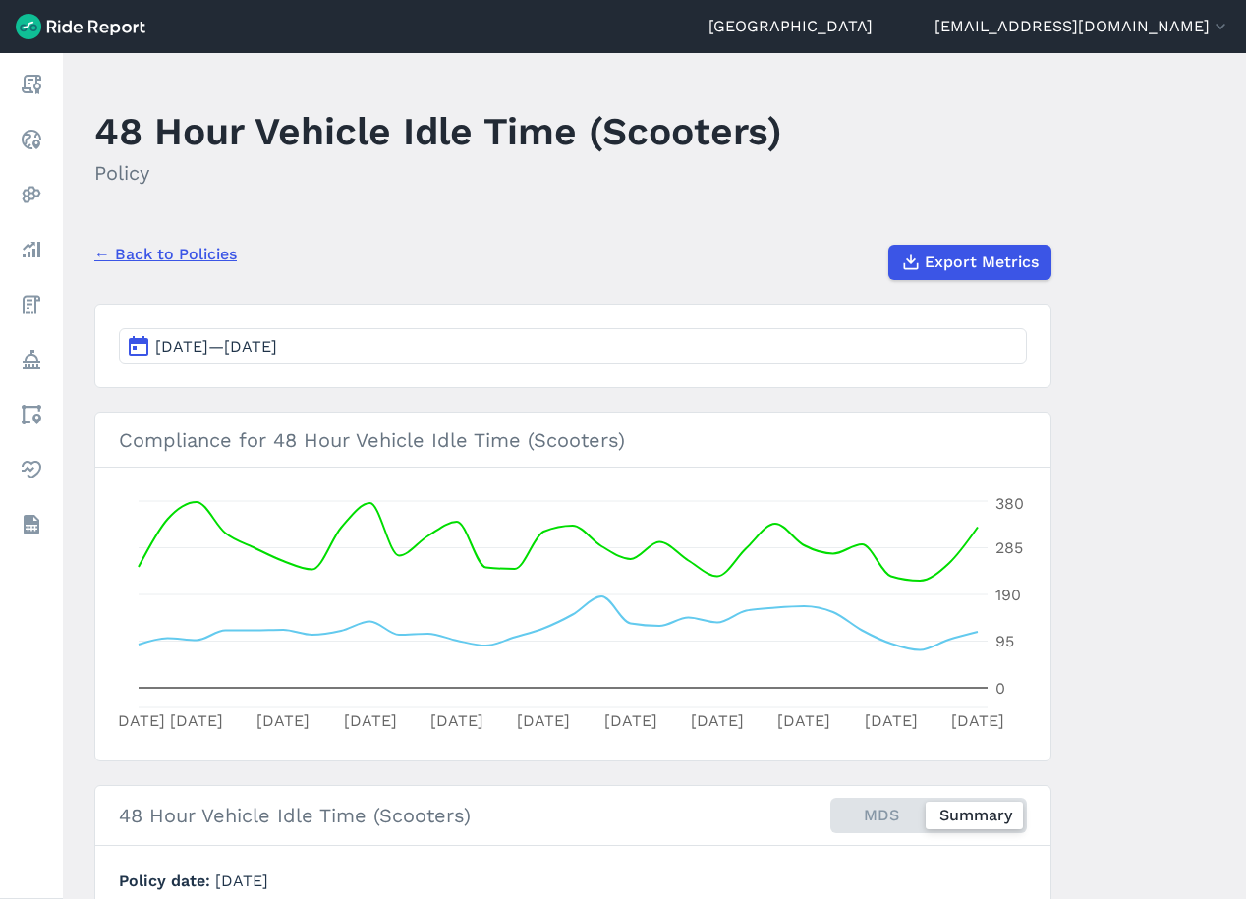
click at [463, 259] on div "← Back to Policies Export Metrics" at bounding box center [572, 254] width 957 height 51
click at [987, 259] on span "Export Metrics" at bounding box center [981, 263] width 114 height 24
click at [148, 255] on link "← Back to Policies" at bounding box center [165, 255] width 142 height 24
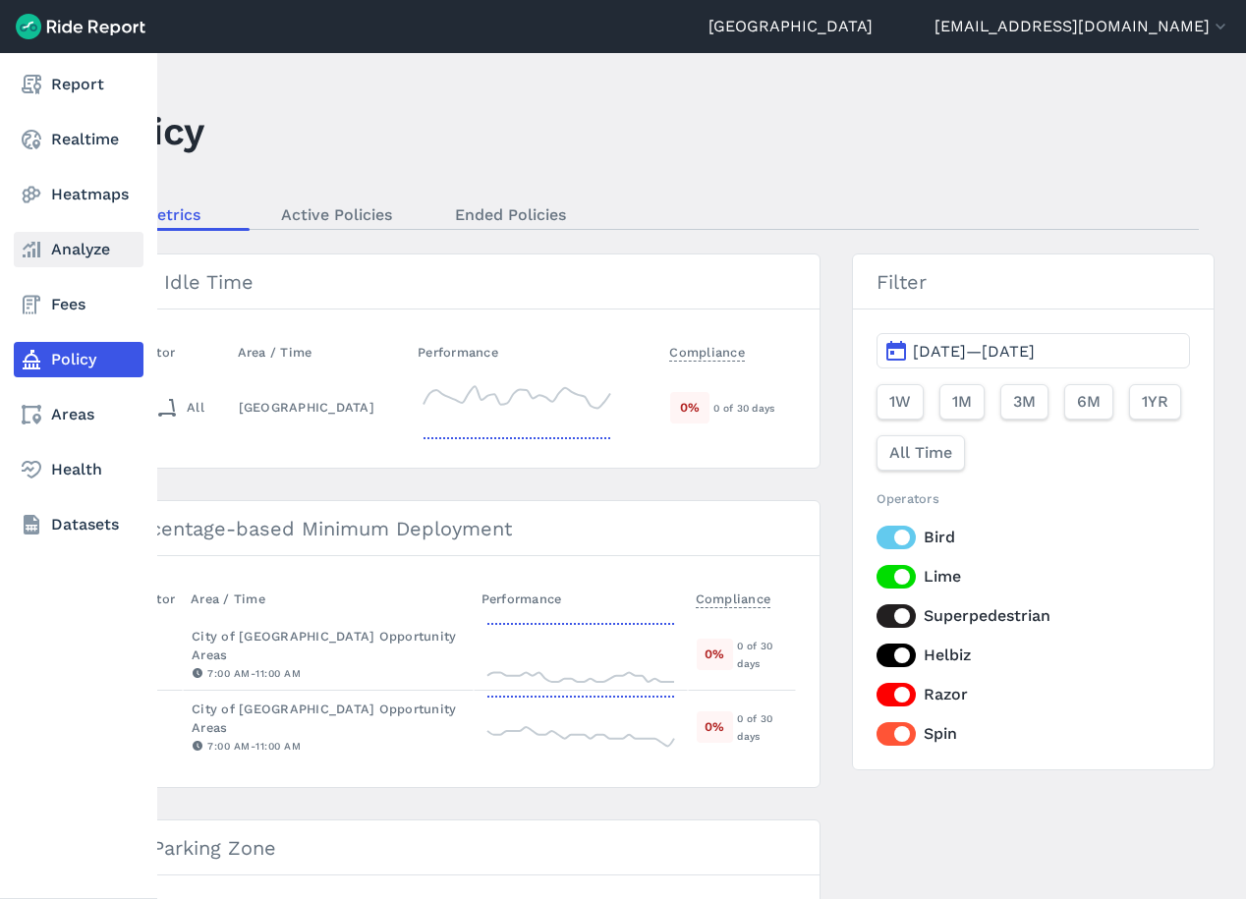
click at [63, 263] on link "Analyze" at bounding box center [79, 249] width 130 height 35
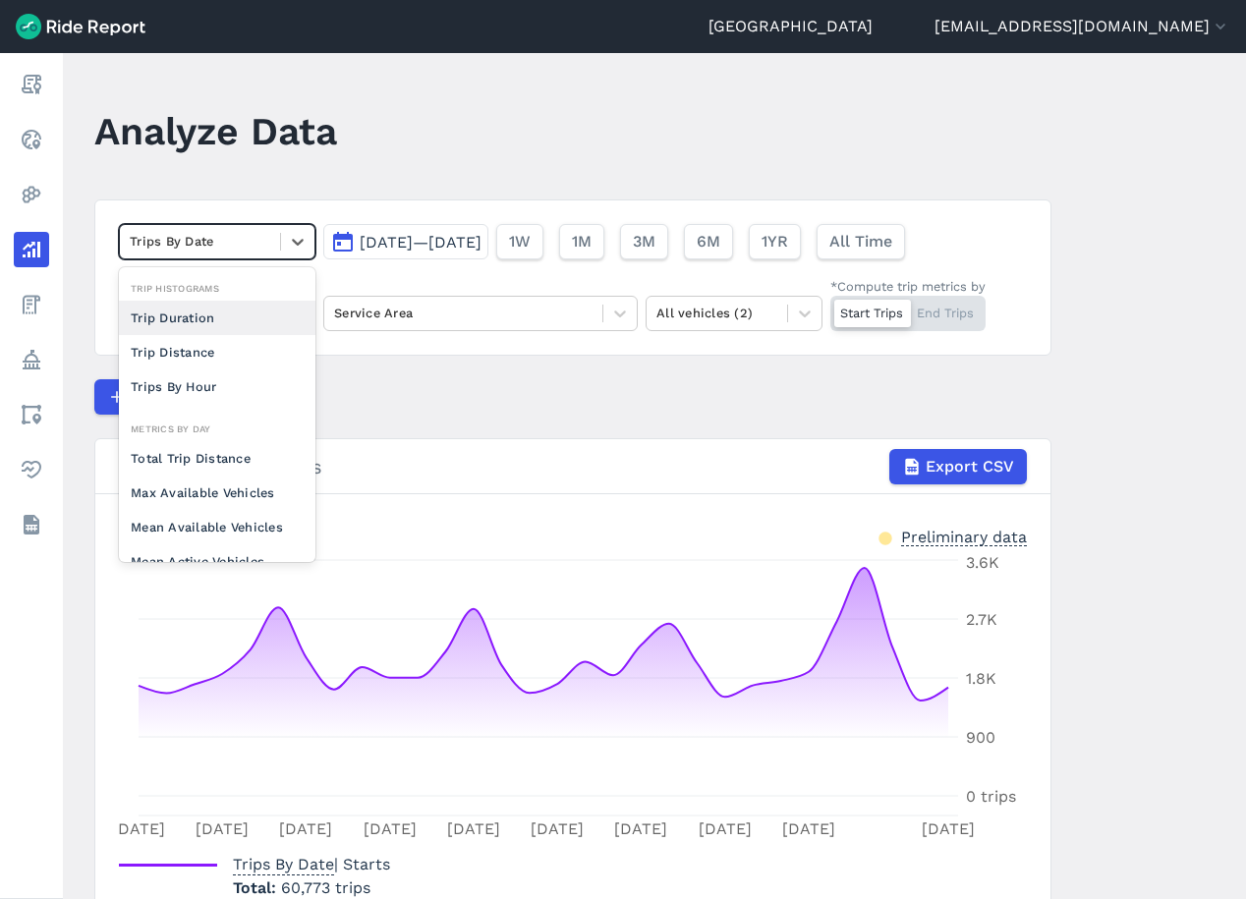
click at [269, 250] on div "Trips By Date" at bounding box center [200, 241] width 160 height 30
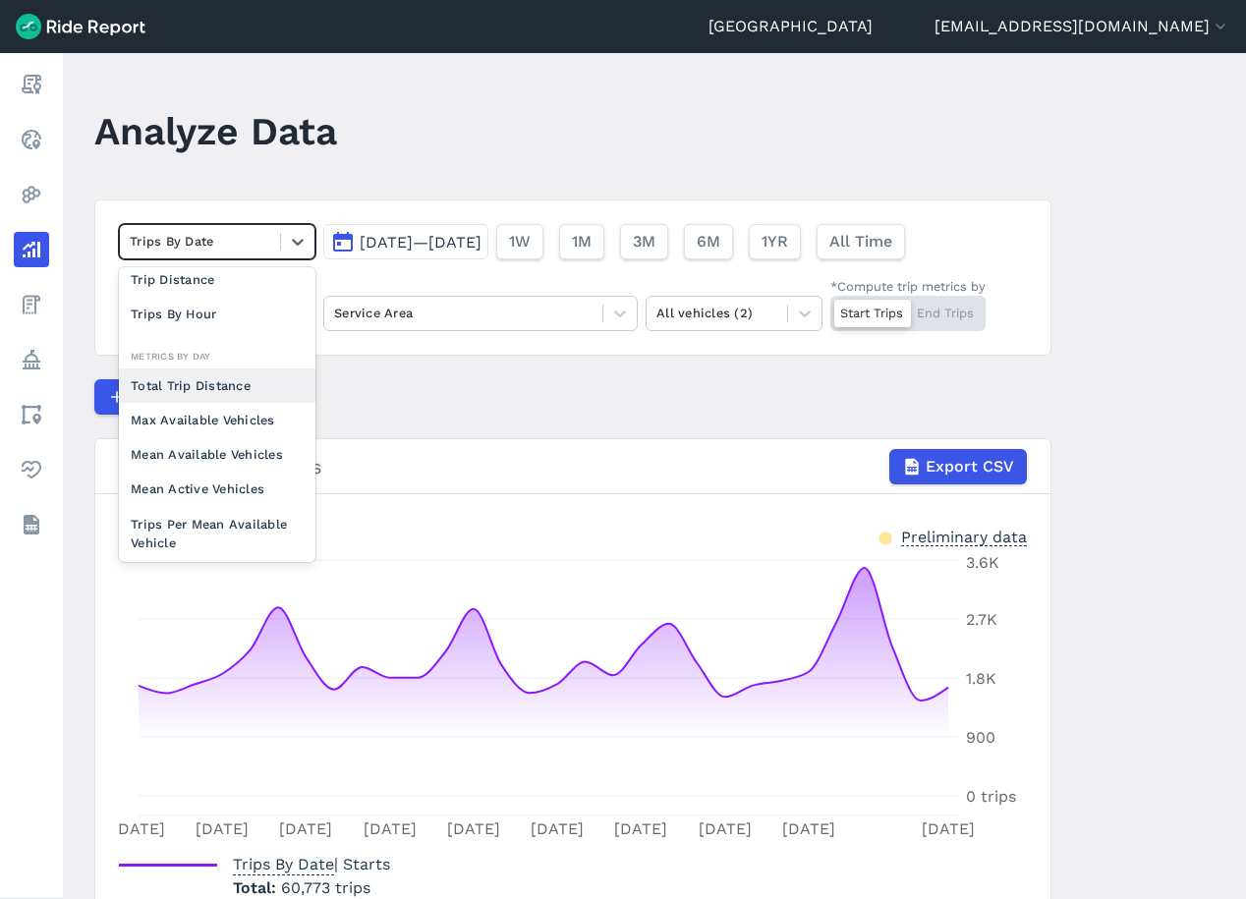
scroll to position [171, 0]
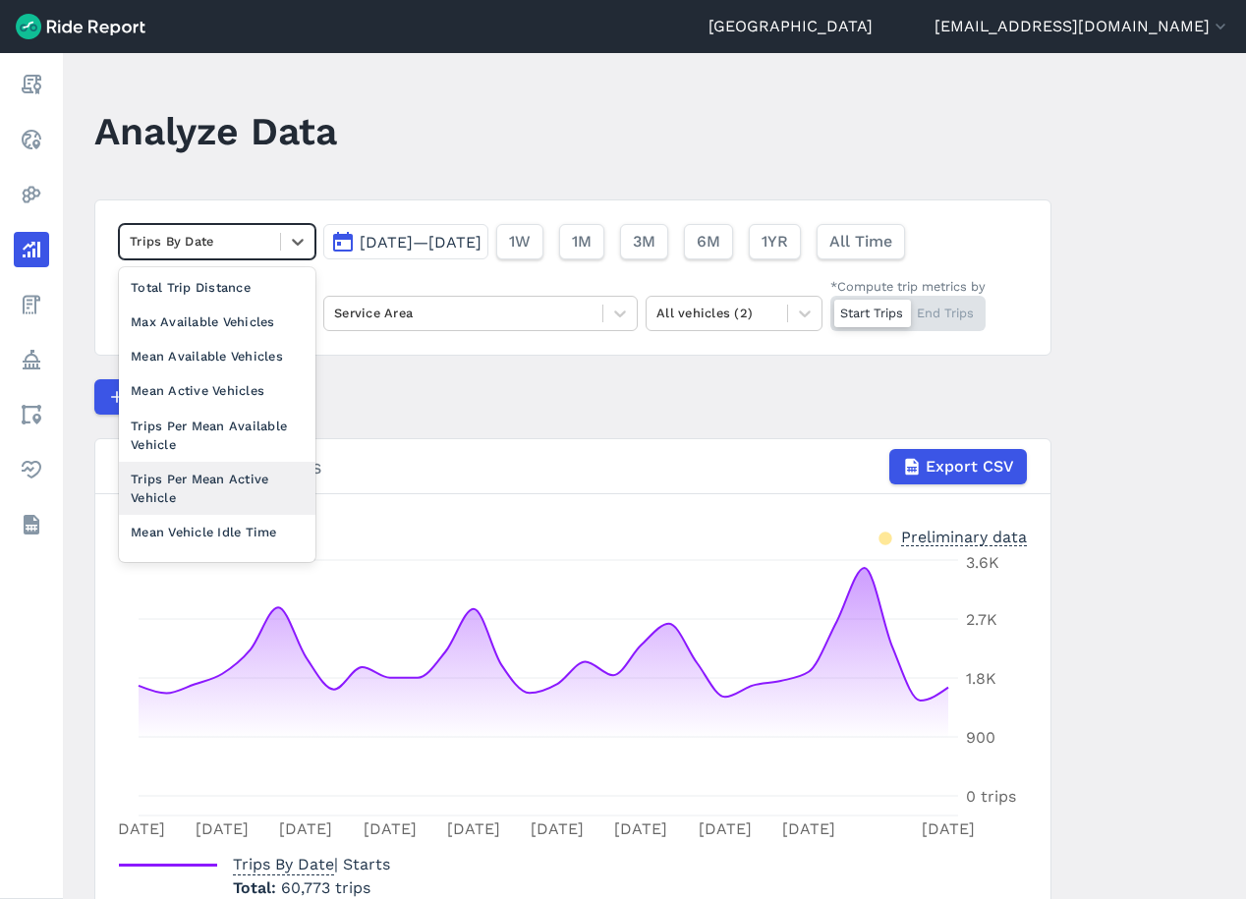
click at [467, 416] on article "option Trips Per Mean Active Vehicle focused, 0 of 2. 10 results available. Use…" at bounding box center [572, 573] width 957 height 749
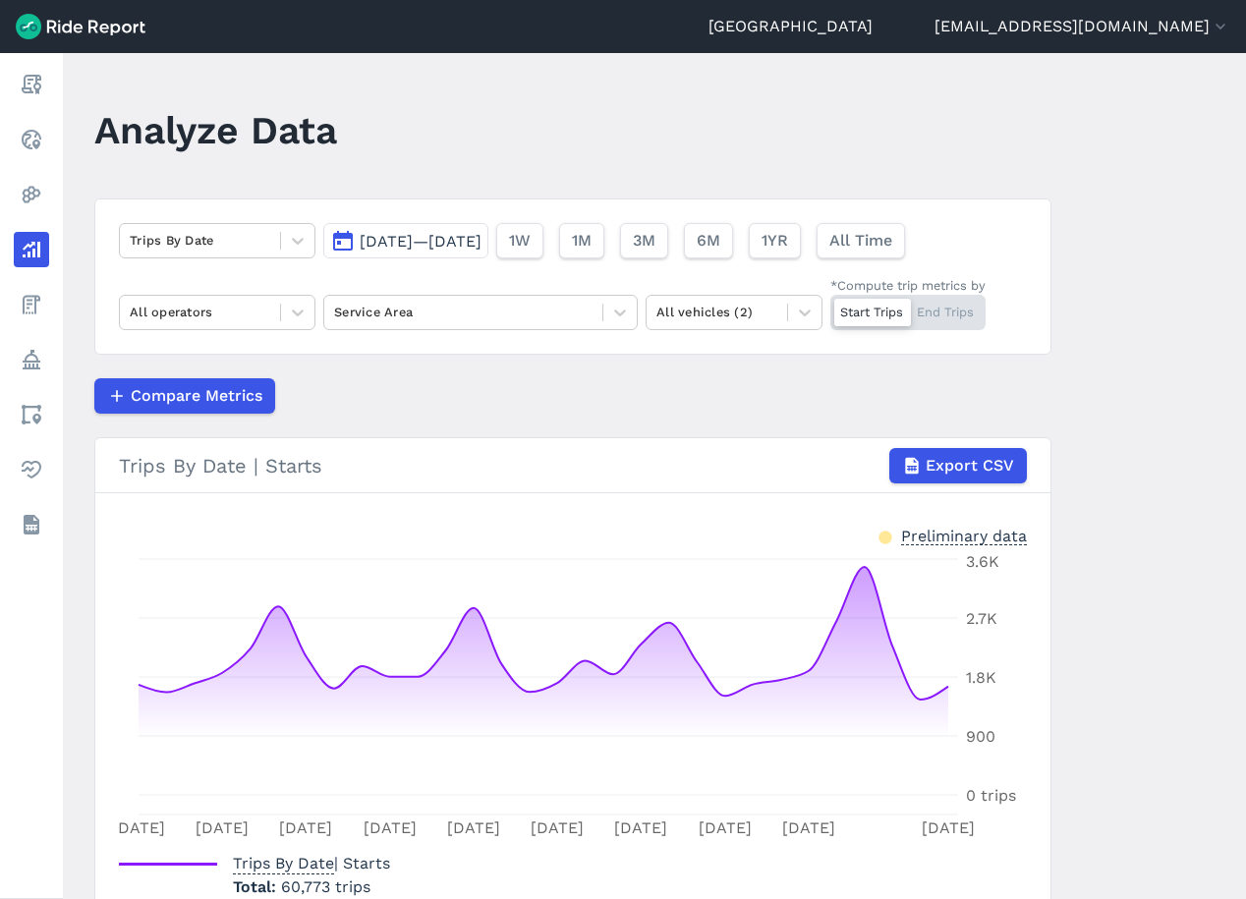
scroll to position [0, 0]
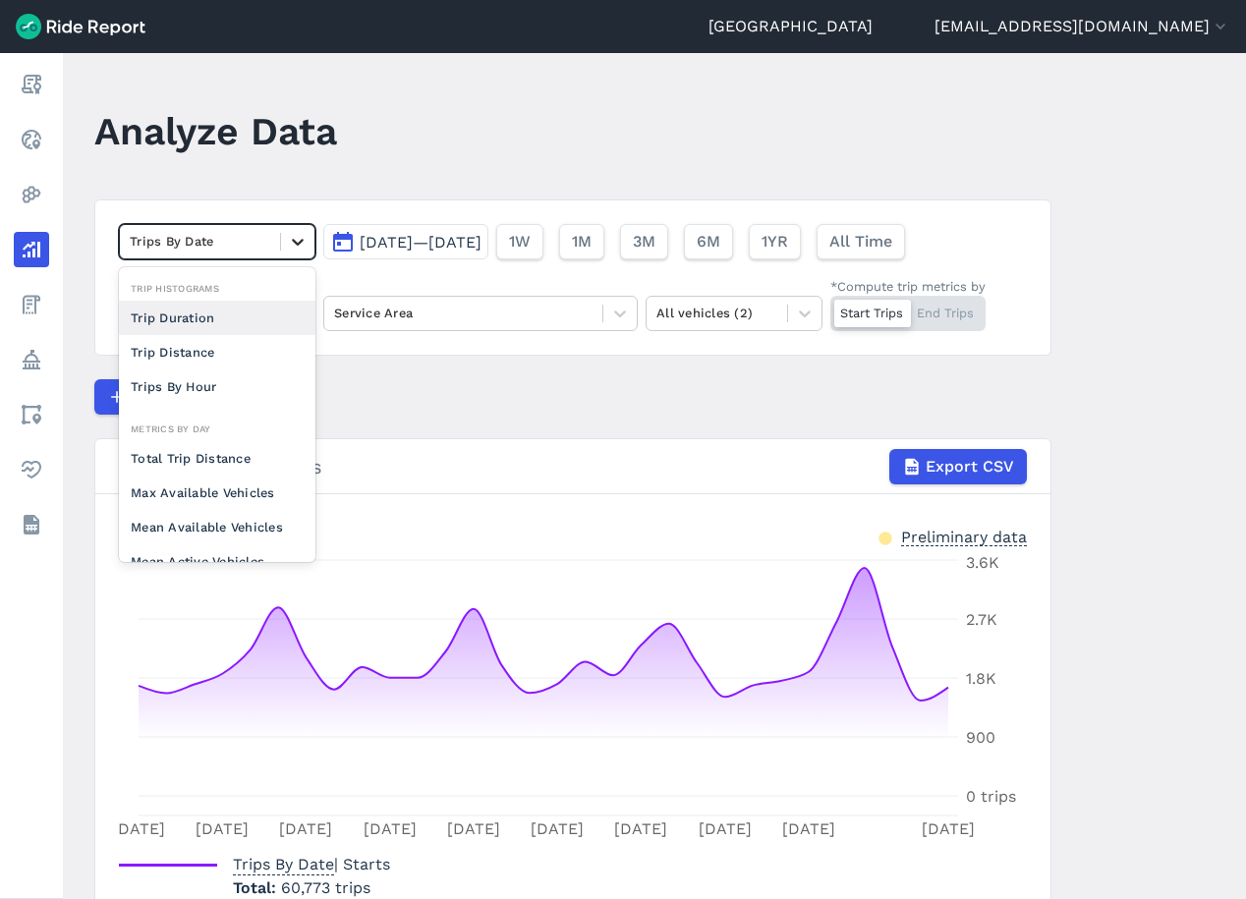
click at [302, 247] on icon at bounding box center [298, 242] width 20 height 20
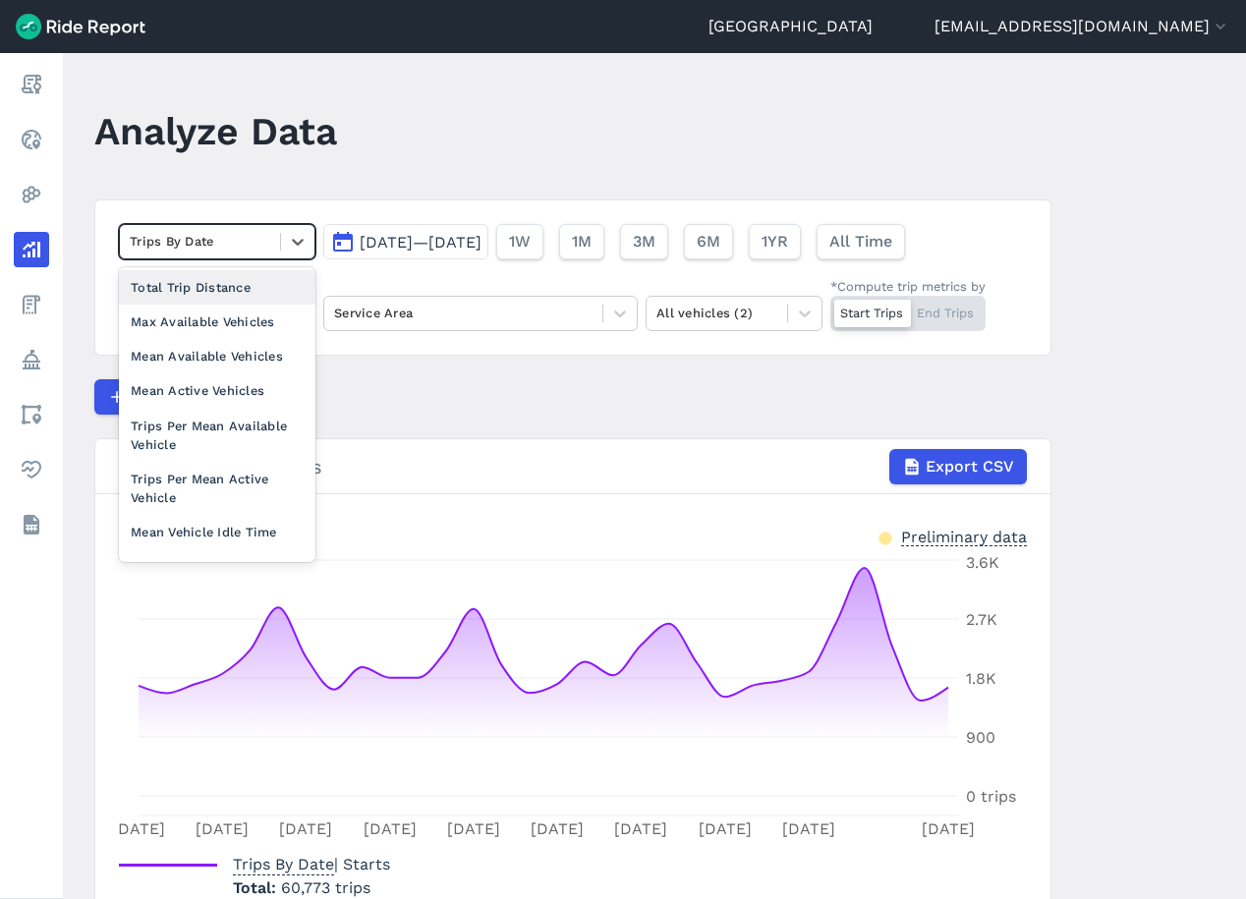
click at [252, 293] on div "Total Trip Distance" at bounding box center [217, 287] width 197 height 34
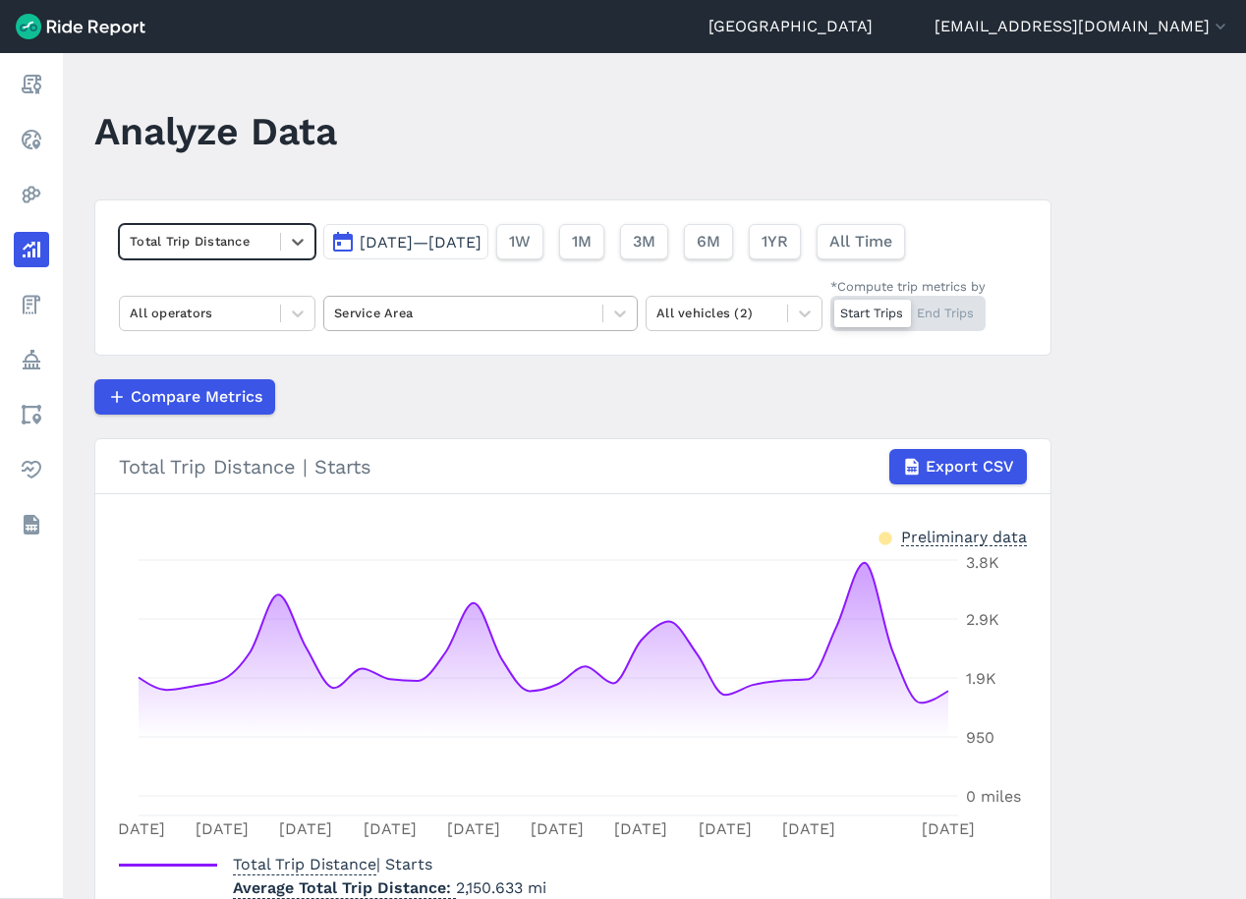
click at [347, 323] on div at bounding box center [463, 313] width 258 height 23
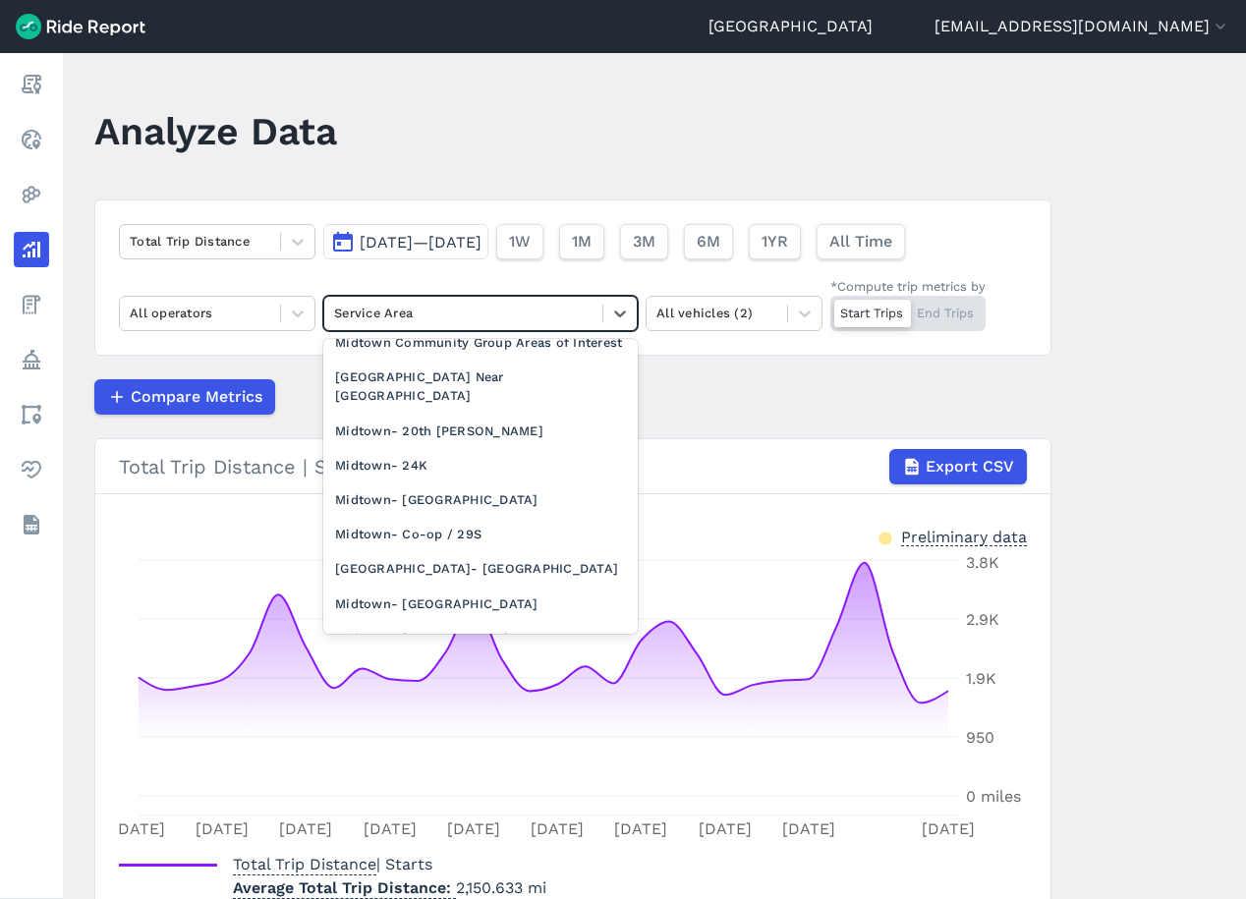
scroll to position [1791, 0]
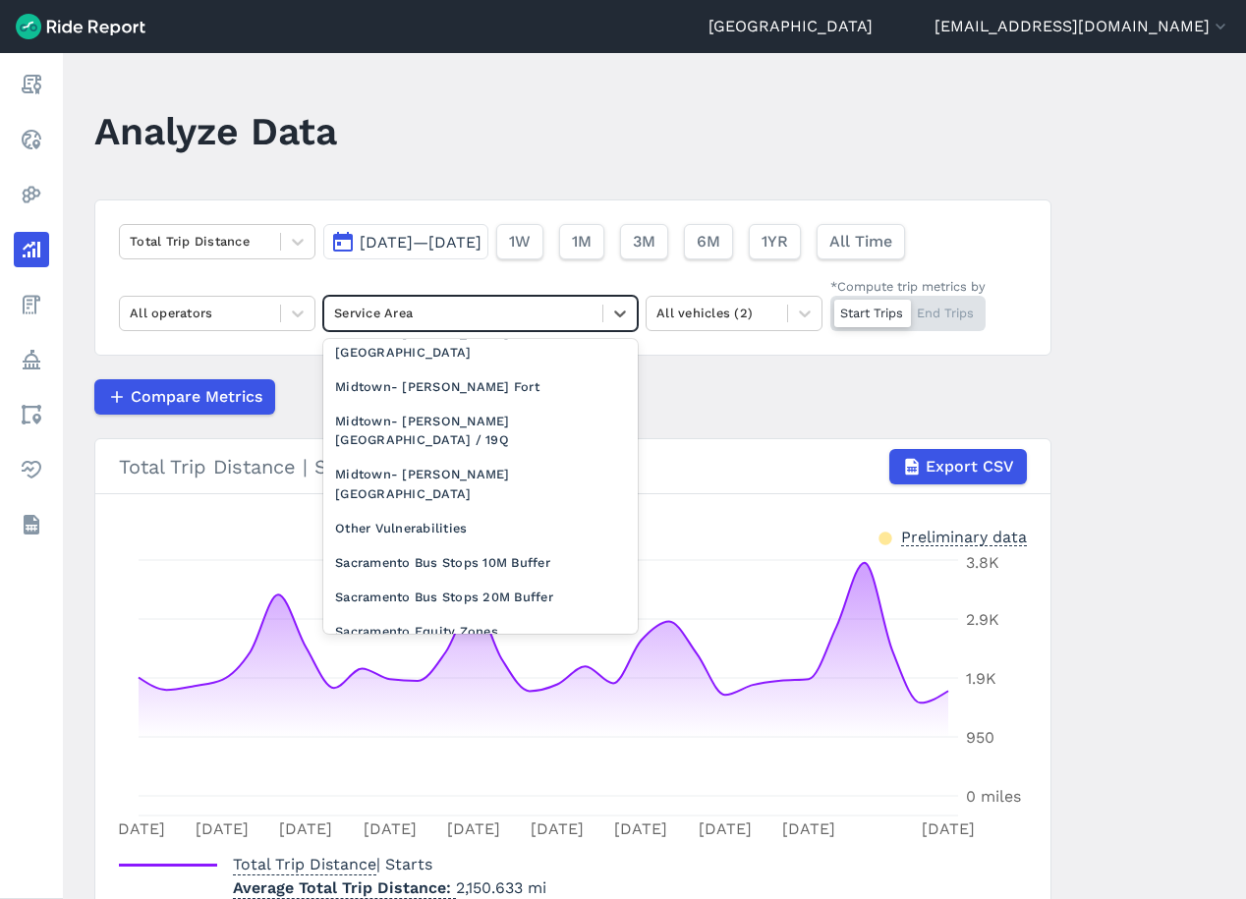
click at [406, 822] on div "[GEOGRAPHIC_DATA]" at bounding box center [480, 839] width 314 height 34
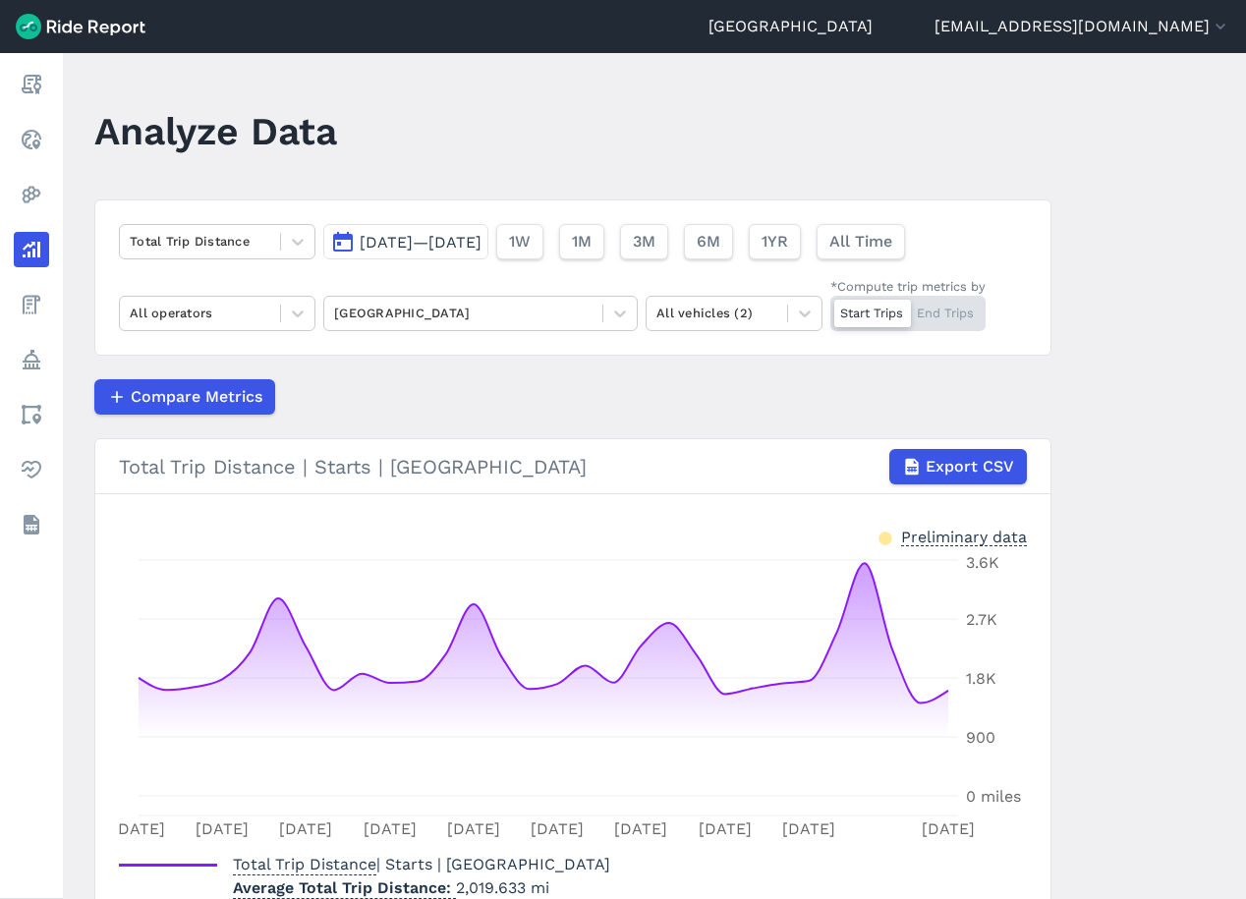
click at [386, 416] on article "Total Trip Distance [DATE]—[DATE] 1W 1M 3M 6M 1YR All Time All operators Sacram…" at bounding box center [572, 573] width 957 height 749
click at [298, 320] on icon at bounding box center [298, 314] width 20 height 20
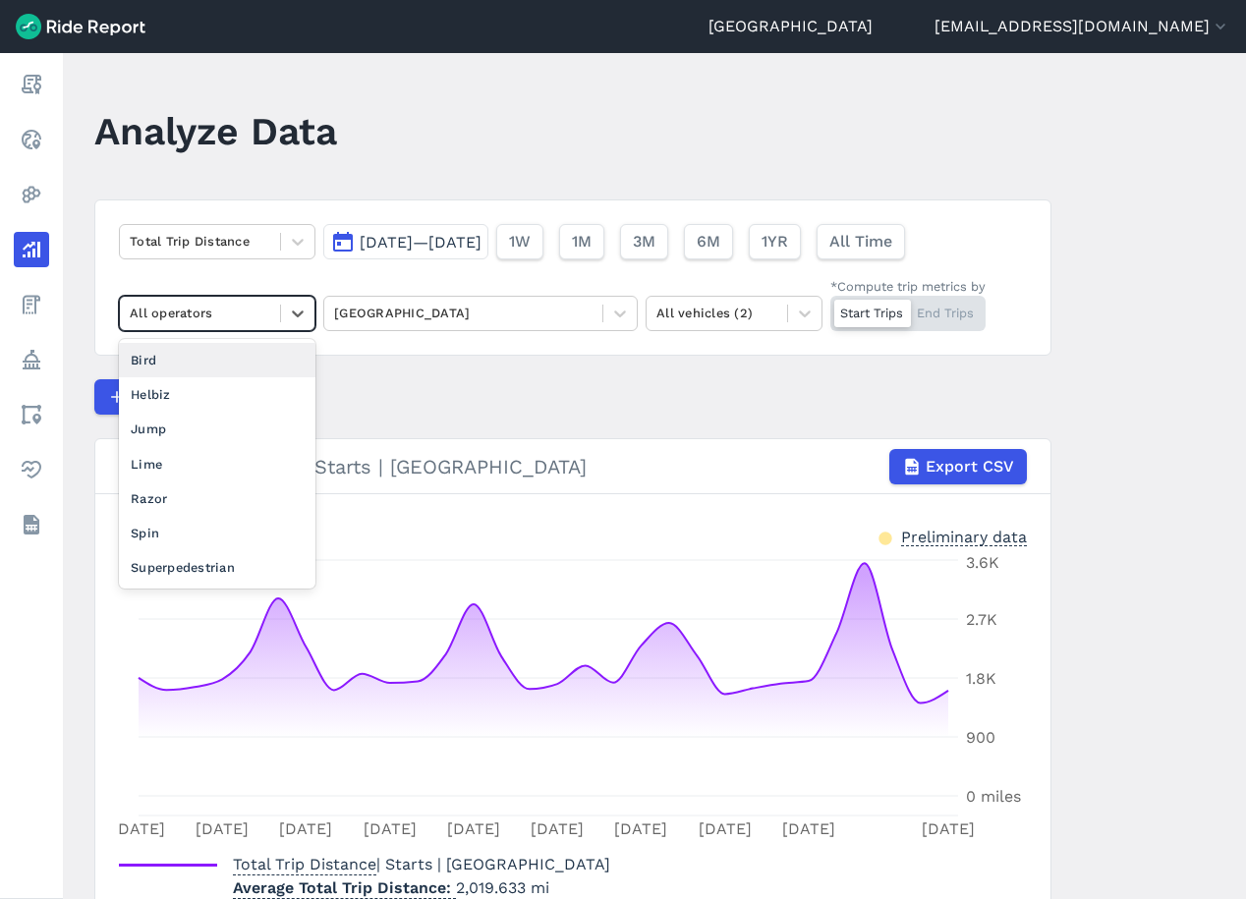
click at [259, 368] on div "Bird" at bounding box center [217, 360] width 197 height 34
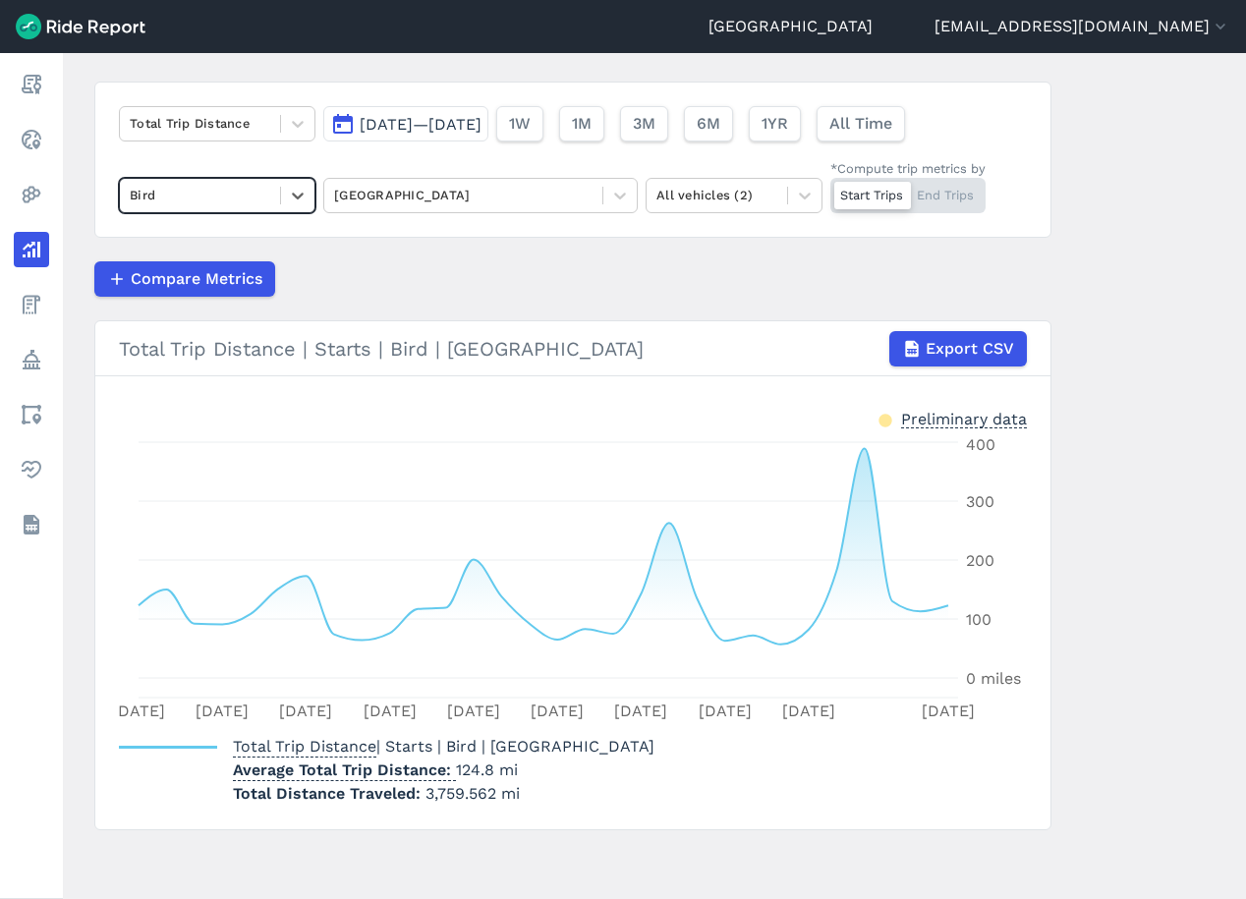
scroll to position [120, 0]
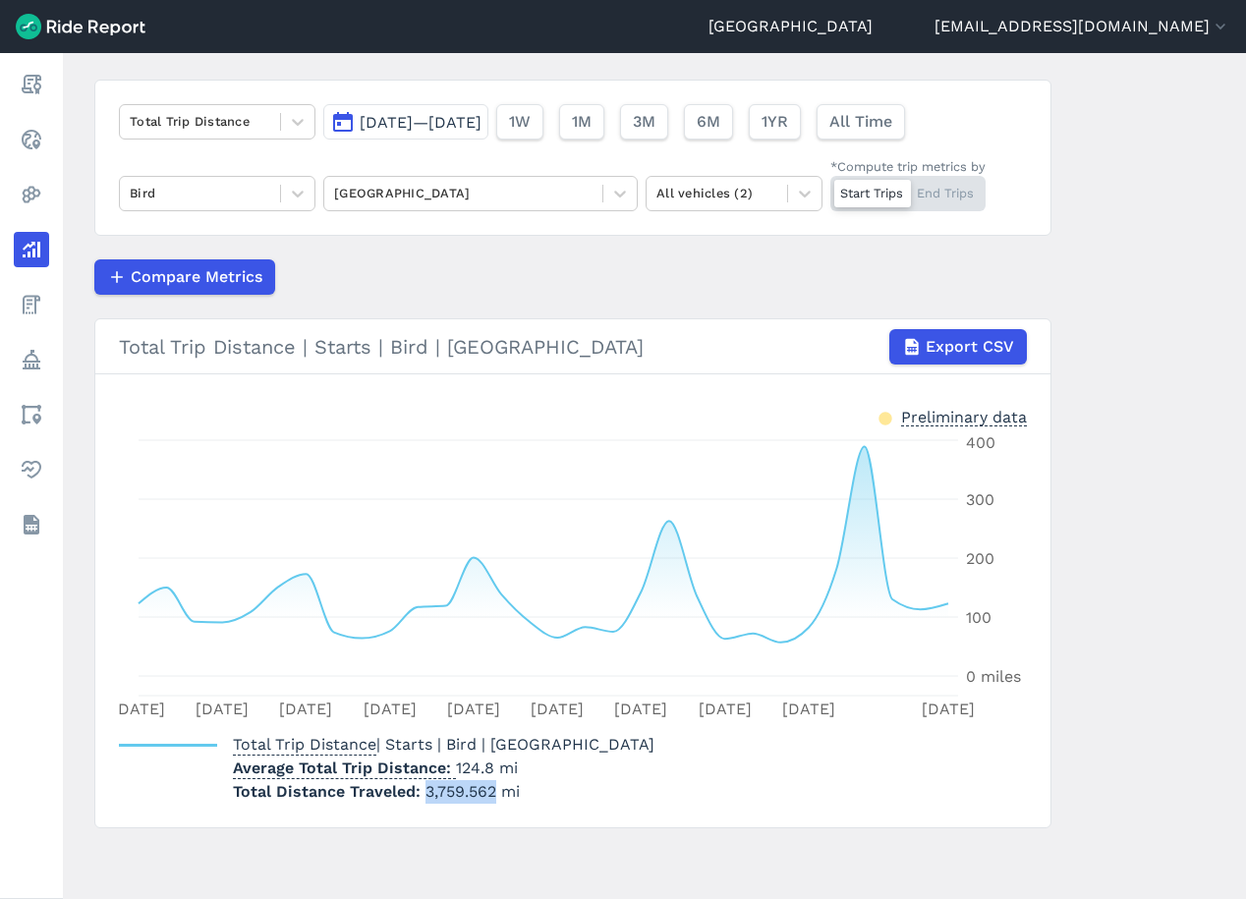
drag, startPoint x: 489, startPoint y: 792, endPoint x: 423, endPoint y: 795, distance: 66.9
click at [425, 795] on span "3,759.562 mi" at bounding box center [472, 791] width 94 height 19
drag, startPoint x: 288, startPoint y: 200, endPoint x: 280, endPoint y: 208, distance: 11.1
click at [288, 200] on icon at bounding box center [298, 194] width 20 height 20
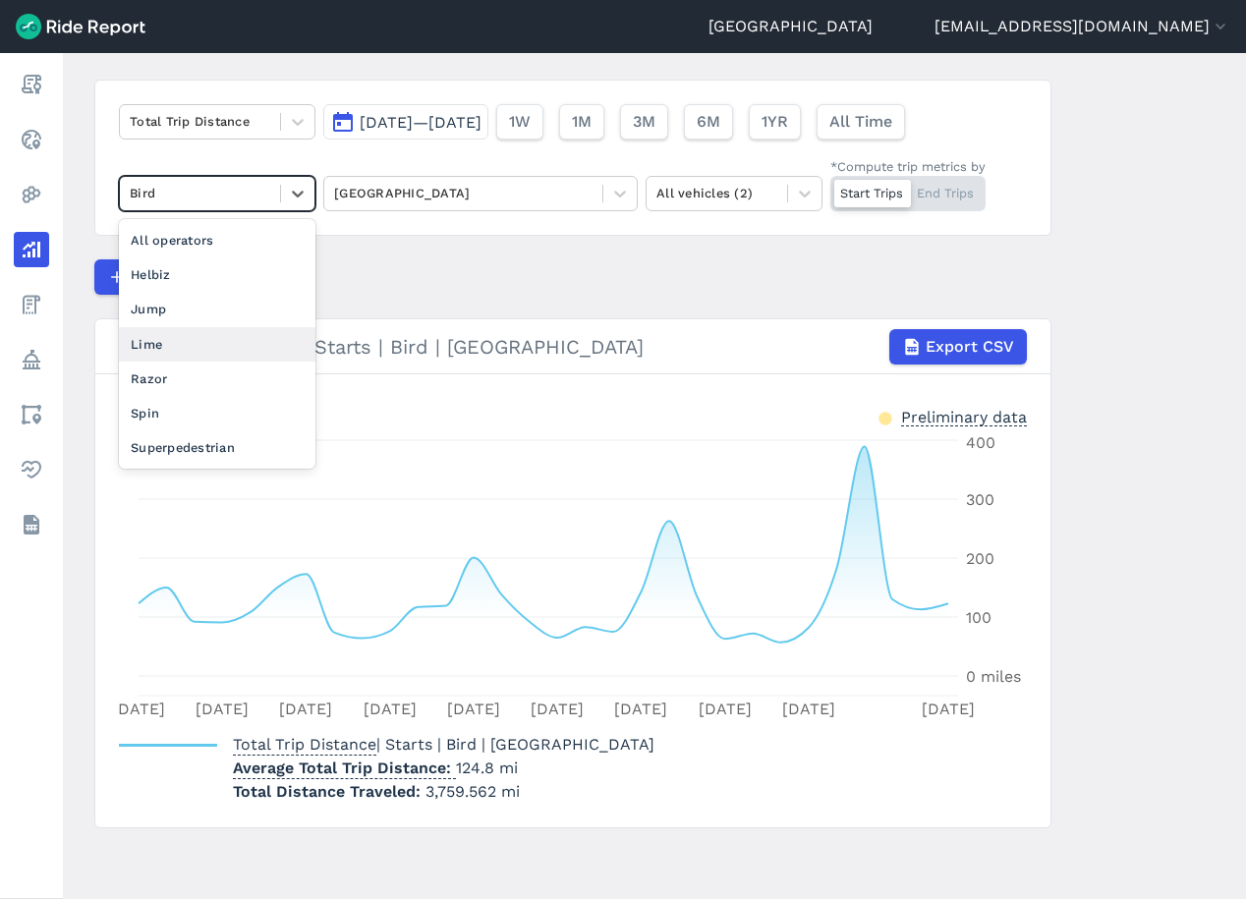
click at [185, 338] on div "Lime" at bounding box center [217, 344] width 197 height 34
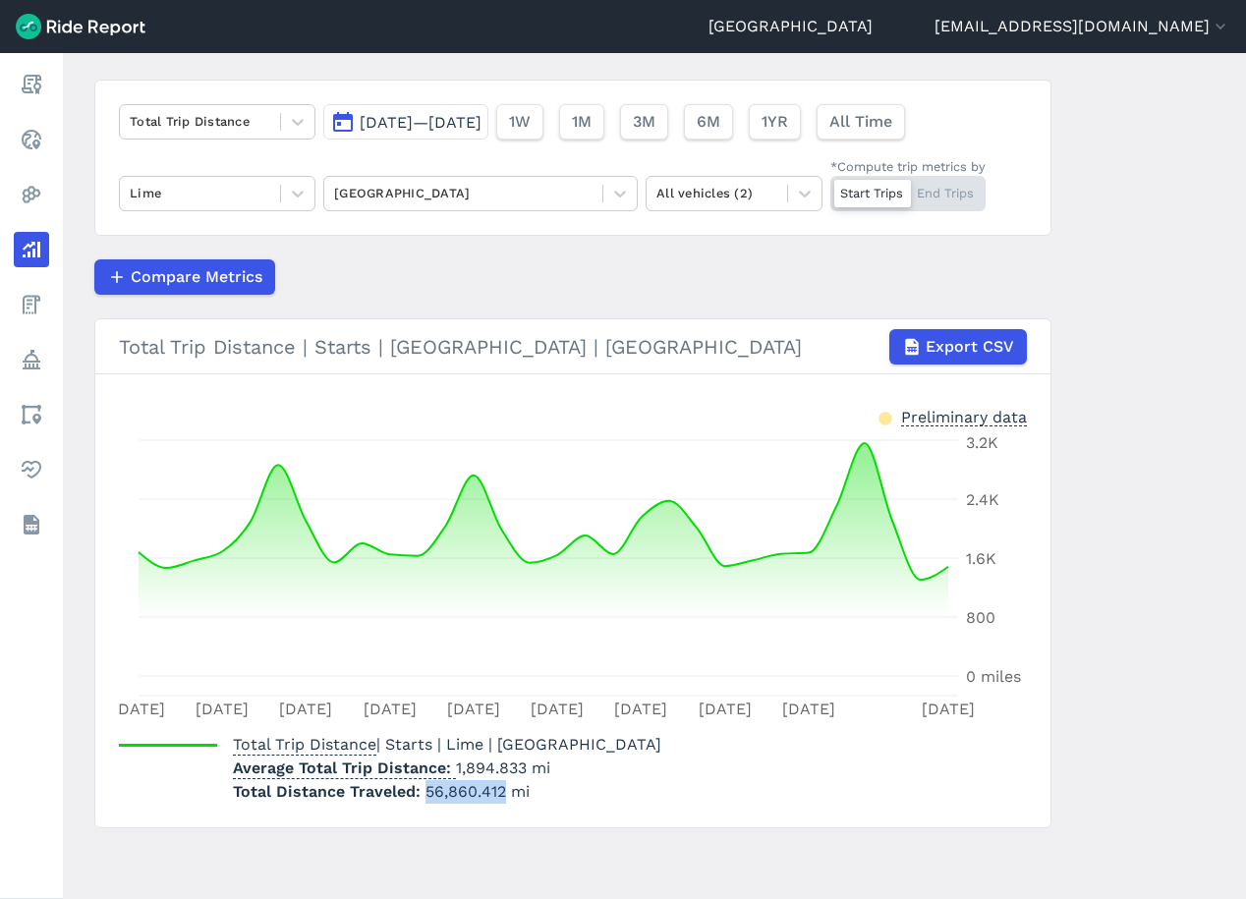
drag, startPoint x: 498, startPoint y: 793, endPoint x: 424, endPoint y: 797, distance: 74.8
click at [425, 797] on span "56,860.412 mi" at bounding box center [477, 791] width 104 height 19
copy span "56,860.412"
click at [204, 212] on div "Total Trip Distance [DATE]—[DATE] 1W 1M 3M 6M 1YR All Time Lime Sacramento All …" at bounding box center [572, 158] width 957 height 156
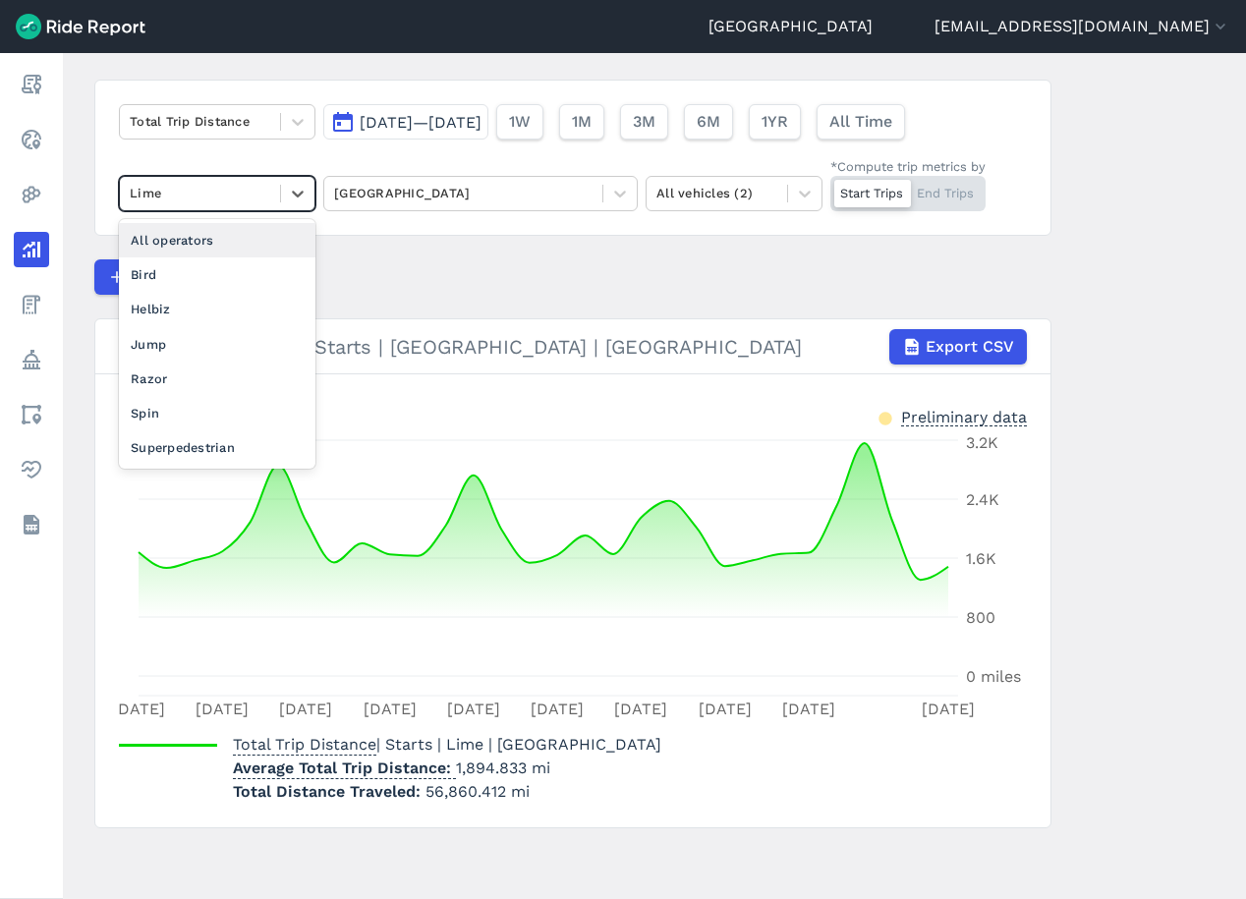
click at [212, 202] on div at bounding box center [200, 193] width 141 height 23
click at [205, 281] on div "Bird" at bounding box center [217, 274] width 197 height 34
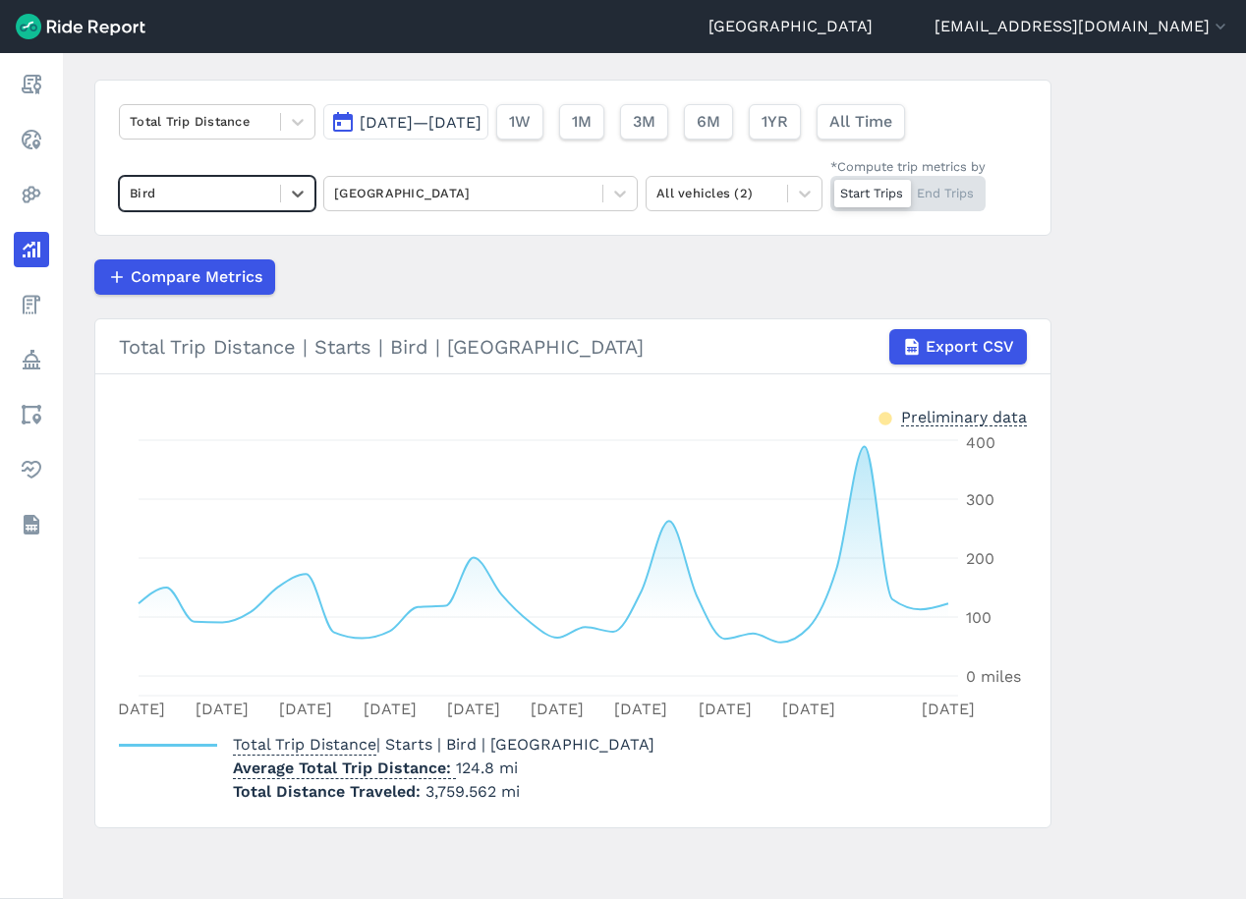
click at [387, 272] on div "Compare Metrics" at bounding box center [572, 276] width 957 height 35
